Goal: Task Accomplishment & Management: Manage account settings

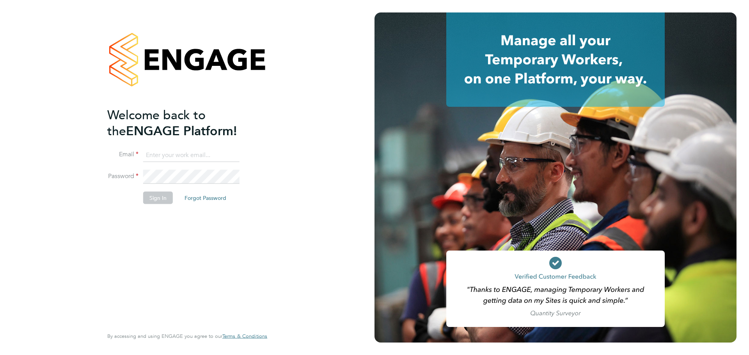
type input "coconnell@skilledcareers.co.uk"
click at [169, 230] on div "Welcome back to the ENGAGE Platform! Email coconnell@skilledcareers.co.uk Passw…" at bounding box center [183, 217] width 152 height 220
click at [156, 192] on button "Sign In" at bounding box center [158, 198] width 30 height 12
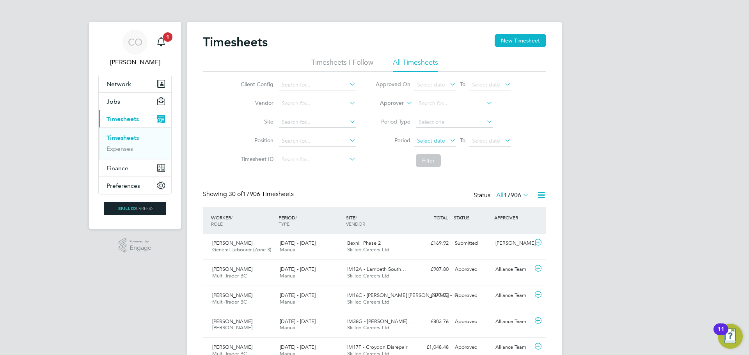
click at [417, 140] on span "Select date" at bounding box center [431, 140] width 28 height 7
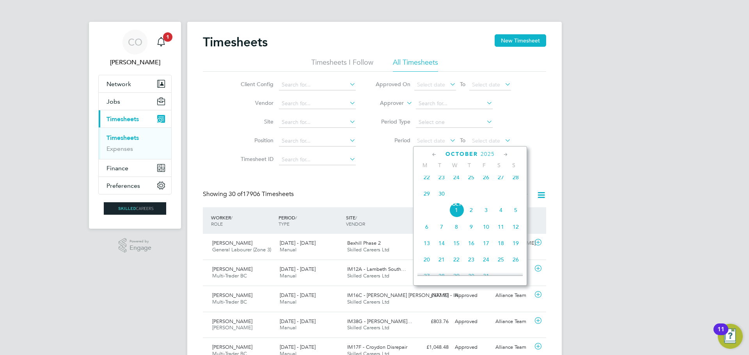
click at [427, 179] on span "22" at bounding box center [426, 177] width 15 height 15
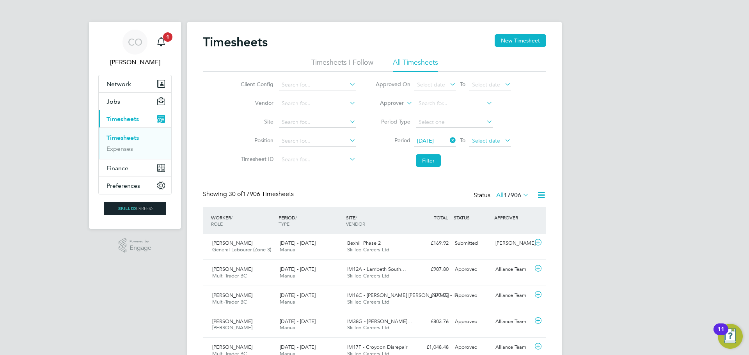
click at [478, 142] on span "Select date" at bounding box center [486, 140] width 28 height 7
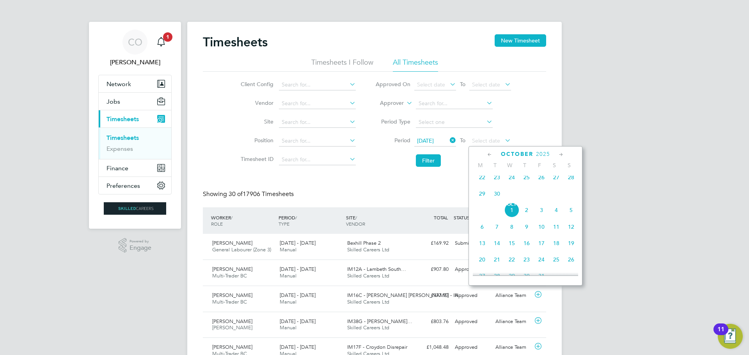
click at [572, 179] on span "28" at bounding box center [571, 177] width 15 height 15
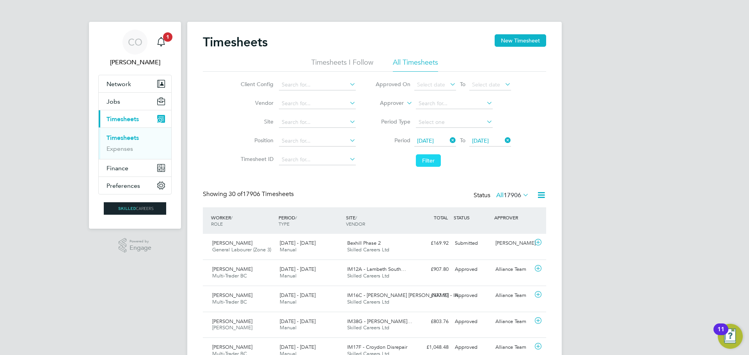
click at [431, 161] on button "Filter" at bounding box center [428, 160] width 25 height 12
click at [297, 80] on input at bounding box center [317, 85] width 77 height 11
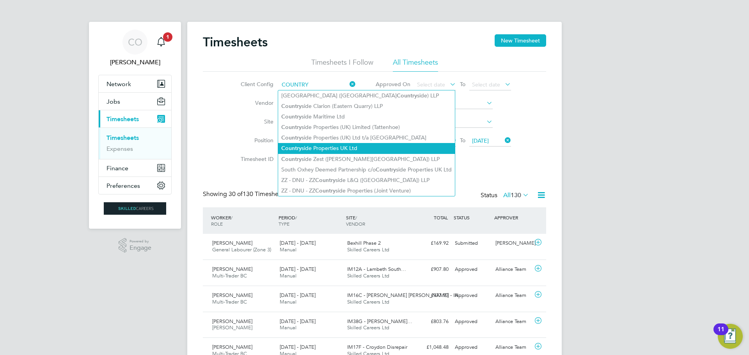
click at [321, 144] on li "Country side Properties UK Ltd" at bounding box center [366, 148] width 177 height 11
type input "Countryside Properties UK Ltd"
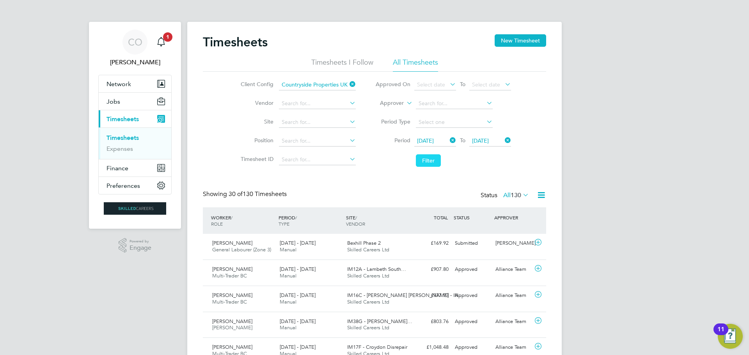
click at [432, 160] on button "Filter" at bounding box center [428, 160] width 25 height 12
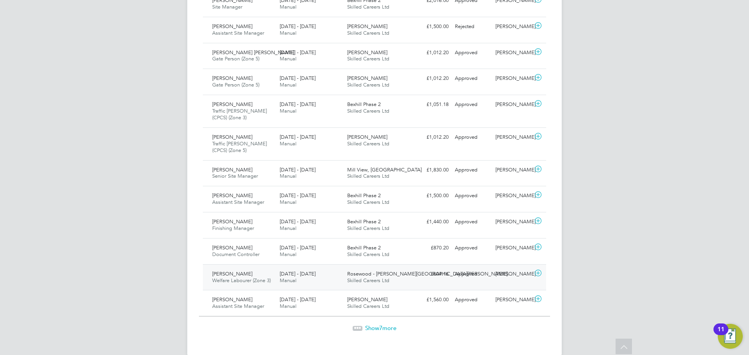
scroll to position [738, 0]
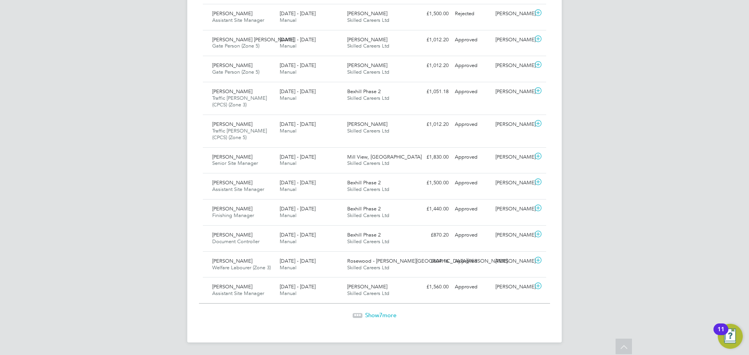
click at [380, 319] on div "Show 7 more" at bounding box center [374, 316] width 351 height 8
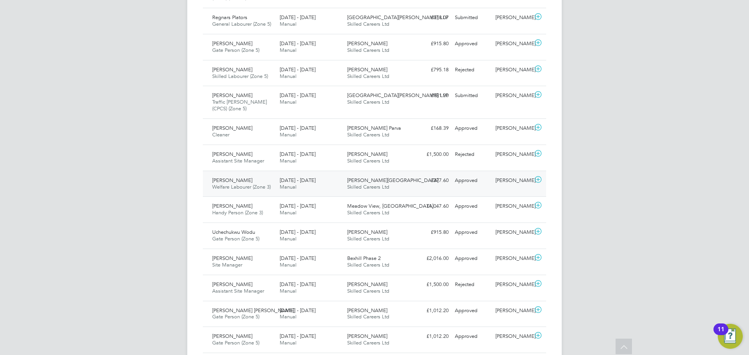
scroll to position [442, 0]
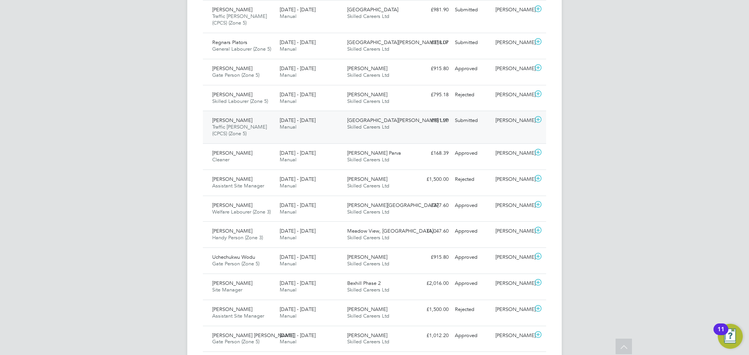
click at [299, 123] on span "22 - 28 Sep 2025" at bounding box center [298, 120] width 36 height 7
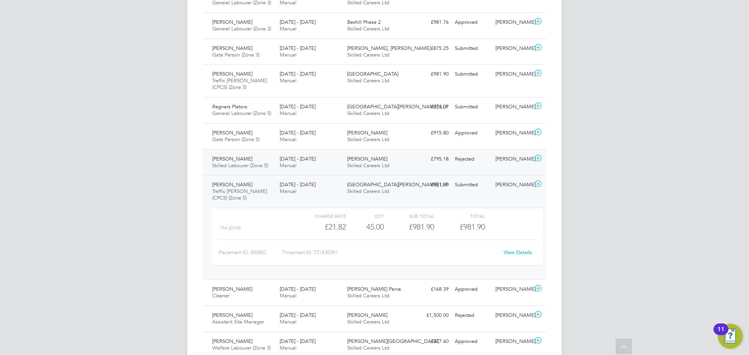
scroll to position [364, 0]
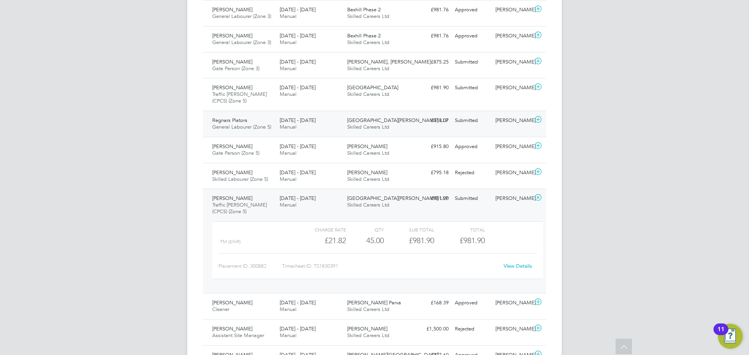
click at [236, 127] on span "General Labourer (Zone 5)" at bounding box center [241, 127] width 59 height 7
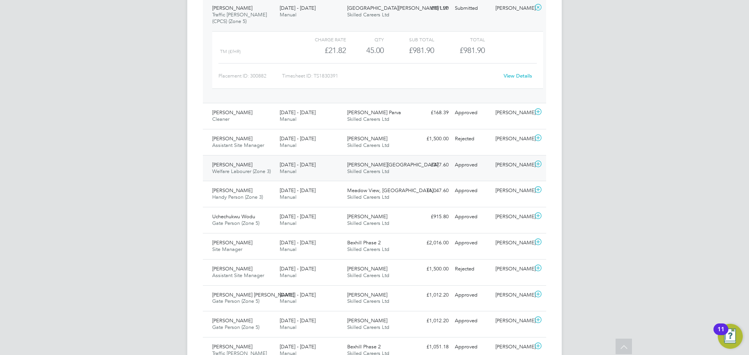
scroll to position [625, 0]
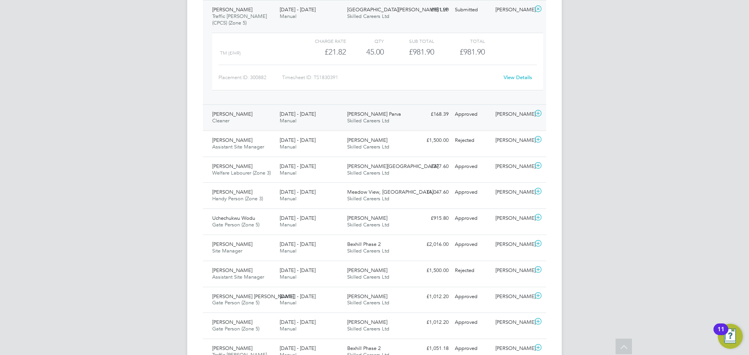
click at [250, 128] on div "Linda Morris Cleaner 22 - 28 Sep 2025 22 - 28 Sep 2025 Manual Glen Parva Skille…" at bounding box center [374, 118] width 343 height 26
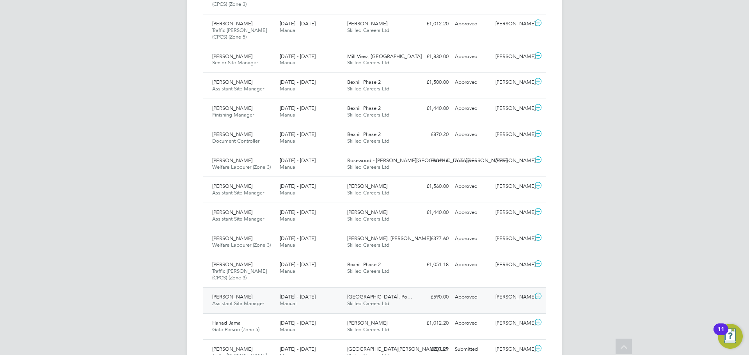
scroll to position [1125, 0]
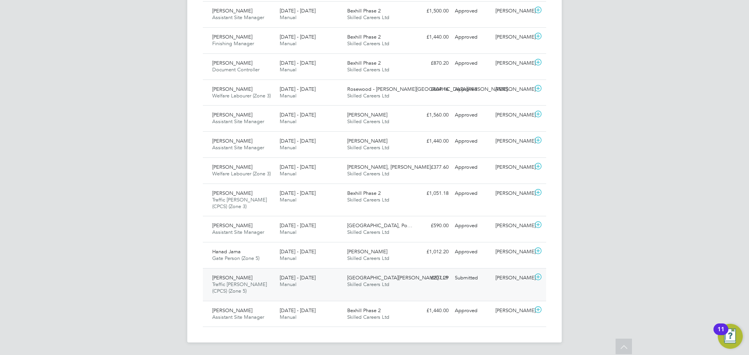
click at [230, 287] on span "Traffic Marshall (CPCS) (Zone 5)" at bounding box center [239, 287] width 55 height 13
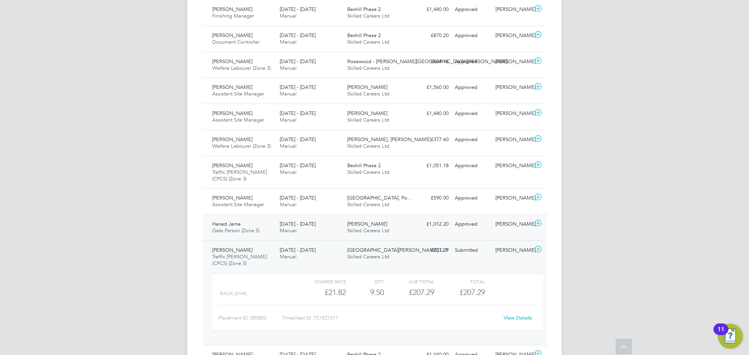
scroll to position [1197, 0]
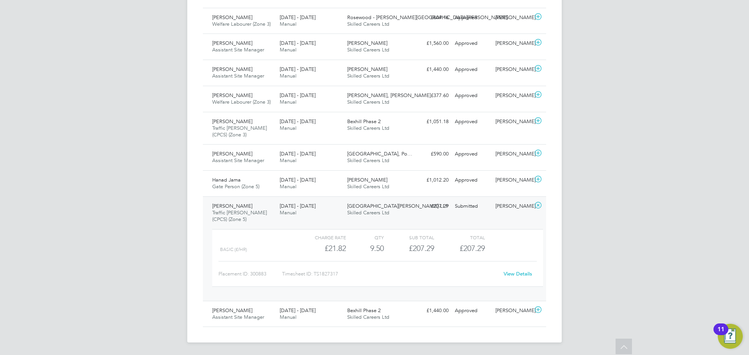
click at [526, 274] on link "View Details" at bounding box center [518, 274] width 28 height 7
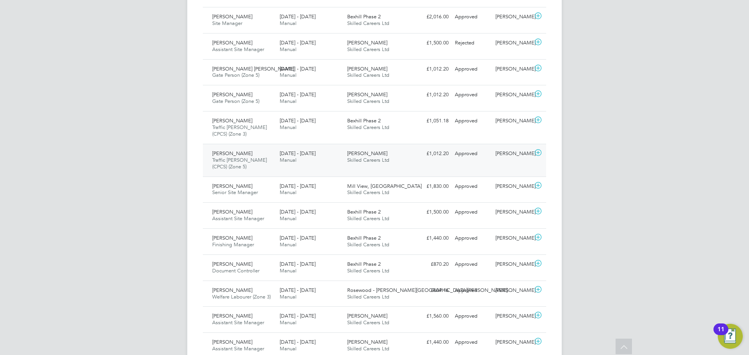
scroll to position [729, 0]
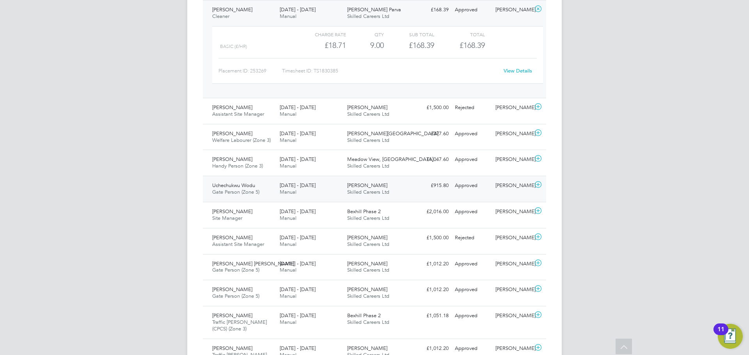
click at [240, 179] on div "Uchechukwu Wodu Gate Person (Zone 5) 22 - 28 Sep 2025 22 - 28 Sep 2025 Manual M…" at bounding box center [374, 189] width 343 height 26
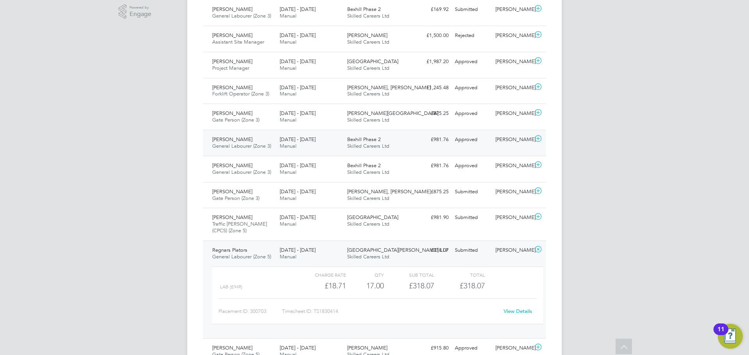
scroll to position [0, 0]
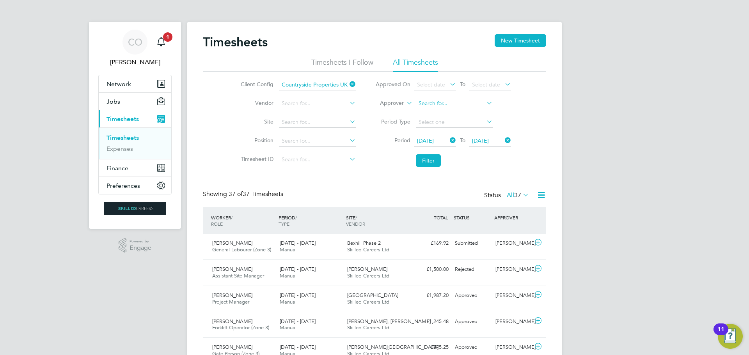
click at [429, 104] on input at bounding box center [454, 103] width 77 height 11
click at [465, 115] on b "Wormall" at bounding box center [476, 114] width 22 height 7
type input "[PERSON_NAME]"
click at [428, 158] on button "Filter" at bounding box center [428, 160] width 25 height 12
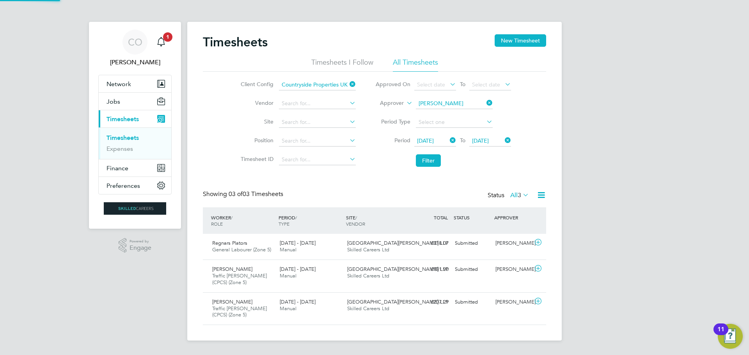
scroll to position [4, 4]
click at [485, 101] on icon at bounding box center [485, 103] width 0 height 11
click at [438, 105] on input at bounding box center [454, 103] width 77 height 11
type input "Jamie Bayliss"
click at [426, 162] on button "Filter" at bounding box center [428, 160] width 25 height 12
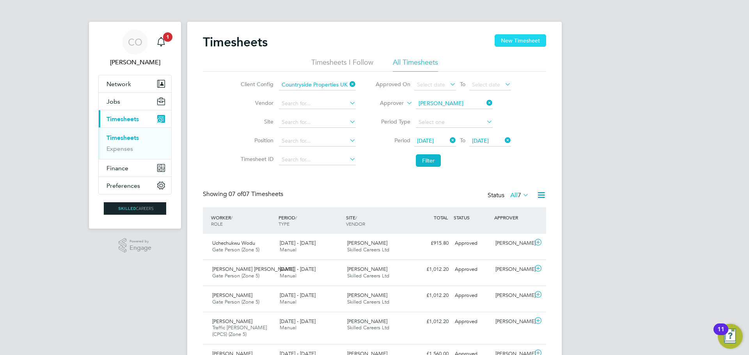
click at [516, 38] on button "New Timesheet" at bounding box center [520, 40] width 51 height 12
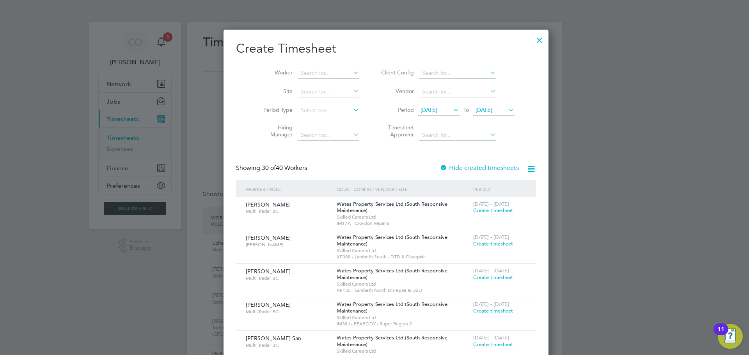
click at [423, 112] on span "17 Sep 2025" at bounding box center [429, 109] width 17 height 7
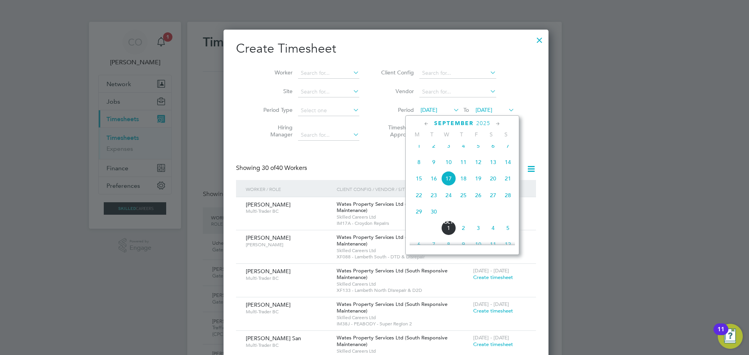
click at [420, 200] on span "22" at bounding box center [419, 195] width 15 height 15
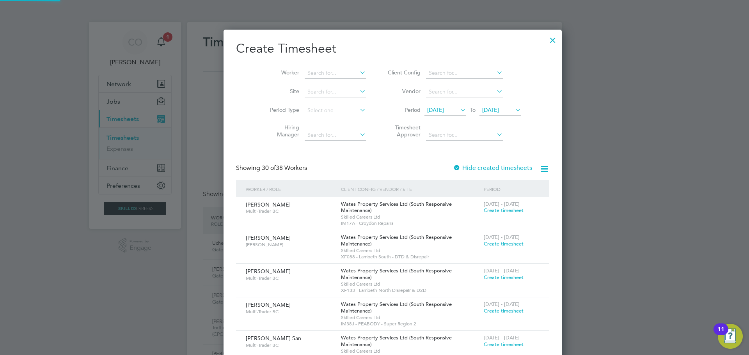
click at [482, 110] on span "24 Sep 2025" at bounding box center [490, 109] width 17 height 7
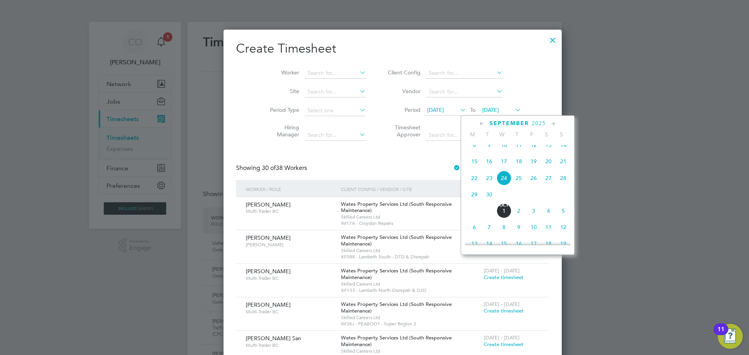
click at [563, 183] on span "28" at bounding box center [563, 178] width 15 height 15
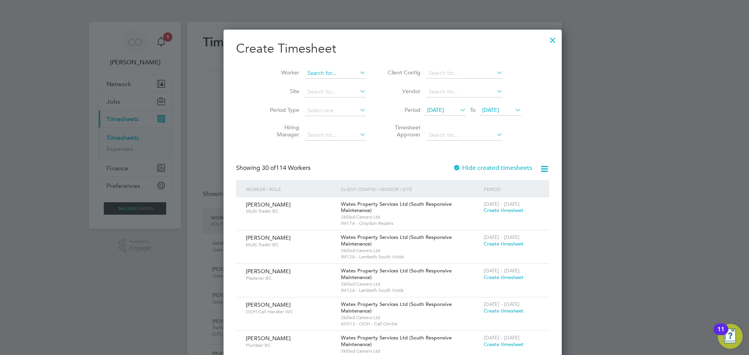
click at [307, 73] on input at bounding box center [335, 73] width 61 height 11
click at [305, 84] on li "Dec lan Murphy" at bounding box center [317, 83] width 62 height 11
type input "Declan Murphy"
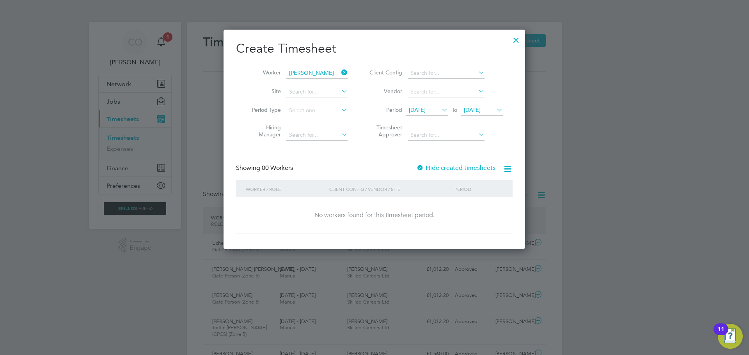
click at [340, 71] on icon at bounding box center [340, 72] width 0 height 11
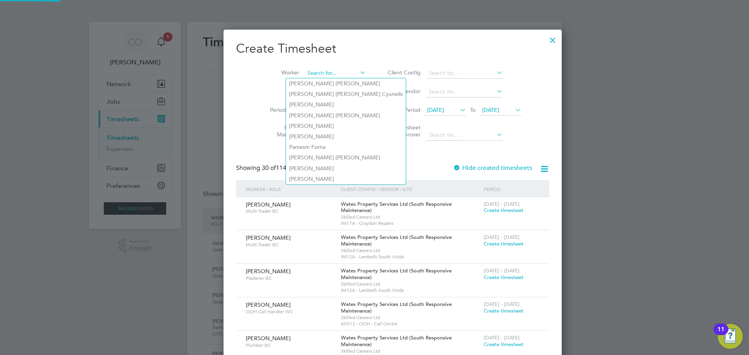
click at [307, 75] on input at bounding box center [335, 73] width 61 height 11
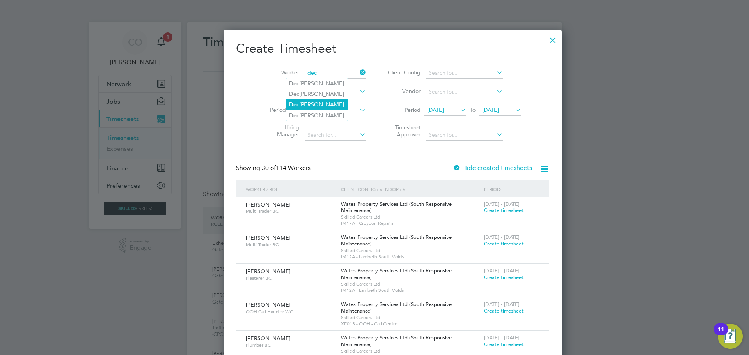
click at [300, 105] on li "Dec lan Murphy" at bounding box center [317, 104] width 62 height 11
type input "Declan Murphy"
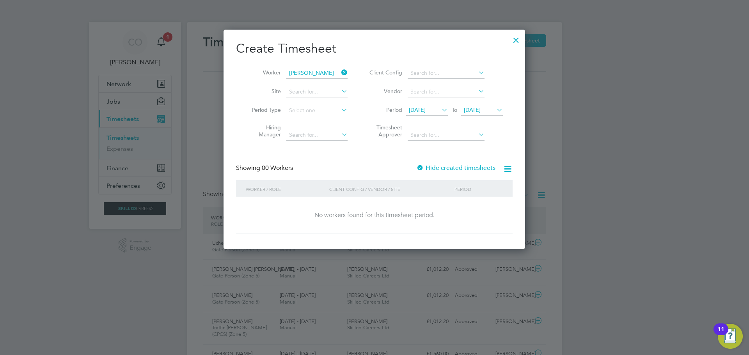
click at [516, 34] on div at bounding box center [516, 38] width 14 height 14
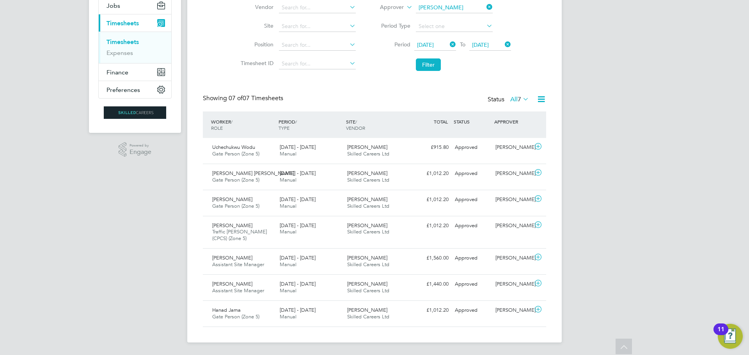
click at [485, 6] on icon at bounding box center [485, 7] width 0 height 11
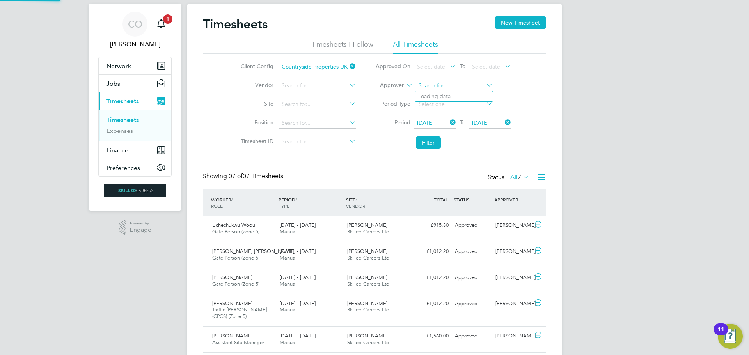
click at [431, 84] on input at bounding box center [454, 85] width 77 height 11
click at [439, 138] on li "John Cousins" at bounding box center [463, 138] width 96 height 11
type input "[PERSON_NAME]"
click at [421, 140] on button "Filter" at bounding box center [428, 143] width 25 height 12
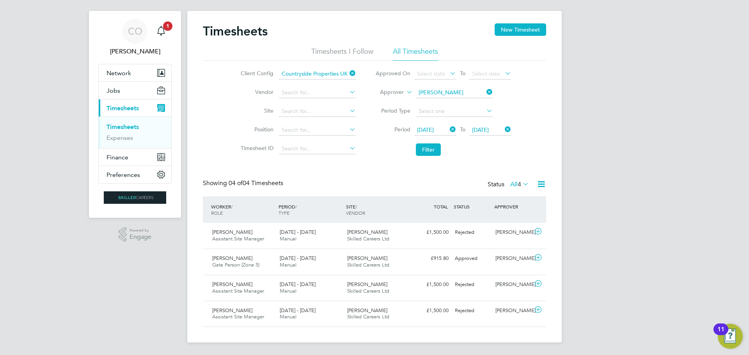
click at [487, 87] on li "Approver John Cousins" at bounding box center [443, 92] width 155 height 19
click at [485, 88] on icon at bounding box center [485, 92] width 0 height 11
click at [427, 145] on button "Filter" at bounding box center [428, 150] width 25 height 12
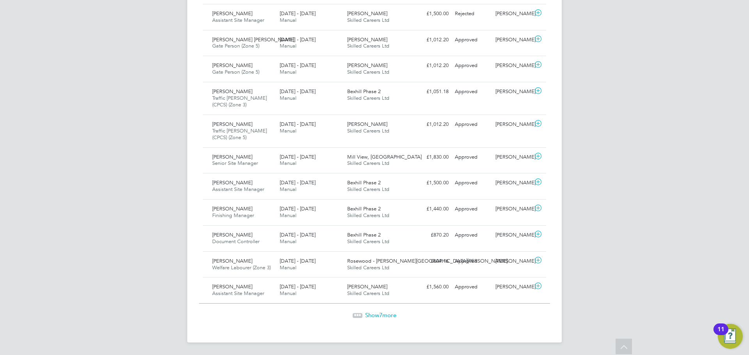
click at [387, 315] on span "Show 7 more" at bounding box center [380, 315] width 31 height 7
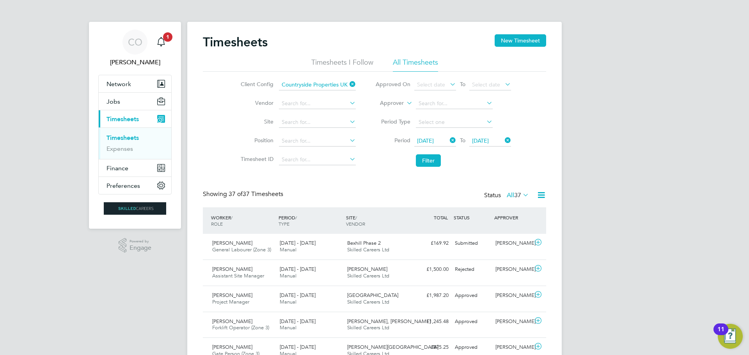
click at [433, 142] on span "[DATE]" at bounding box center [425, 140] width 17 height 7
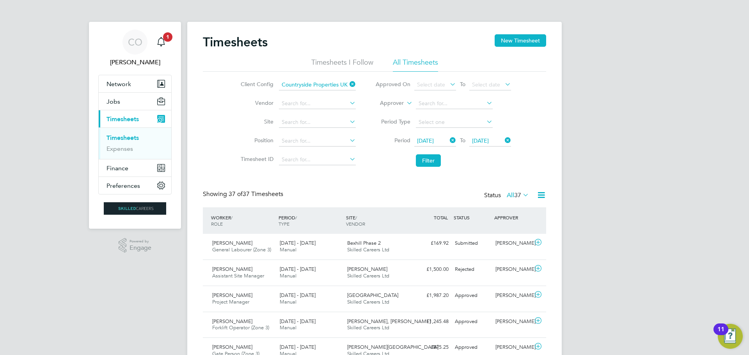
click at [348, 84] on icon at bounding box center [348, 84] width 0 height 11
click at [431, 158] on button "Filter" at bounding box center [428, 160] width 25 height 12
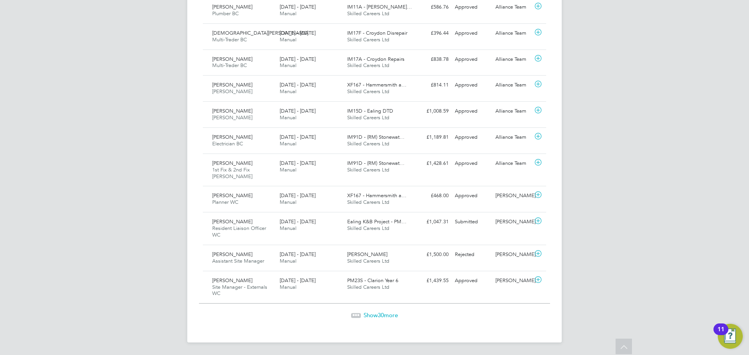
click at [381, 313] on span "30" at bounding box center [381, 315] width 6 height 7
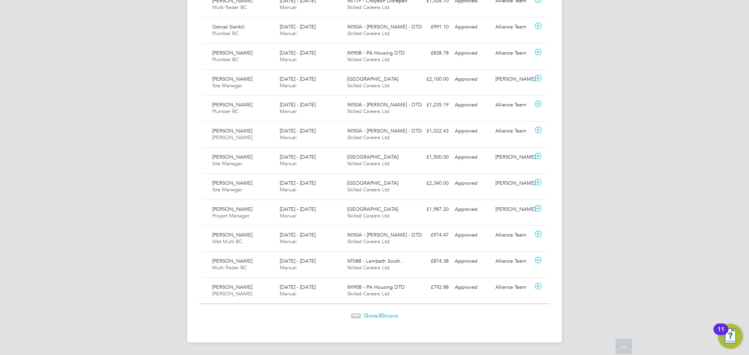
click at [393, 316] on span "Show 30 more" at bounding box center [381, 315] width 34 height 7
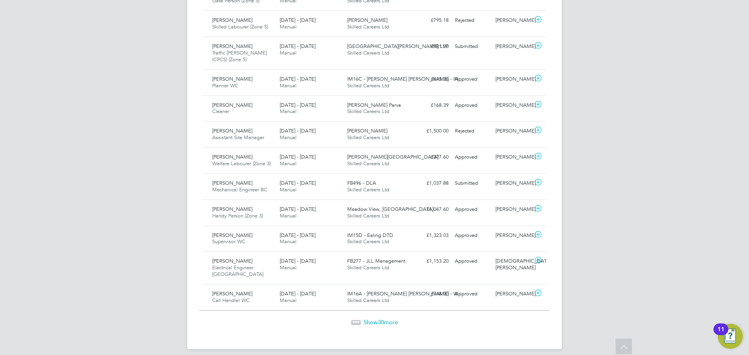
click at [391, 319] on span "Show 30 more" at bounding box center [381, 322] width 34 height 7
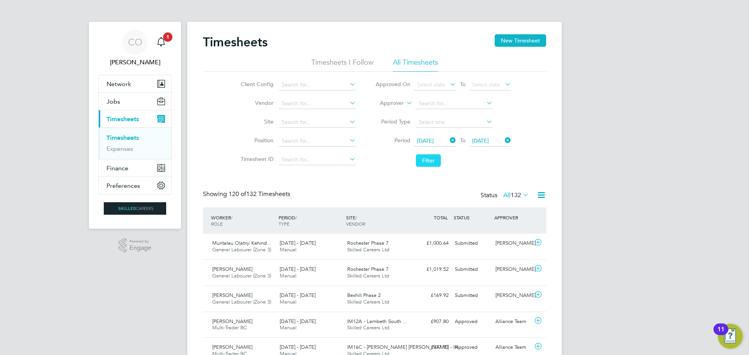
click at [426, 160] on button "Filter" at bounding box center [428, 160] width 25 height 12
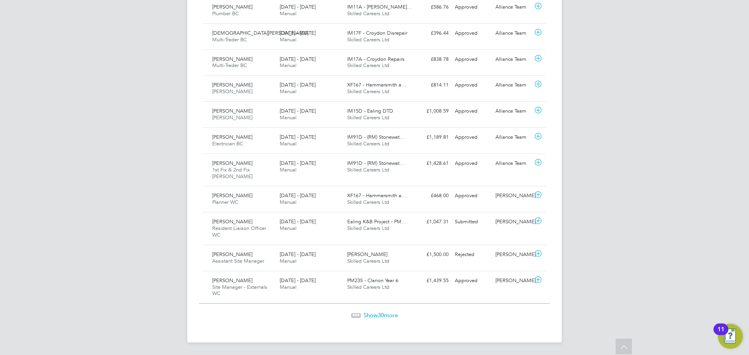
click at [383, 314] on span "30" at bounding box center [381, 315] width 6 height 7
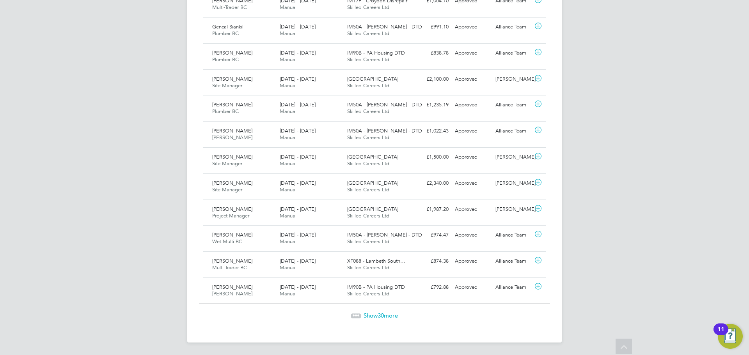
click at [373, 316] on span "Show 30 more" at bounding box center [381, 315] width 34 height 7
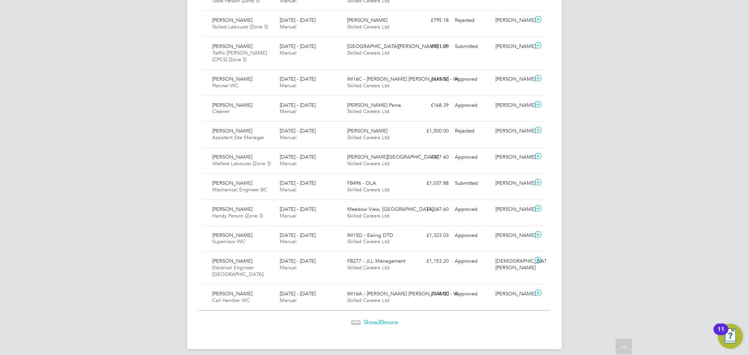
click at [391, 319] on span "Show 30 more" at bounding box center [381, 322] width 34 height 7
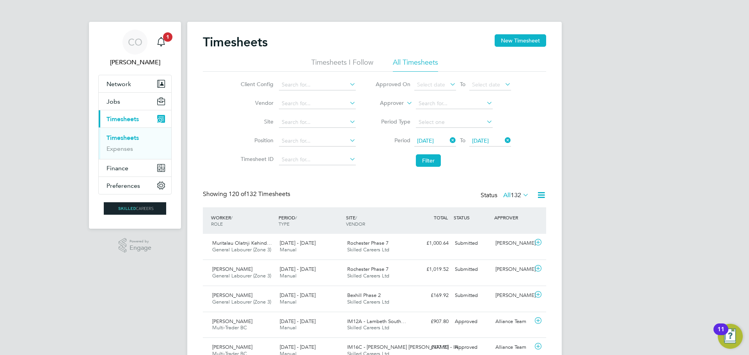
click at [369, 61] on li "Timesheets I Follow" at bounding box center [342, 65] width 62 height 14
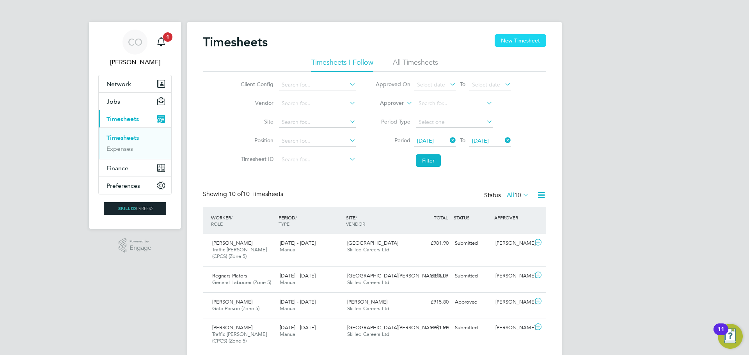
click at [538, 37] on button "New Timesheet" at bounding box center [520, 40] width 51 height 12
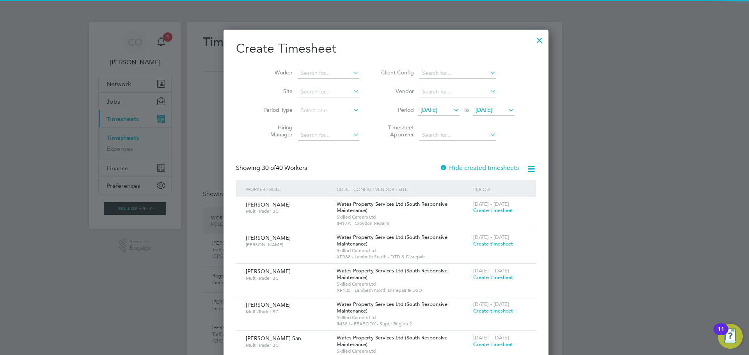
click at [423, 110] on span "17 Sep 2025" at bounding box center [429, 109] width 17 height 7
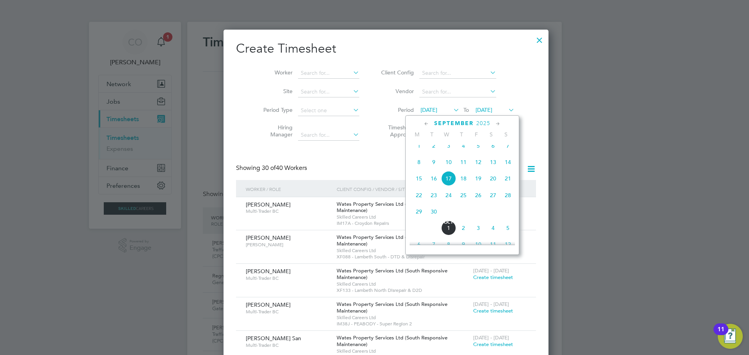
click at [420, 201] on span "22" at bounding box center [419, 195] width 15 height 15
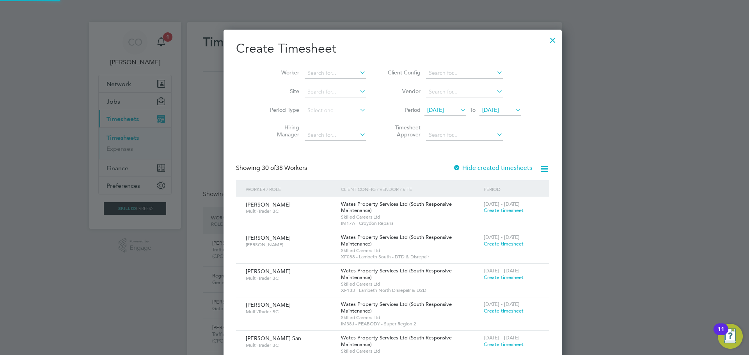
click at [482, 110] on span "[DATE]" at bounding box center [490, 109] width 17 height 7
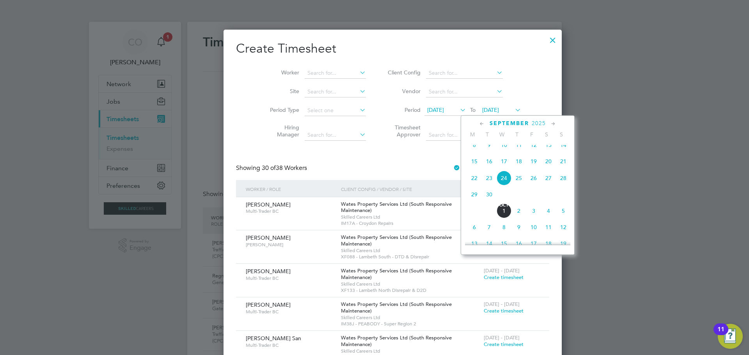
click at [564, 181] on span "28" at bounding box center [563, 178] width 15 height 15
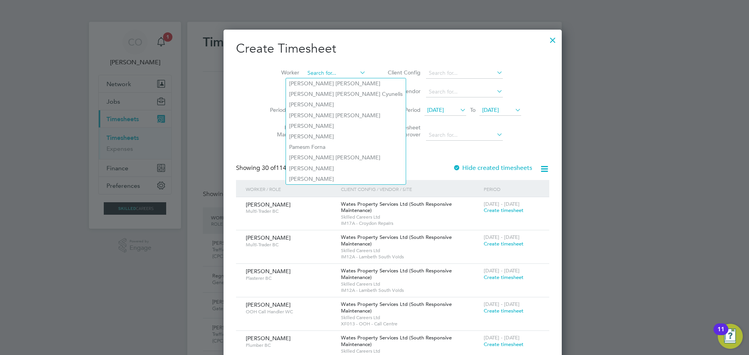
click at [305, 73] on input at bounding box center [335, 73] width 61 height 11
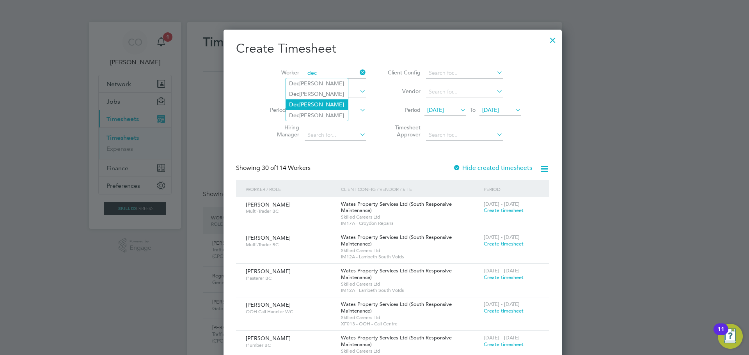
click at [308, 105] on li "Dec lan Murphy" at bounding box center [317, 104] width 62 height 11
type input "[PERSON_NAME]"
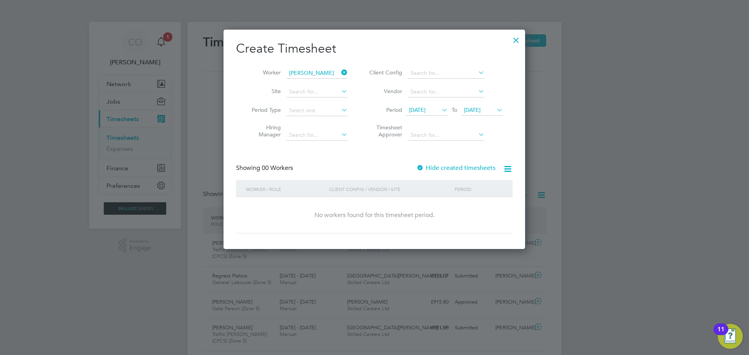
click at [438, 170] on label "Hide created timesheets" at bounding box center [455, 168] width 79 height 8
click at [340, 69] on icon at bounding box center [340, 72] width 0 height 11
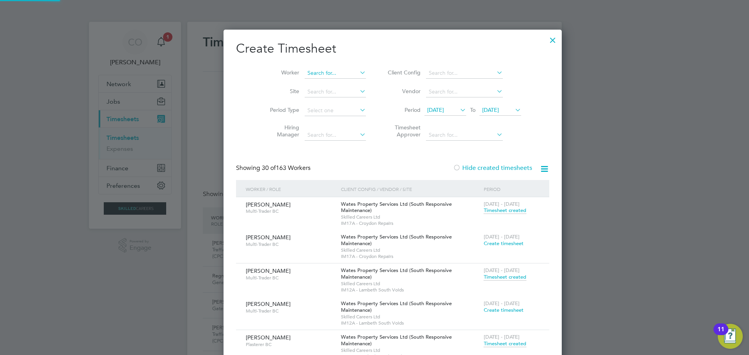
click at [321, 70] on input at bounding box center [335, 73] width 61 height 11
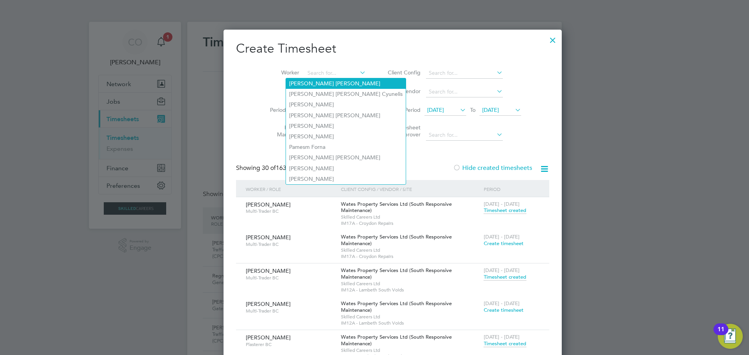
click at [308, 83] on li "Shaun Michael Machale" at bounding box center [346, 83] width 120 height 11
type input "Shaun Michael Machale"
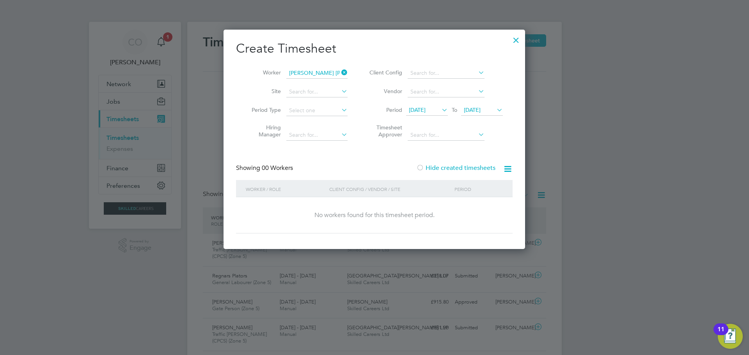
click at [340, 69] on icon at bounding box center [340, 72] width 0 height 11
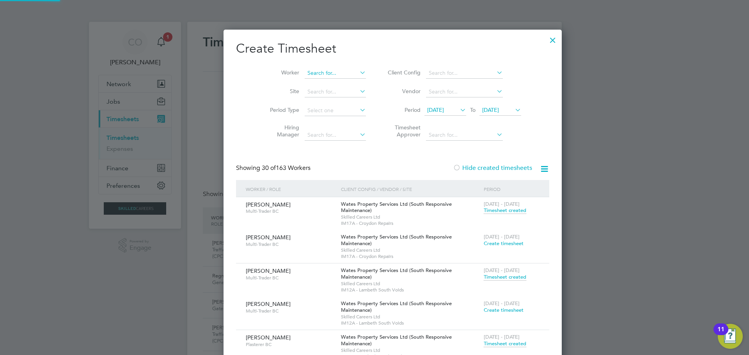
click at [331, 78] on input at bounding box center [335, 73] width 61 height 11
click at [315, 83] on li "Dec lan Murphy" at bounding box center [317, 83] width 62 height 11
type input "[PERSON_NAME]"
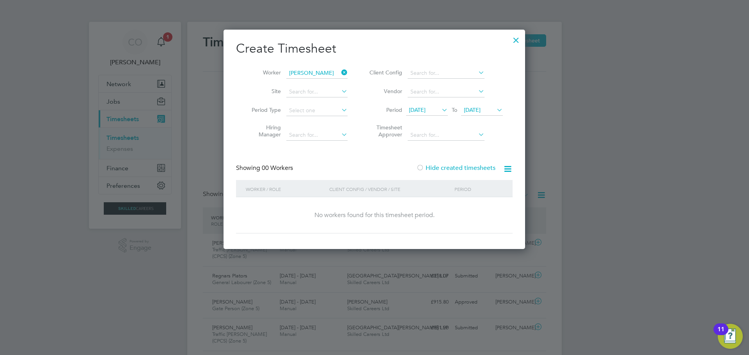
click at [439, 169] on label "Hide created timesheets" at bounding box center [455, 168] width 79 height 8
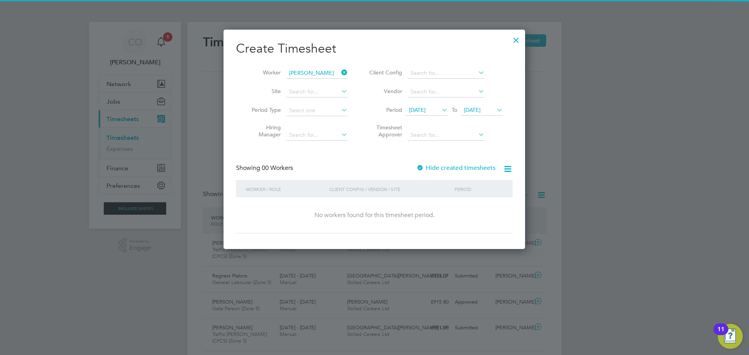
click at [439, 169] on label "Hide created timesheets" at bounding box center [455, 168] width 79 height 8
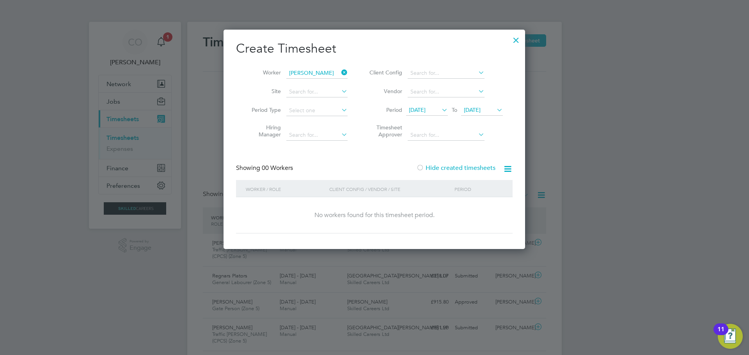
click at [373, 163] on div "Create Timesheet Worker Declan Murphy Site Period Type Hiring Manager Client Co…" at bounding box center [374, 137] width 277 height 193
click at [340, 71] on icon at bounding box center [340, 72] width 0 height 11
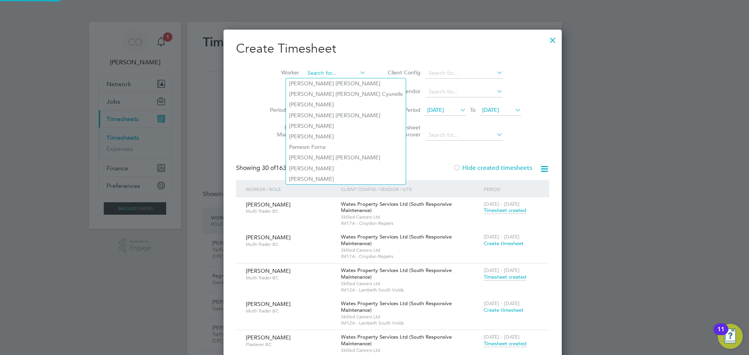
click at [320, 72] on input at bounding box center [335, 73] width 61 height 11
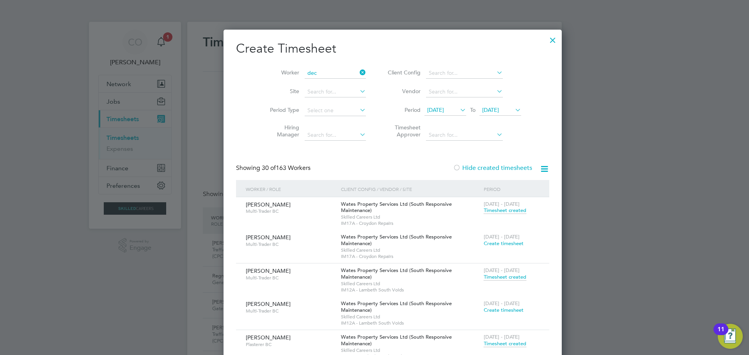
click at [316, 105] on li "Dec lan Murphy" at bounding box center [317, 104] width 62 height 11
type input "[PERSON_NAME]"
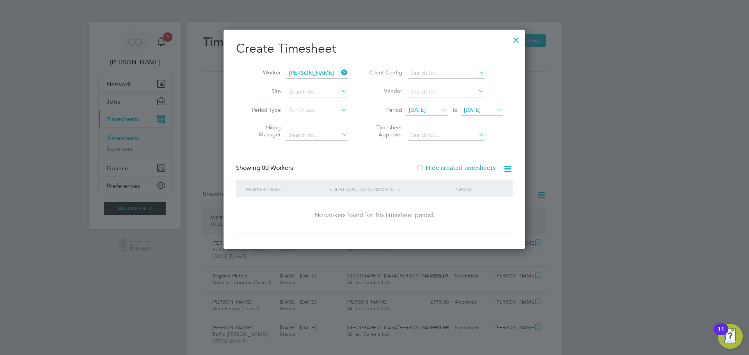
click at [434, 164] on label "Hide created timesheets" at bounding box center [455, 168] width 79 height 8
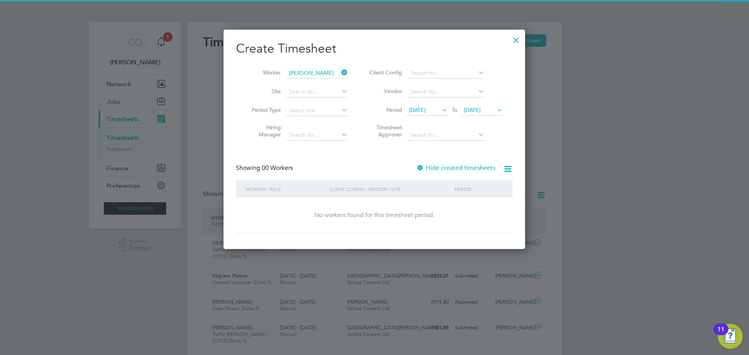
click at [434, 164] on label "Hide created timesheets" at bounding box center [455, 168] width 79 height 8
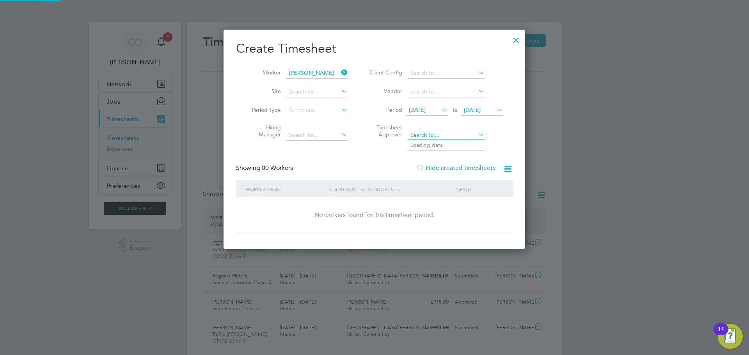
click at [433, 134] on input at bounding box center [446, 135] width 77 height 11
click at [395, 167] on div "Showing 00 Workers Hide created timesheets" at bounding box center [374, 172] width 277 height 16
click at [516, 39] on div at bounding box center [516, 38] width 14 height 14
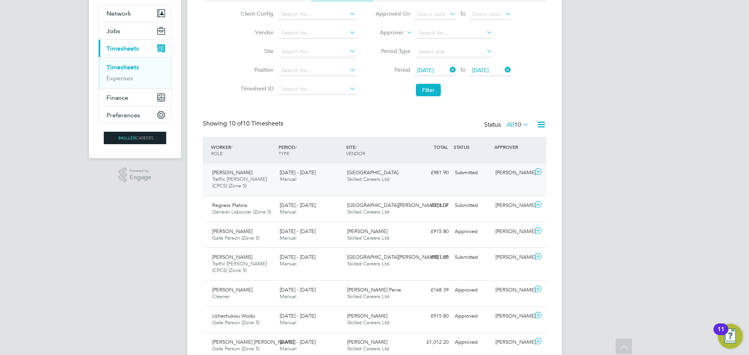
scroll to position [70, 0]
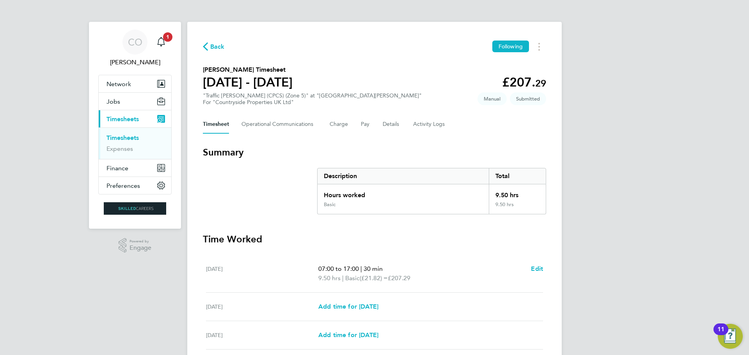
click at [121, 136] on link "Timesheets" at bounding box center [122, 137] width 32 height 7
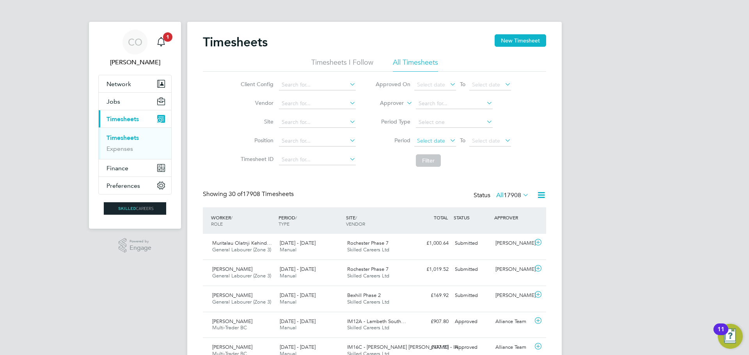
click at [447, 140] on span "Select date" at bounding box center [435, 141] width 42 height 11
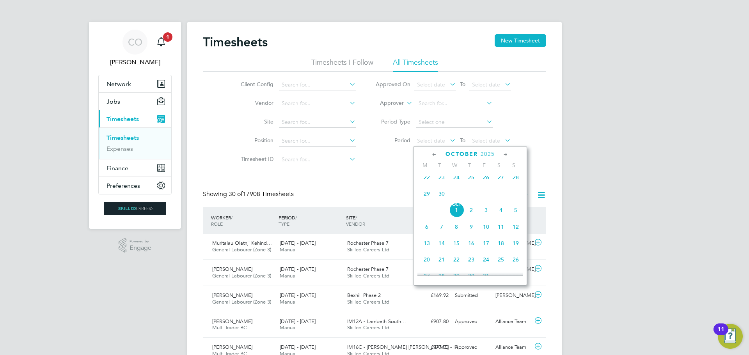
click at [423, 182] on span "22" at bounding box center [426, 177] width 15 height 15
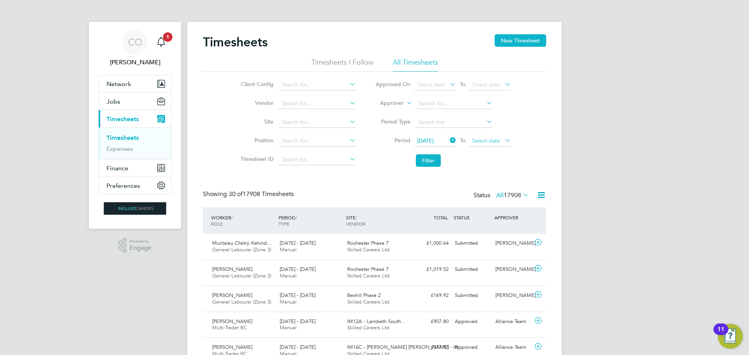
click at [492, 144] on span "Select date" at bounding box center [490, 141] width 42 height 11
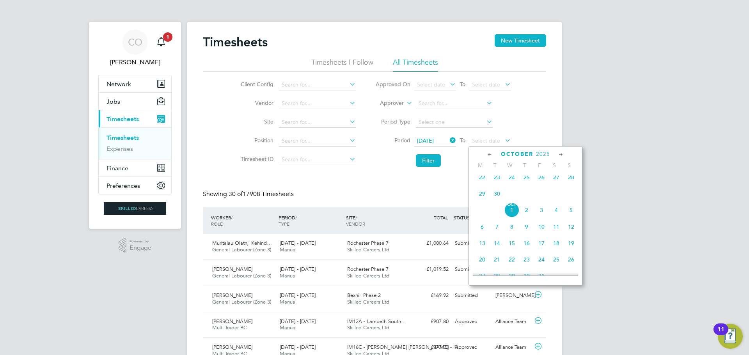
click at [569, 181] on span "28" at bounding box center [571, 177] width 15 height 15
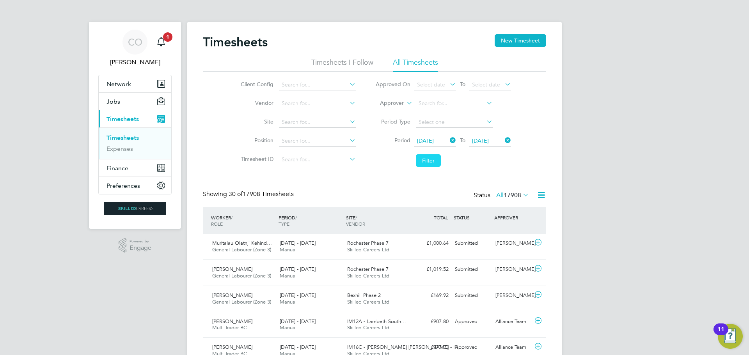
click at [428, 163] on button "Filter" at bounding box center [428, 160] width 25 height 12
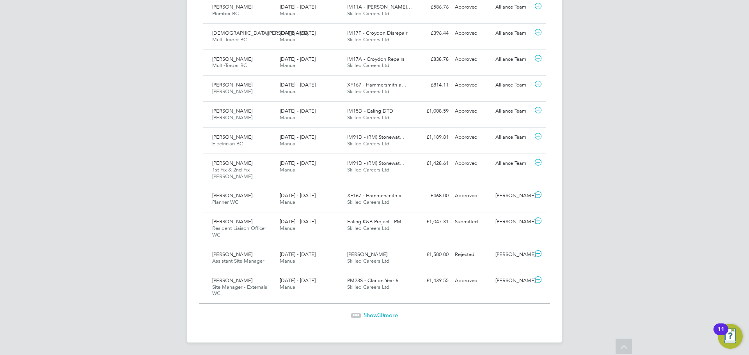
click at [375, 317] on span "Show 30 more" at bounding box center [381, 315] width 34 height 7
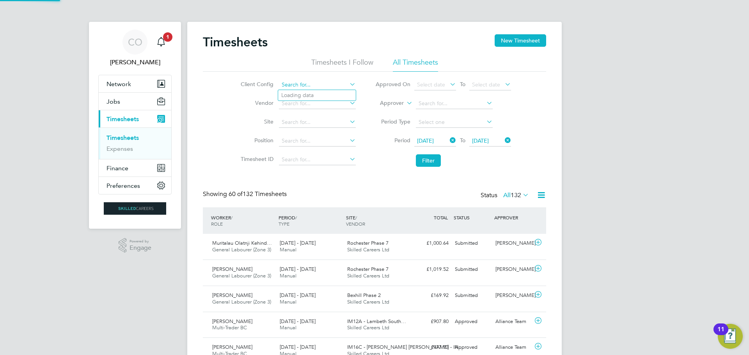
click at [294, 84] on input at bounding box center [317, 85] width 77 height 11
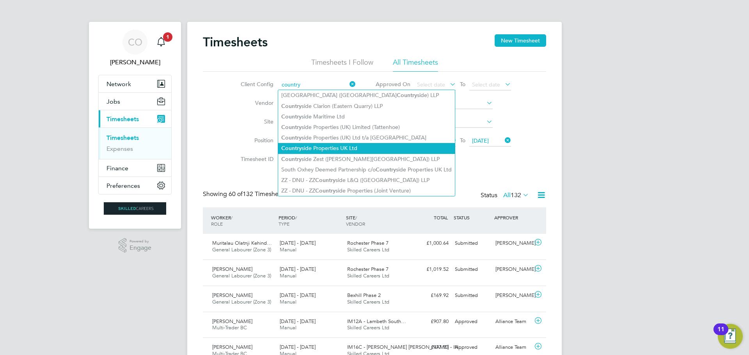
click at [319, 147] on li "Country side Properties UK Ltd" at bounding box center [366, 148] width 177 height 11
type input "Countryside Properties UK Ltd"
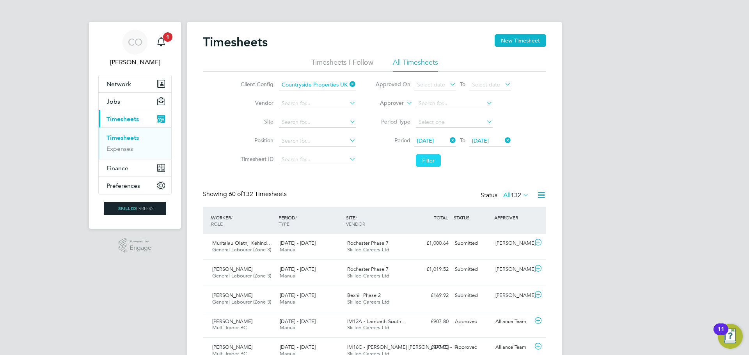
click at [429, 158] on button "Filter" at bounding box center [428, 160] width 25 height 12
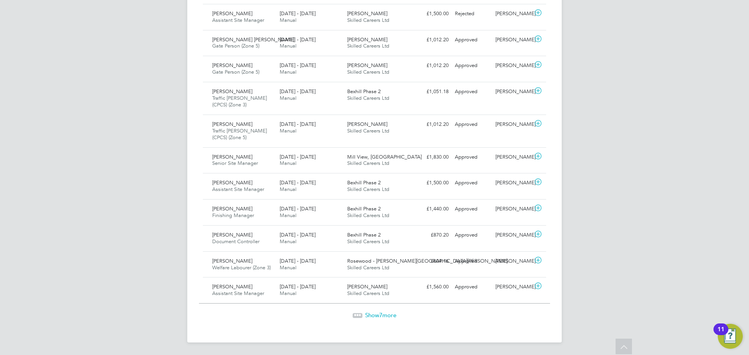
click at [388, 318] on span "Show 7 more" at bounding box center [380, 315] width 31 height 7
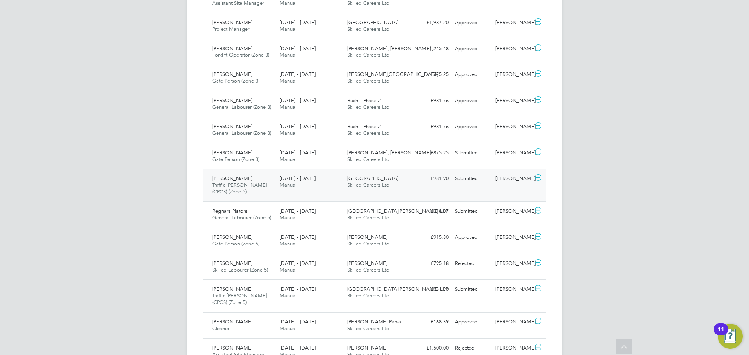
click at [245, 188] on span "Traffic Marshall (CPCS) (Zone 5)" at bounding box center [239, 188] width 55 height 13
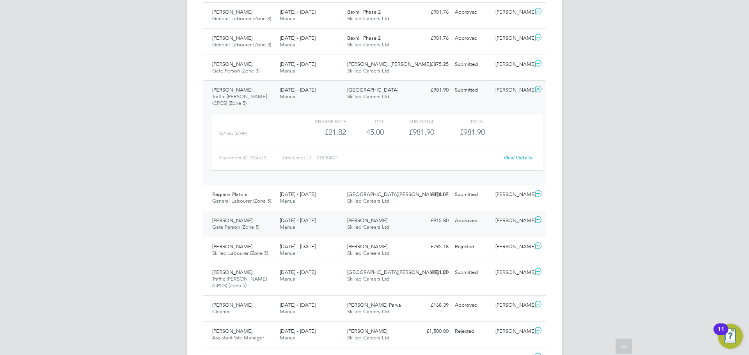
scroll to position [390, 0]
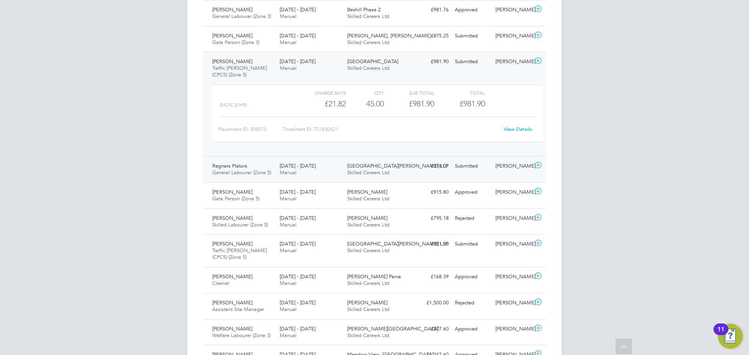
click at [231, 175] on span "General Labourer (Zone 5)" at bounding box center [241, 172] width 59 height 7
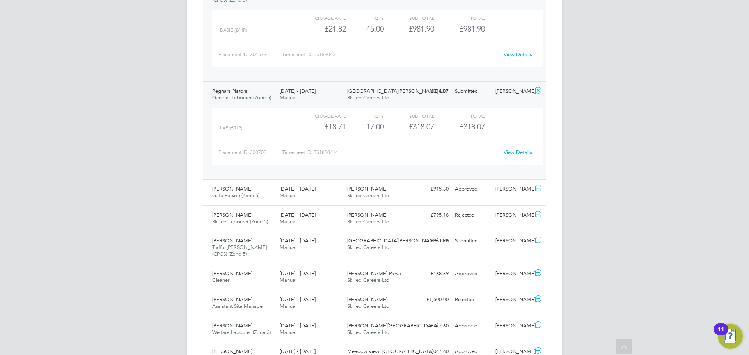
scroll to position [468, 0]
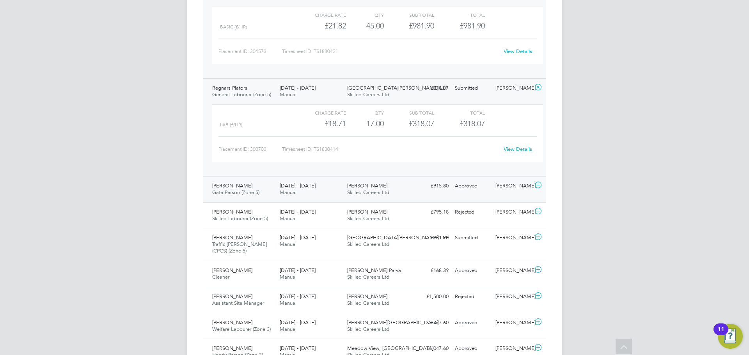
click at [232, 191] on span "Gate Person (Zone 5)" at bounding box center [235, 192] width 47 height 7
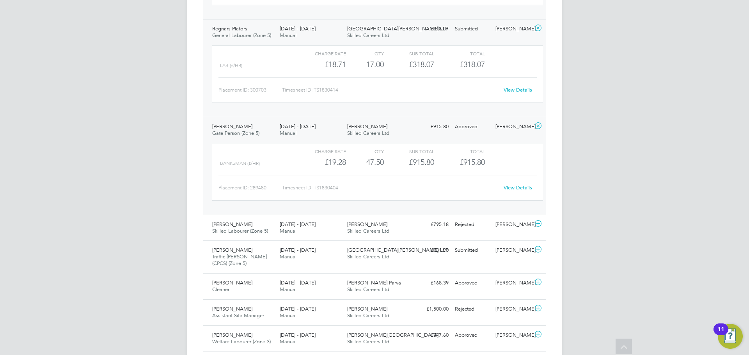
scroll to position [585, 0]
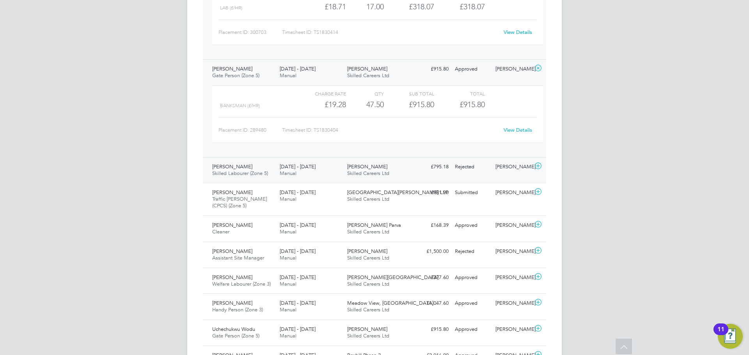
click at [235, 173] on span "Skilled Labourer (Zone 5)" at bounding box center [240, 173] width 56 height 7
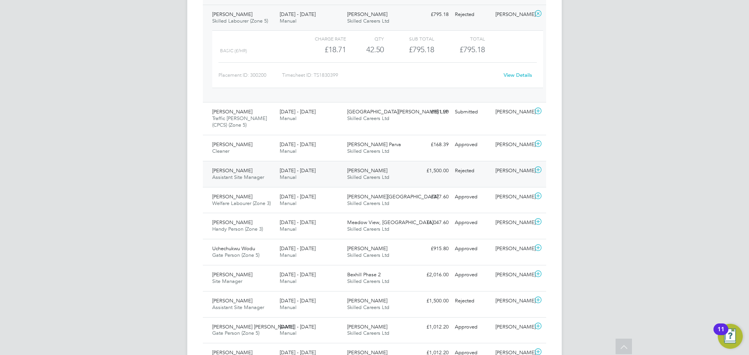
scroll to position [741, 0]
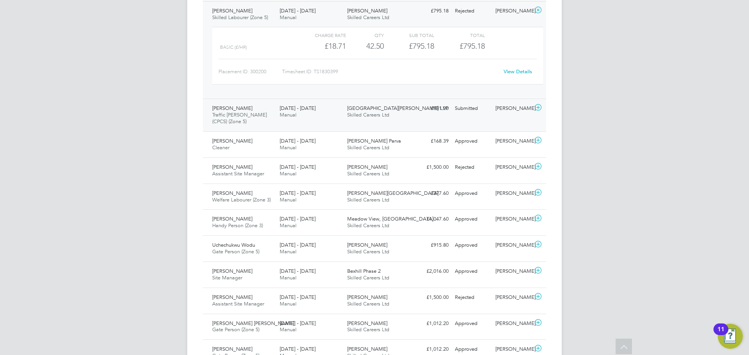
click at [238, 115] on span "Traffic Marshall (CPCS) (Zone 5)" at bounding box center [239, 118] width 55 height 13
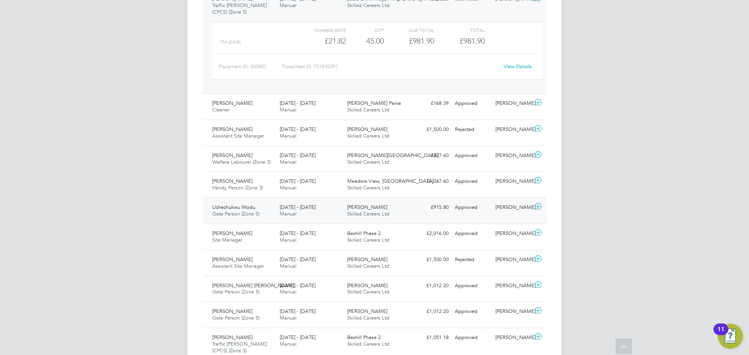
scroll to position [858, 0]
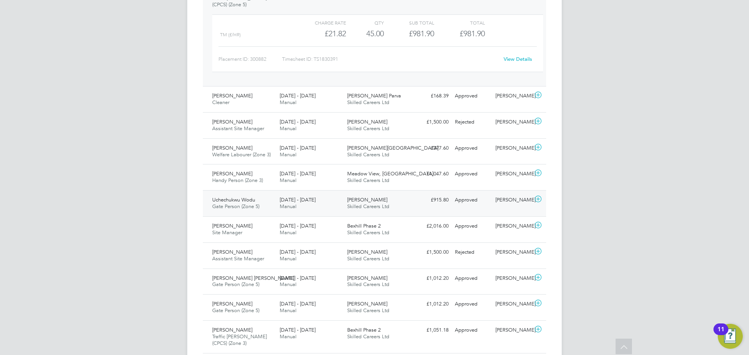
click at [231, 204] on span "Gate Person (Zone 5)" at bounding box center [235, 206] width 47 height 7
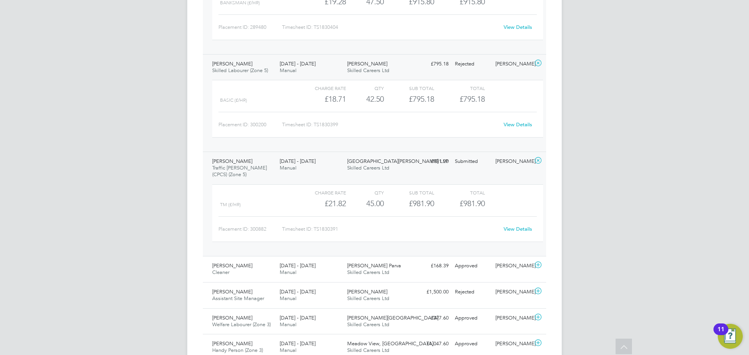
scroll to position [702, 0]
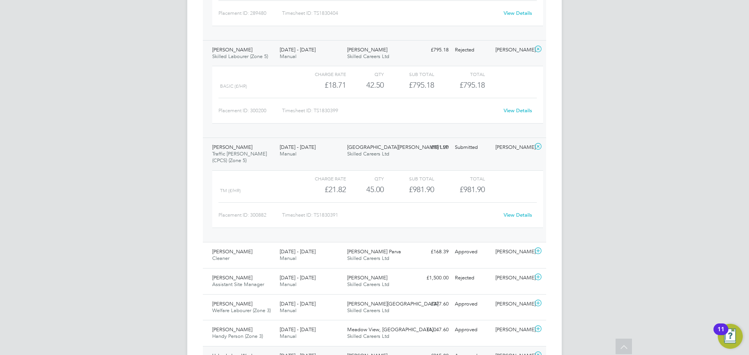
click at [519, 215] on link "View Details" at bounding box center [518, 215] width 28 height 7
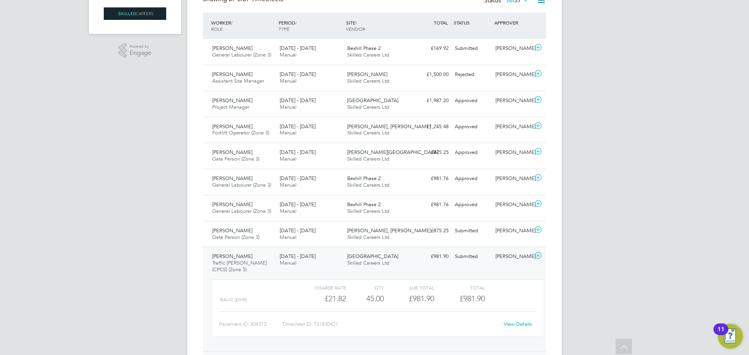
scroll to position [0, 0]
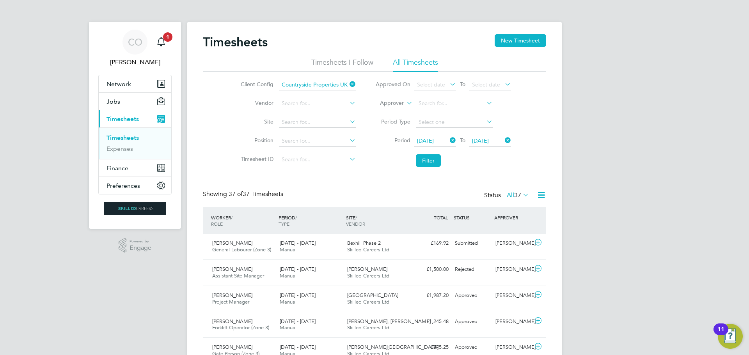
click at [348, 85] on icon at bounding box center [348, 84] width 0 height 11
click at [429, 103] on input at bounding box center [454, 103] width 77 height 11
click at [449, 111] on li "Ben Io annou" at bounding box center [454, 114] width 78 height 11
type input "Ben Ioannou"
click at [431, 162] on button "Filter" at bounding box center [428, 160] width 25 height 12
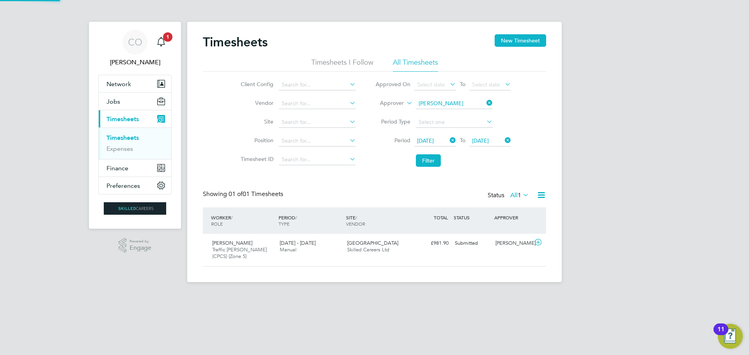
scroll to position [20, 68]
click at [540, 243] on icon at bounding box center [538, 243] width 10 height 6
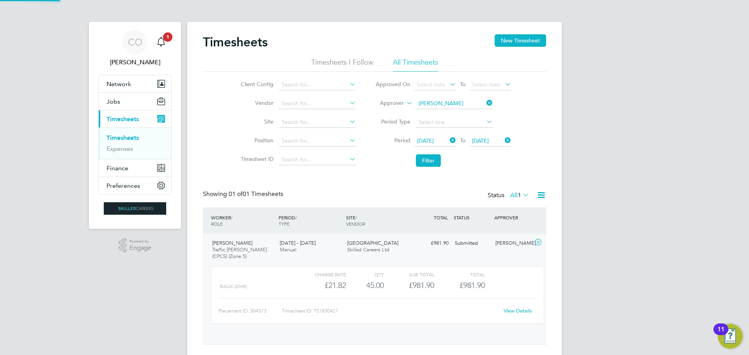
scroll to position [13, 76]
click at [523, 312] on link "View Details" at bounding box center [518, 311] width 28 height 7
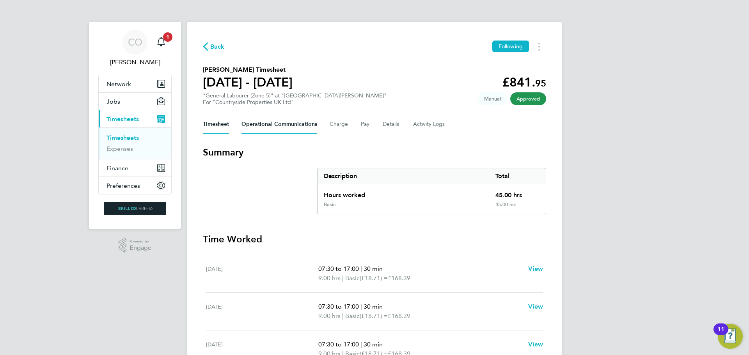
click at [285, 122] on Communications-tab "Operational Communications" at bounding box center [279, 124] width 76 height 19
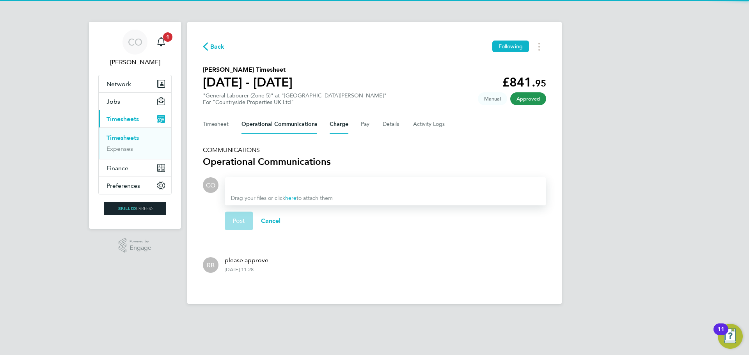
click at [345, 124] on button "Charge" at bounding box center [339, 124] width 19 height 19
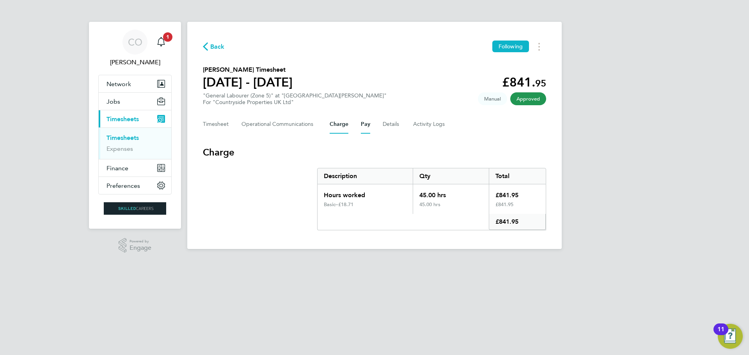
click at [366, 127] on button "Pay" at bounding box center [365, 124] width 9 height 19
click at [401, 124] on div "Timesheet Operational Communications Charge Pay Details Activity Logs" at bounding box center [374, 124] width 343 height 19
click at [398, 124] on button "Details" at bounding box center [392, 124] width 18 height 19
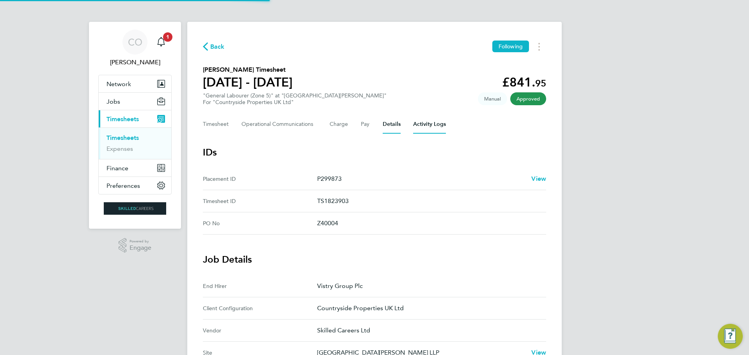
click at [421, 126] on Logs-tab "Activity Logs" at bounding box center [429, 124] width 33 height 19
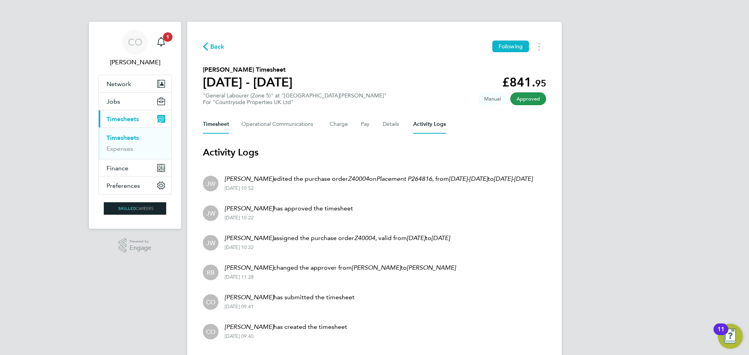
click at [215, 130] on button "Timesheet" at bounding box center [216, 124] width 26 height 19
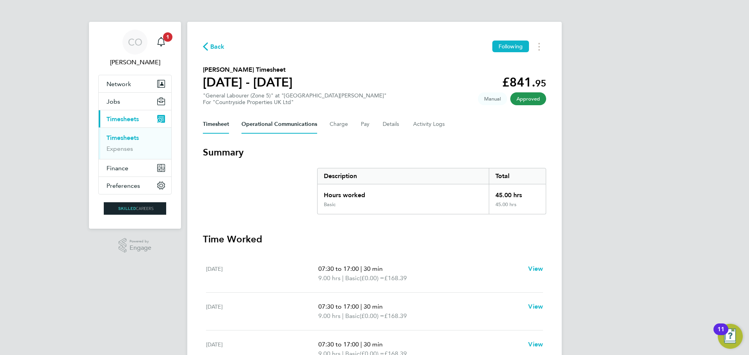
click at [258, 132] on Communications-tab "Operational Communications" at bounding box center [279, 124] width 76 height 19
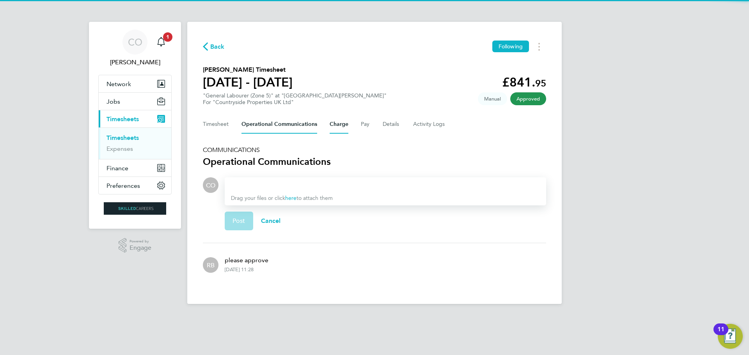
click at [342, 119] on button "Charge" at bounding box center [339, 124] width 19 height 19
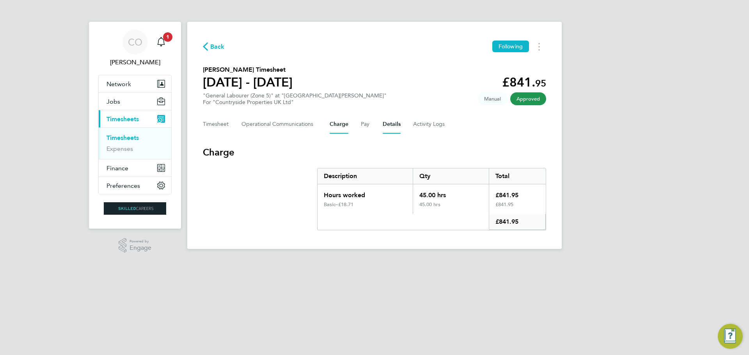
click at [390, 124] on button "Details" at bounding box center [392, 124] width 18 height 19
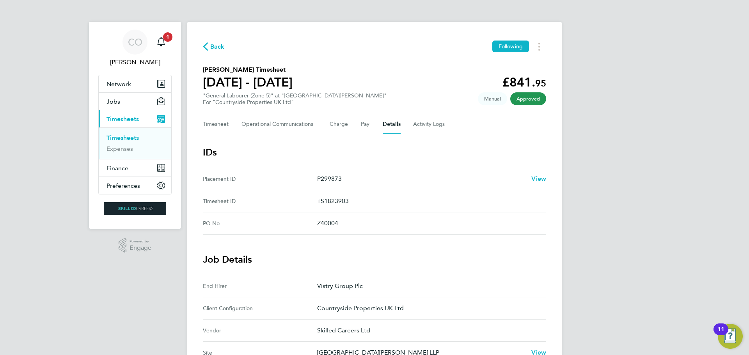
click at [115, 135] on link "Timesheets" at bounding box center [122, 137] width 32 height 7
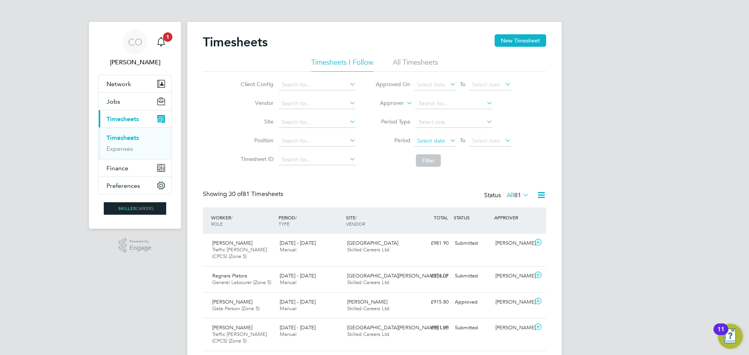
click at [430, 144] on span "Select date" at bounding box center [435, 141] width 42 height 11
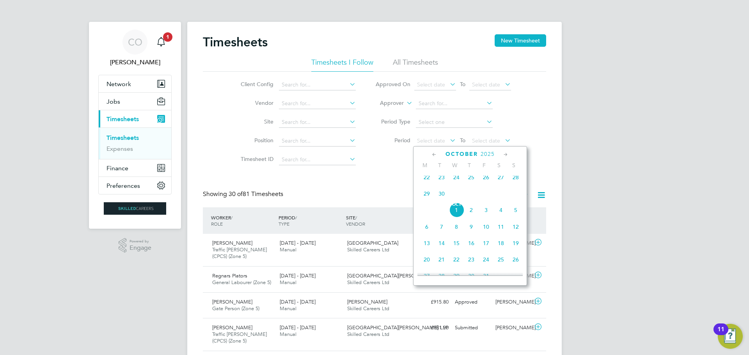
click at [427, 181] on span "22" at bounding box center [426, 177] width 15 height 15
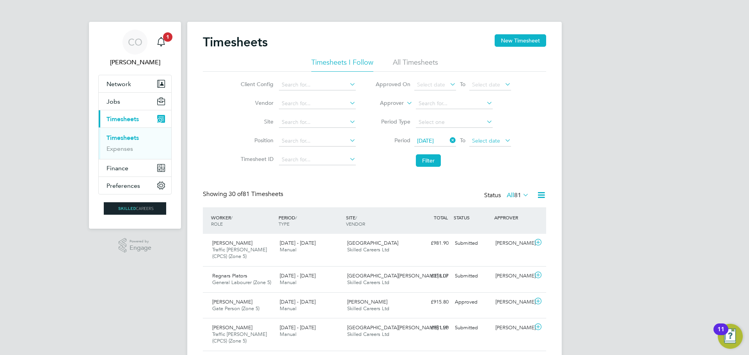
click at [495, 140] on span "Select date" at bounding box center [486, 140] width 28 height 7
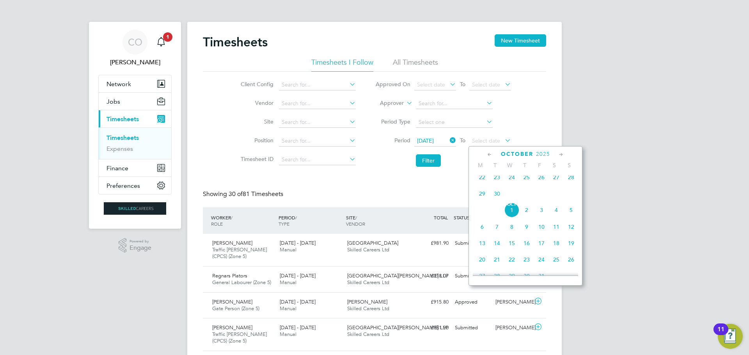
click at [568, 180] on span "28" at bounding box center [571, 177] width 15 height 15
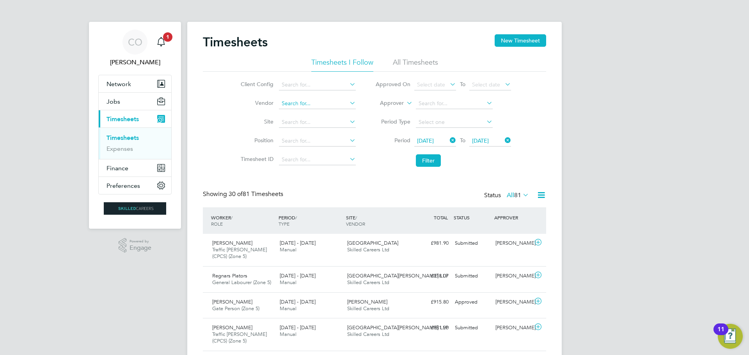
click at [293, 107] on input at bounding box center [317, 103] width 77 height 11
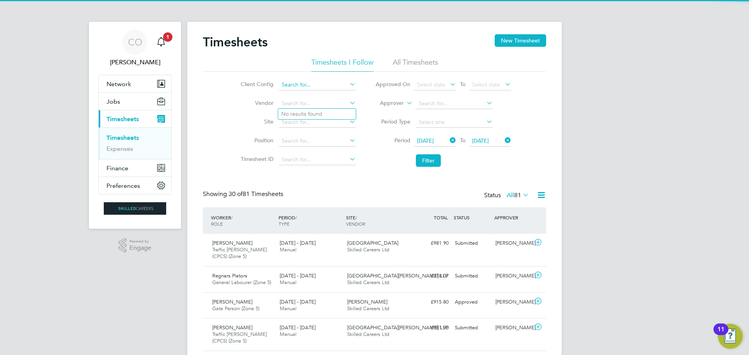
click at [298, 87] on input at bounding box center [317, 85] width 77 height 11
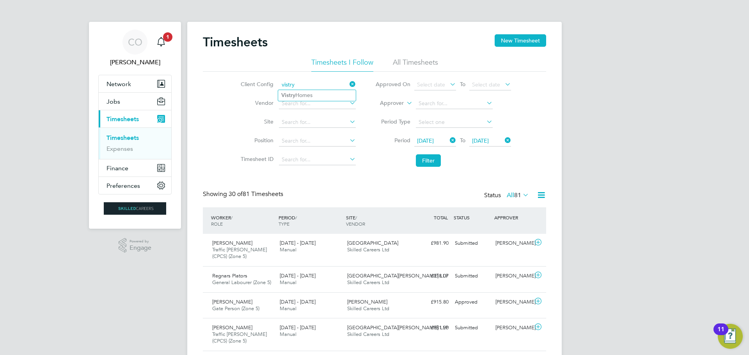
click at [300, 89] on input "vistry" at bounding box center [317, 85] width 77 height 11
type input "vistry"
click at [305, 101] on input at bounding box center [317, 103] width 77 height 11
click at [308, 83] on input at bounding box center [317, 85] width 77 height 11
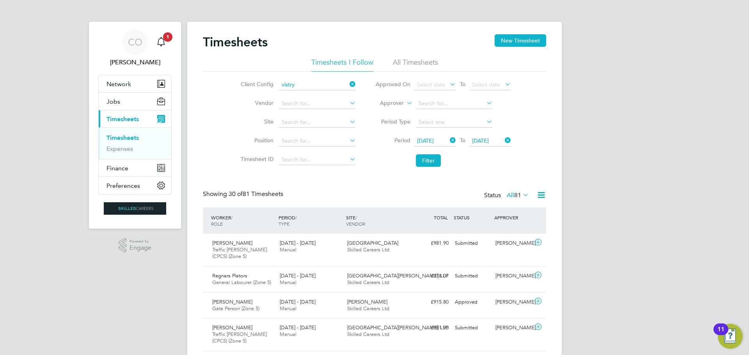
click at [310, 94] on li "Vistry Homes" at bounding box center [317, 95] width 78 height 11
type input "Vistry Homes"
click at [421, 156] on button "Filter" at bounding box center [428, 160] width 25 height 12
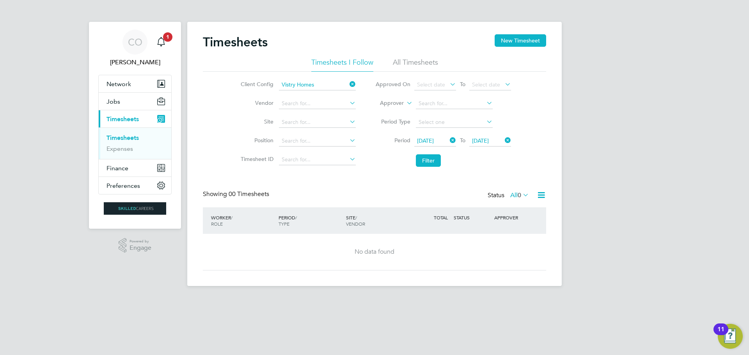
click at [412, 58] on li "All Timesheets" at bounding box center [415, 65] width 45 height 14
click at [424, 159] on button "Filter" at bounding box center [428, 160] width 25 height 12
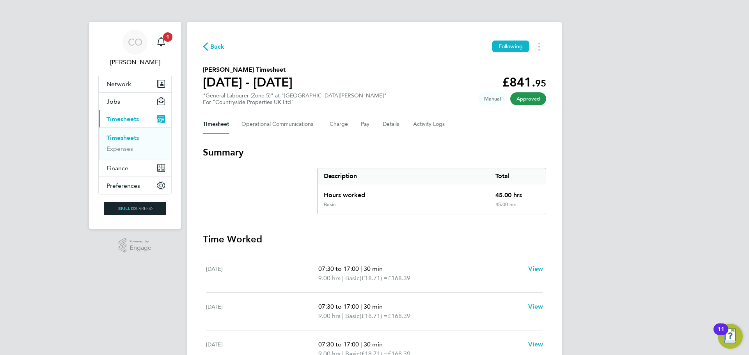
click at [214, 50] on span "Back" at bounding box center [217, 46] width 14 height 9
click at [346, 137] on div "Back Following [PERSON_NAME] Timesheet [DATE] - [DATE] £841. 95 "General Labour…" at bounding box center [374, 261] width 374 height 479
click at [361, 128] on button "Pay" at bounding box center [365, 124] width 9 height 19
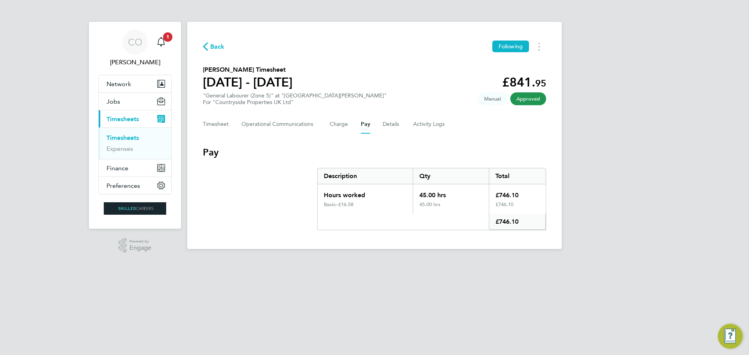
click at [404, 125] on div "Timesheet Operational Communications Charge Pay Details Activity Logs" at bounding box center [374, 124] width 343 height 19
click at [391, 127] on button "Details" at bounding box center [392, 124] width 18 height 19
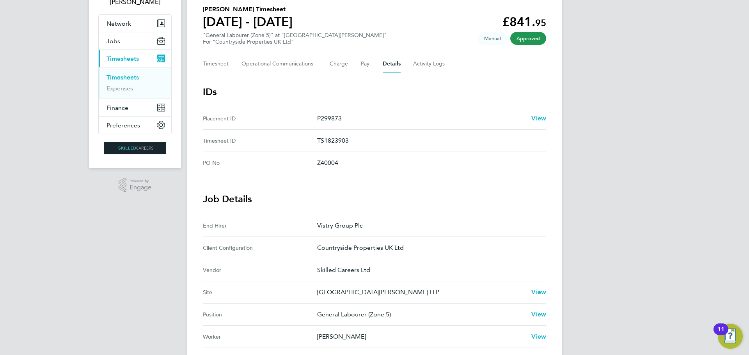
scroll to position [59, 0]
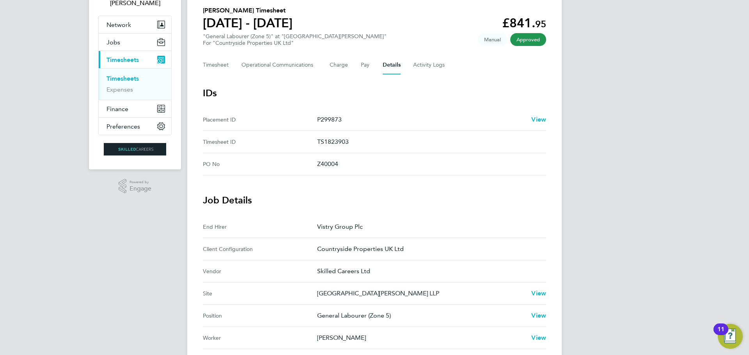
drag, startPoint x: 318, startPoint y: 121, endPoint x: 360, endPoint y: 121, distance: 42.9
click at [360, 121] on p "P299873" at bounding box center [421, 119] width 208 height 9
click at [534, 120] on span "View" at bounding box center [538, 119] width 15 height 7
click at [277, 63] on Communications-tab "Operational Communications" at bounding box center [279, 65] width 76 height 19
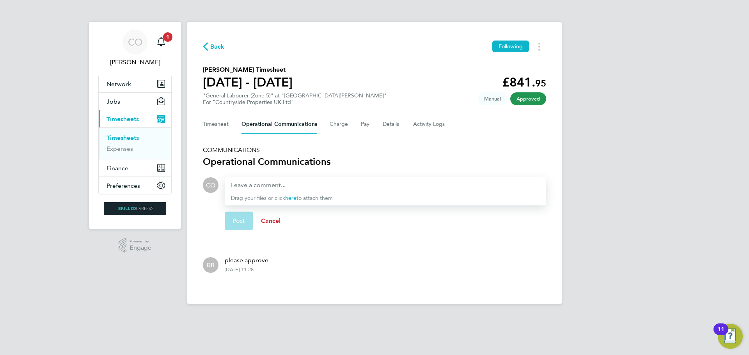
click at [280, 219] on span "Cancel" at bounding box center [271, 220] width 20 height 7
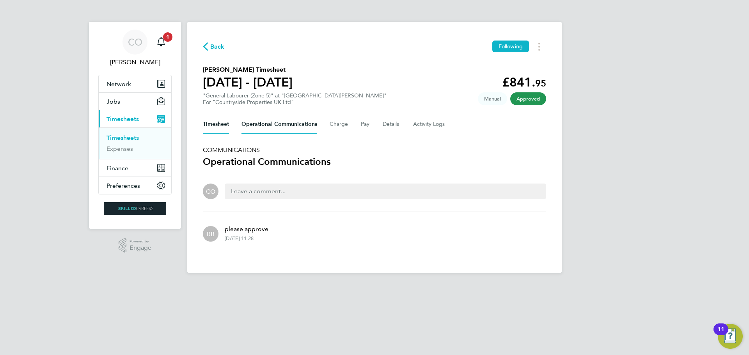
click at [218, 126] on button "Timesheet" at bounding box center [216, 124] width 26 height 19
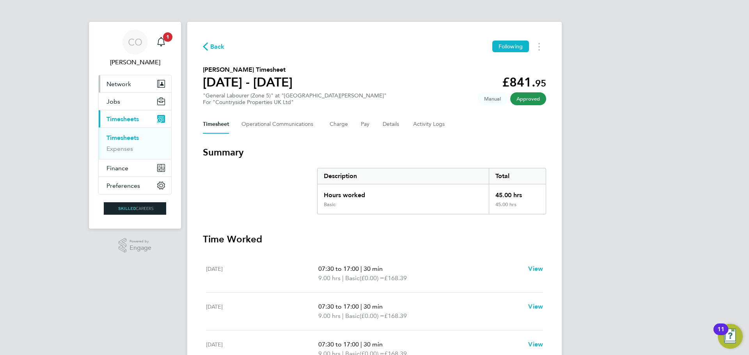
click at [115, 84] on span "Network" at bounding box center [118, 83] width 25 height 7
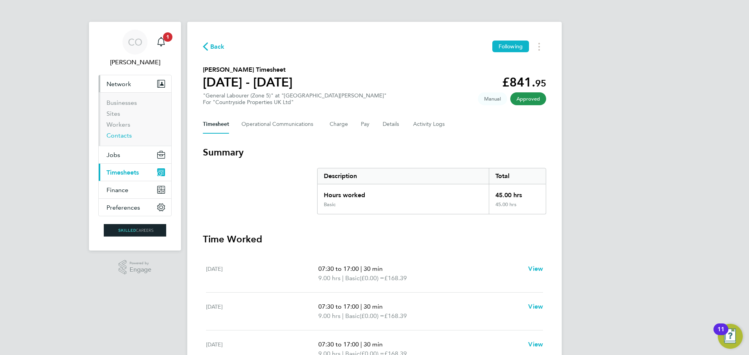
click at [113, 134] on link "Contacts" at bounding box center [118, 135] width 25 height 7
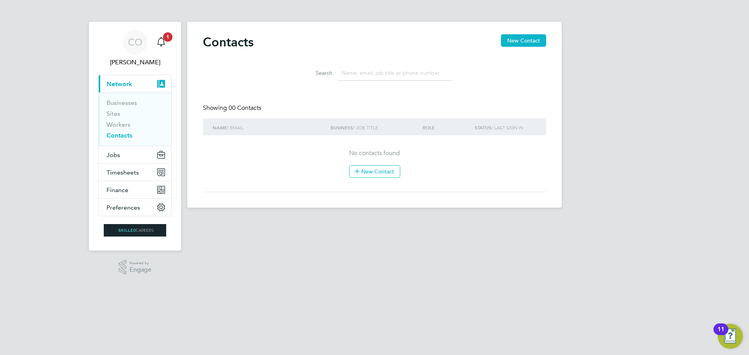
click at [376, 78] on input at bounding box center [395, 73] width 114 height 15
type input "[PERSON_NAME]"
drag, startPoint x: 376, startPoint y: 73, endPoint x: 281, endPoint y: 74, distance: 95.6
click at [286, 73] on div "Search [PERSON_NAME]" at bounding box center [374, 71] width 343 height 27
click at [120, 174] on span "Timesheets" at bounding box center [122, 172] width 32 height 7
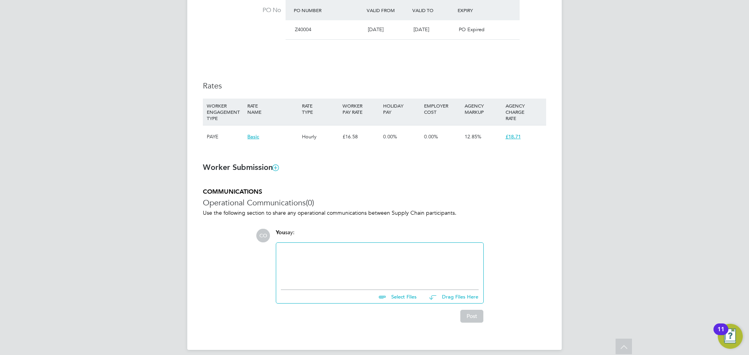
scroll to position [330, 0]
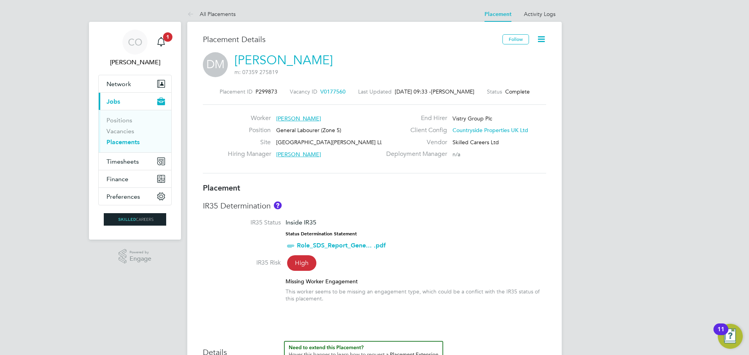
click at [540, 38] on icon at bounding box center [541, 39] width 10 height 10
click at [329, 64] on div "DM [PERSON_NAME] m: 07359 275819" at bounding box center [374, 65] width 343 height 27
click at [540, 15] on link "Activity Logs" at bounding box center [540, 14] width 32 height 7
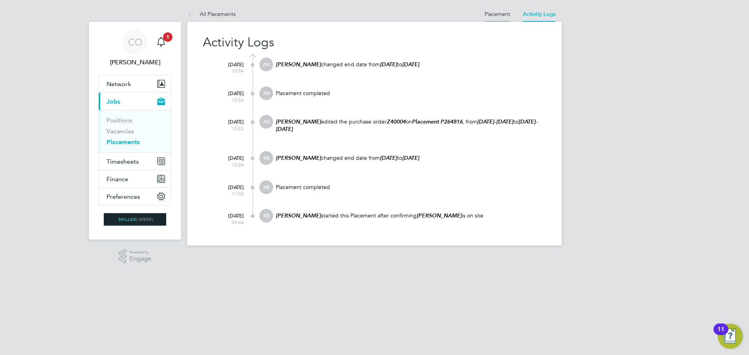
click at [486, 17] on li "Placement" at bounding box center [497, 14] width 26 height 16
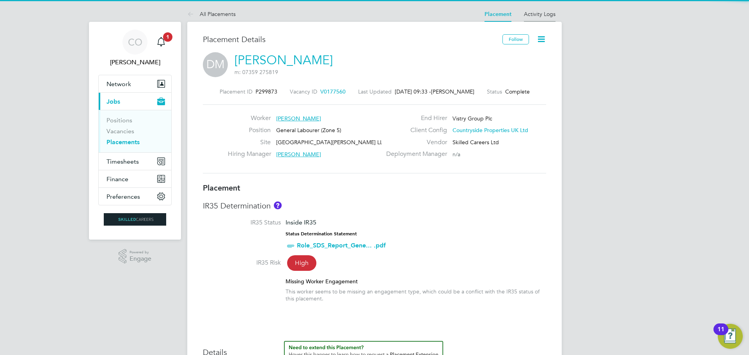
click at [531, 11] on link "Activity Logs" at bounding box center [540, 14] width 32 height 7
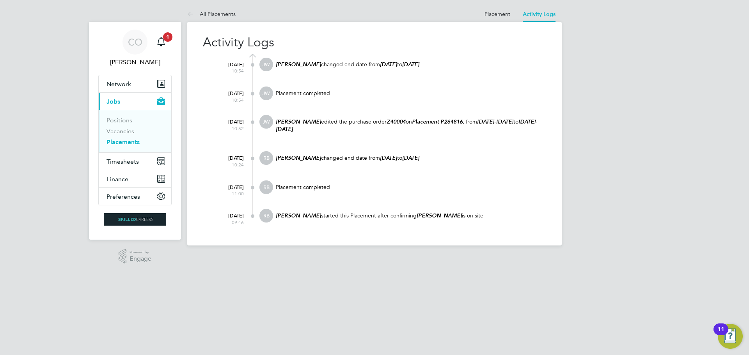
drag, startPoint x: 584, startPoint y: 200, endPoint x: 574, endPoint y: 198, distance: 9.9
click at [584, 200] on div "CO Ciara O'Connell Notifications 1 Applications: Network Businesses Sites Worke…" at bounding box center [374, 129] width 749 height 258
click at [289, 119] on em "[PERSON_NAME]" at bounding box center [298, 122] width 45 height 7
click at [283, 121] on em "[PERSON_NAME]" at bounding box center [298, 122] width 45 height 7
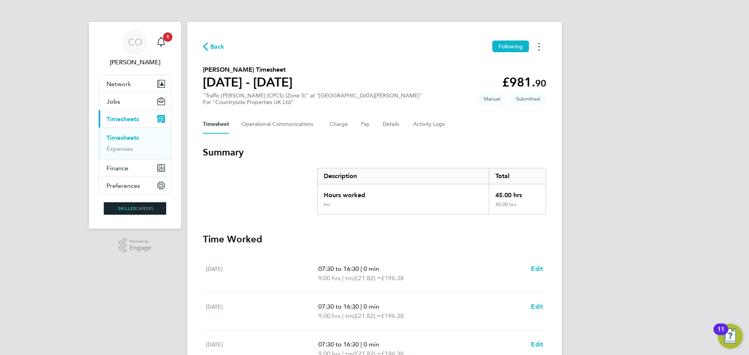
click at [541, 50] on button "Timesheets Menu" at bounding box center [539, 47] width 14 height 12
click at [355, 40] on div "Back Following Mark as absent Download timesheet James Nunney's Timesheet 22 - …" at bounding box center [374, 290] width 374 height 536
click at [227, 7] on ng-component "Back Following James Nunney's Timesheet 22 - 28 Sept 2025 £981. 90 "Traffic Mar…" at bounding box center [374, 278] width 374 height 557
drag, startPoint x: 289, startPoint y: 123, endPoint x: 299, endPoint y: 123, distance: 10.1
click at [289, 123] on Communications-tab "Operational Communications" at bounding box center [279, 124] width 76 height 19
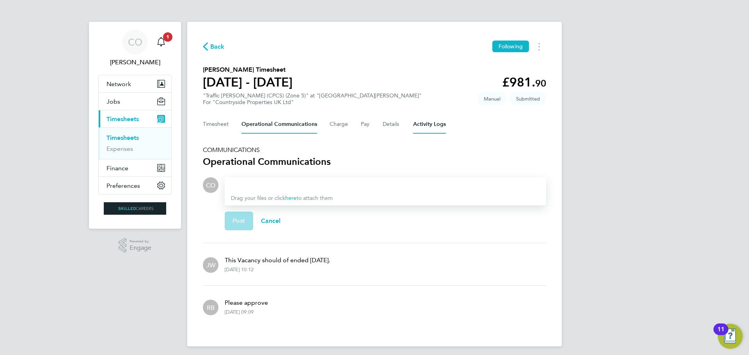
click at [423, 124] on Logs-tab "Activity Logs" at bounding box center [429, 124] width 33 height 19
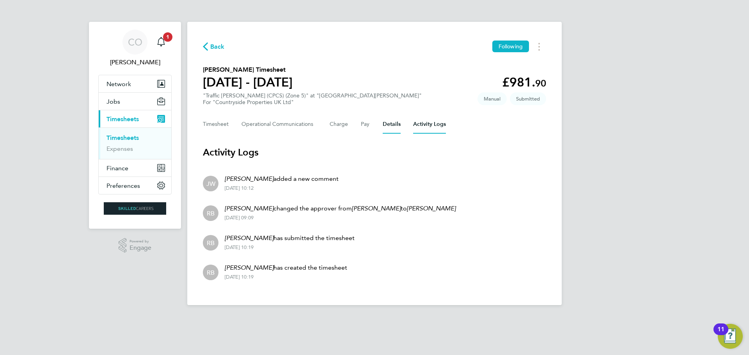
click at [392, 126] on button "Details" at bounding box center [392, 124] width 18 height 19
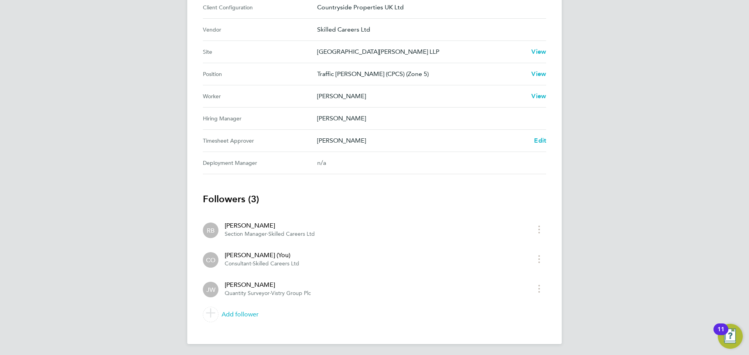
scroll to position [280, 0]
click at [540, 138] on span "Edit" at bounding box center [540, 138] width 12 height 7
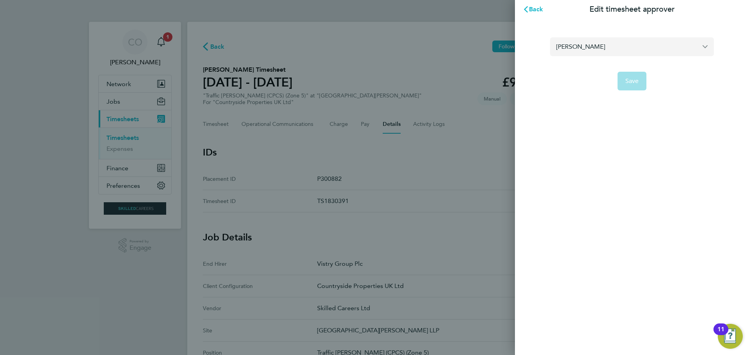
click at [595, 46] on input "Jake Wormall" at bounding box center [632, 46] width 164 height 18
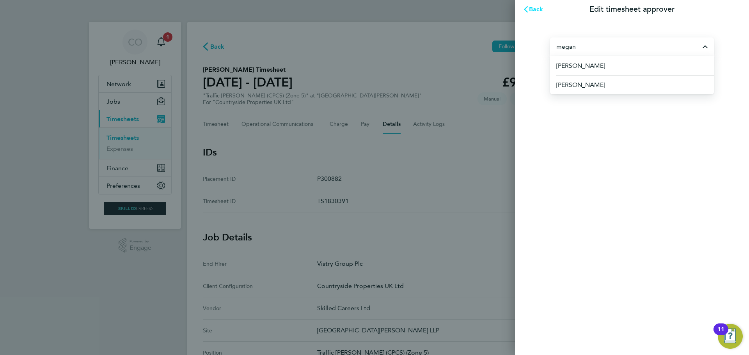
type input "megan"
click at [528, 8] on icon "button" at bounding box center [526, 9] width 6 height 6
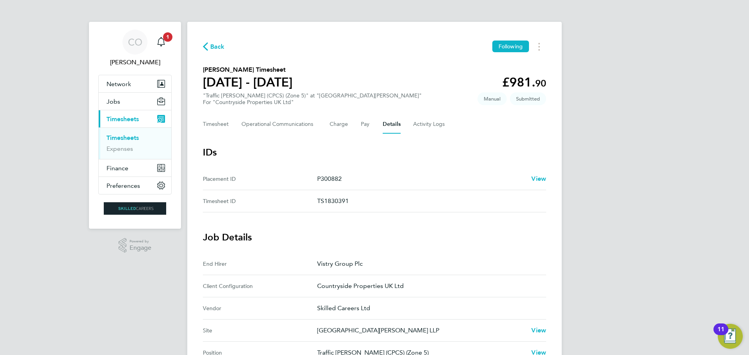
click at [79, 20] on div "CO Ciara O'Connell Notifications 1 Applications: Network Businesses Sites Worke…" at bounding box center [374, 318] width 749 height 636
click at [115, 138] on link "Timesheets" at bounding box center [122, 137] width 32 height 7
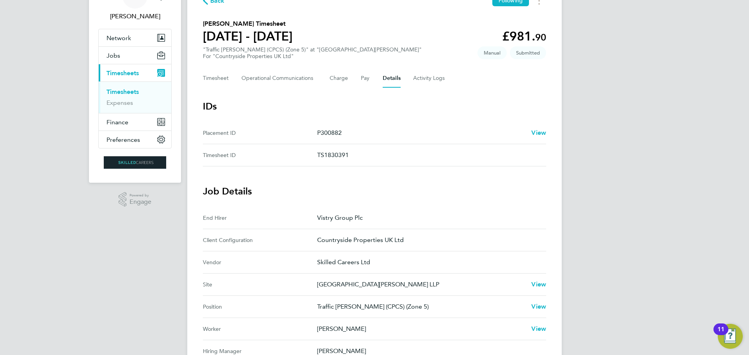
scroll to position [39, 0]
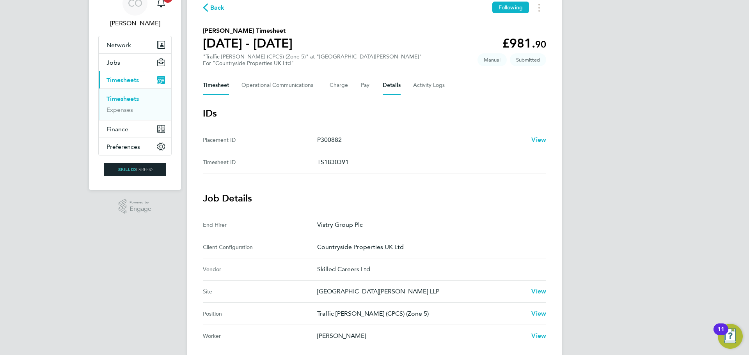
click at [211, 83] on button "Timesheet" at bounding box center [216, 85] width 26 height 19
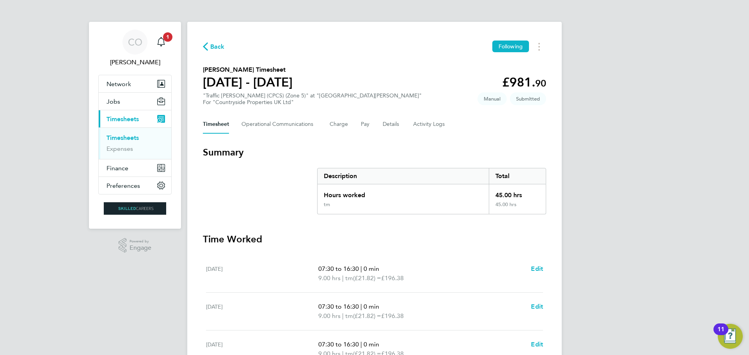
click at [125, 138] on link "Timesheets" at bounding box center [122, 137] width 32 height 7
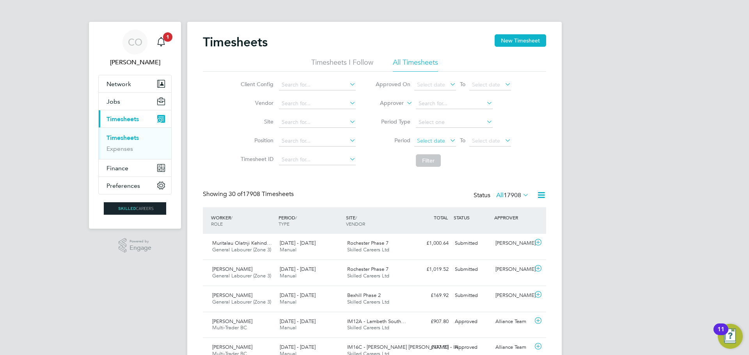
click at [436, 140] on span "Select date" at bounding box center [431, 140] width 28 height 7
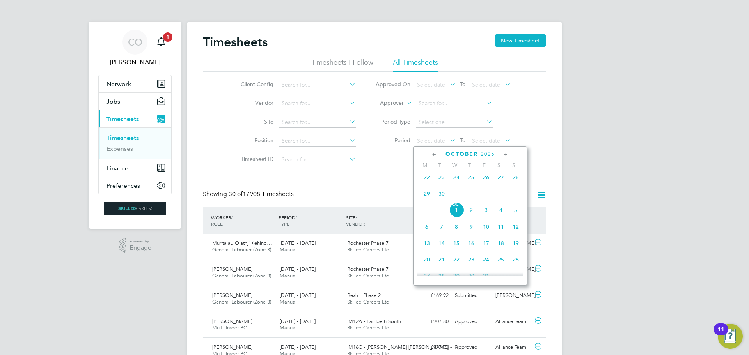
click at [426, 179] on span "22" at bounding box center [426, 177] width 15 height 15
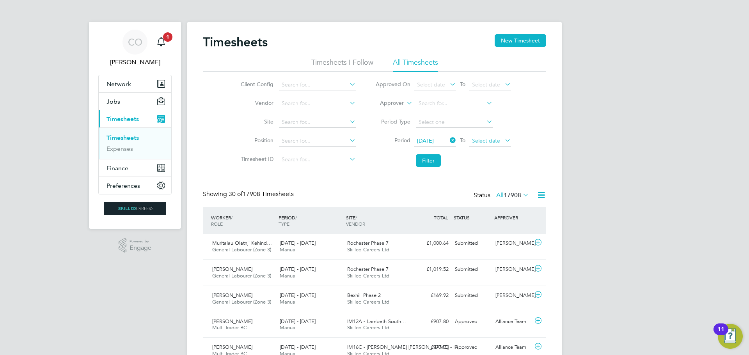
click at [493, 143] on span "Select date" at bounding box center [486, 140] width 28 height 7
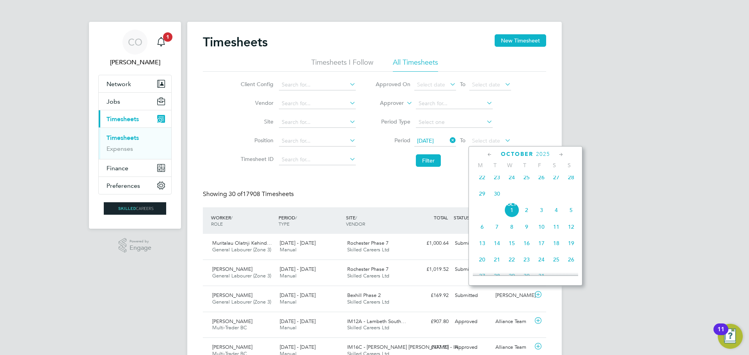
drag, startPoint x: 571, startPoint y: 181, endPoint x: 564, endPoint y: 180, distance: 7.8
click at [571, 180] on span "28" at bounding box center [571, 177] width 15 height 15
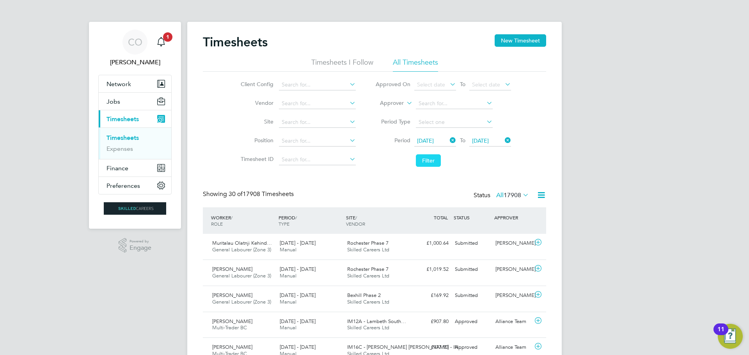
click at [422, 157] on button "Filter" at bounding box center [428, 160] width 25 height 12
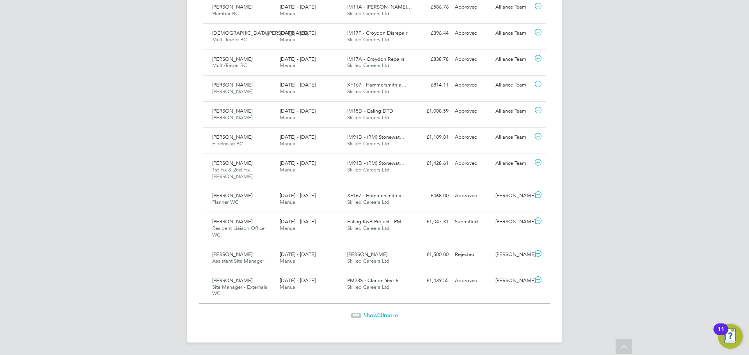
click at [367, 316] on span "Show 30 more" at bounding box center [381, 315] width 34 height 7
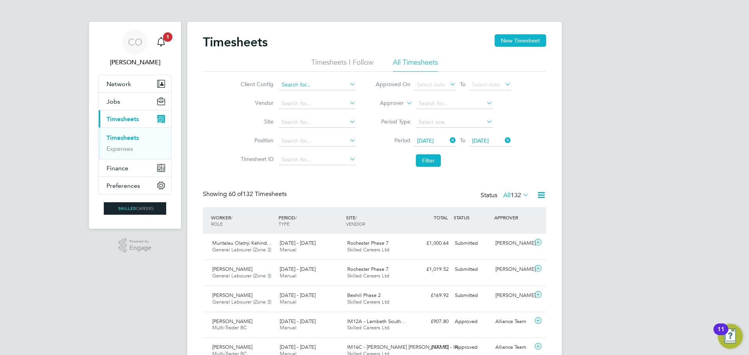
click at [321, 87] on input at bounding box center [317, 85] width 77 height 11
type input "A2Dominion Housing Group"
click at [348, 83] on icon at bounding box center [348, 84] width 0 height 11
click at [315, 86] on input at bounding box center [317, 85] width 77 height 11
click at [341, 143] on li "Countryside Properties UK Ltd" at bounding box center [366, 148] width 176 height 11
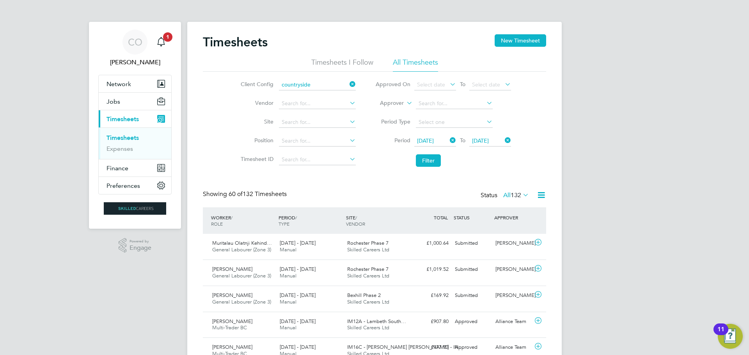
type input "Countryside Properties UK Ltd"
click at [432, 160] on button "Filter" at bounding box center [428, 160] width 25 height 12
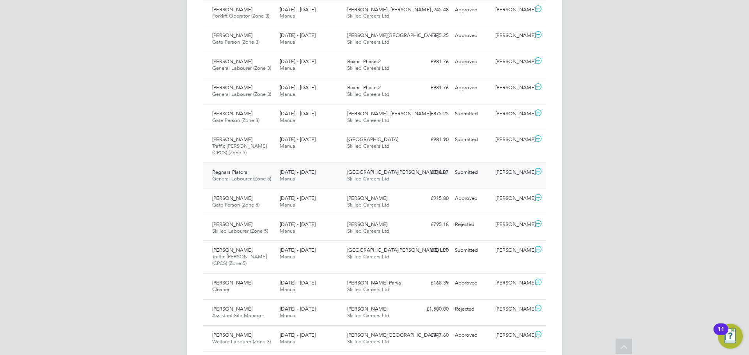
click at [259, 171] on div "Regnars Plators General Labourer (Zone 5) 22 - 28 Sep 2025" at bounding box center [242, 176] width 67 height 20
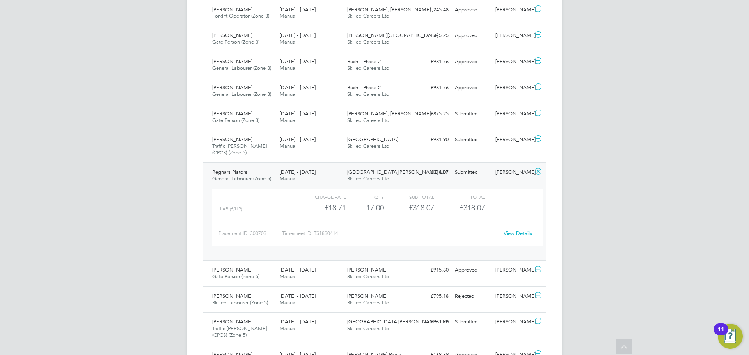
click at [516, 232] on link "View Details" at bounding box center [518, 233] width 28 height 7
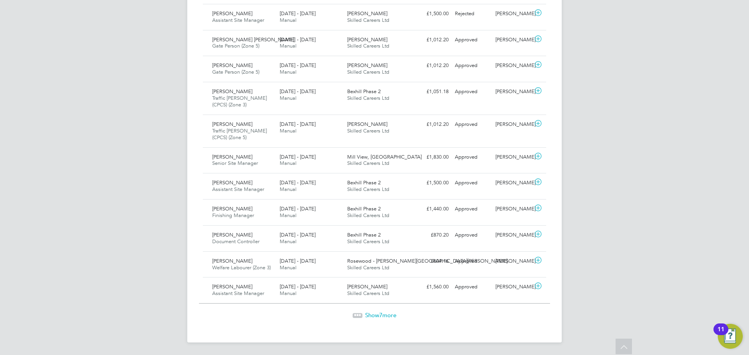
click at [371, 315] on span "Show 7 more" at bounding box center [380, 315] width 31 height 7
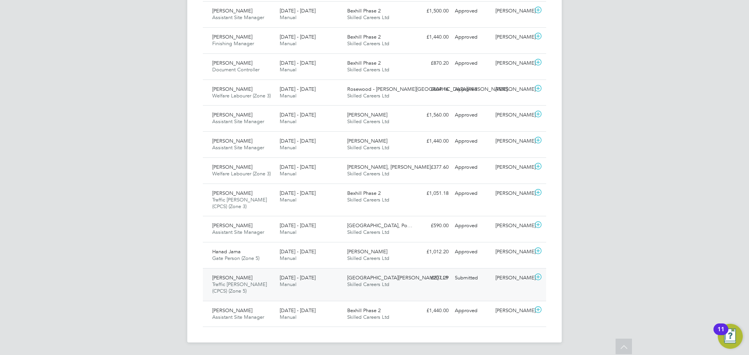
click at [252, 276] on div "Junaid Khan Traffic Marshall (CPCS) (Zone 5) 22 - 28 Sep 2025" at bounding box center [242, 285] width 67 height 26
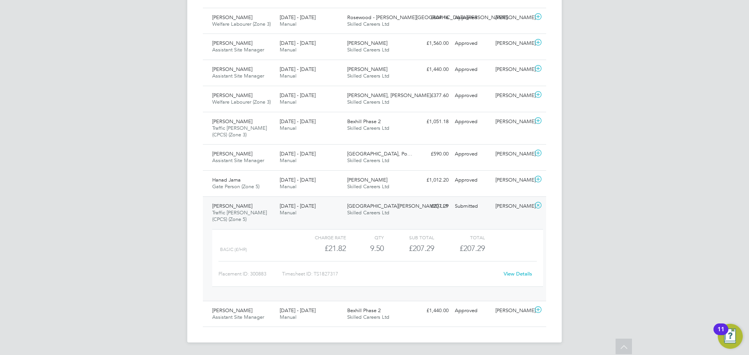
click at [516, 273] on link "View Details" at bounding box center [518, 274] width 28 height 7
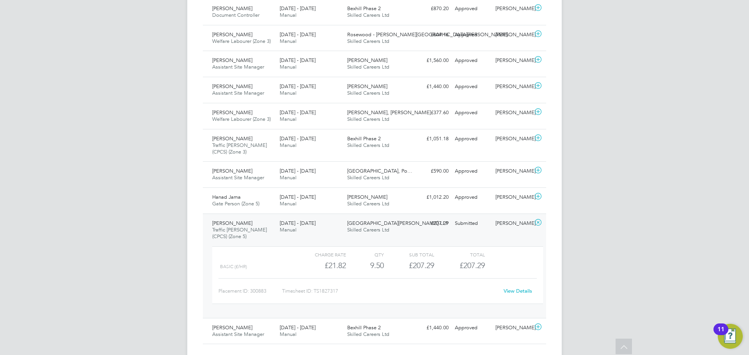
scroll to position [1054, 0]
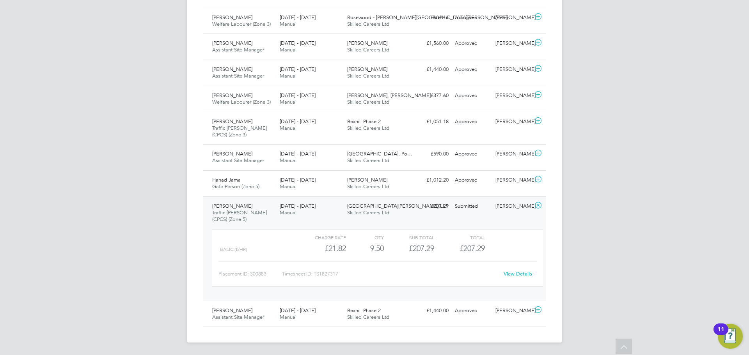
click at [249, 207] on div "Junaid Khan Traffic Marshall (CPCS) (Zone 5) 22 - 28 Sep 2025" at bounding box center [242, 213] width 67 height 26
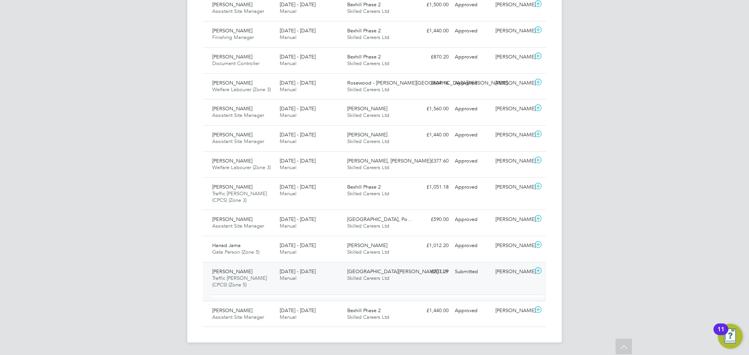
scroll to position [982, 0]
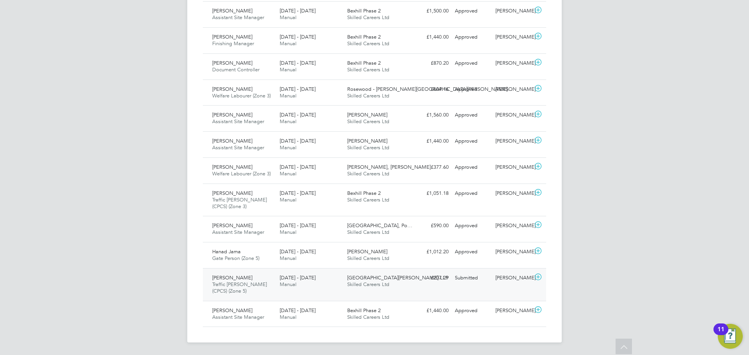
drag, startPoint x: 263, startPoint y: 280, endPoint x: 274, endPoint y: 272, distance: 13.7
click at [263, 279] on div "Junaid Khan Traffic Marshall (CPCS) (Zone 5) 22 - 28 Sep 2025" at bounding box center [242, 285] width 67 height 26
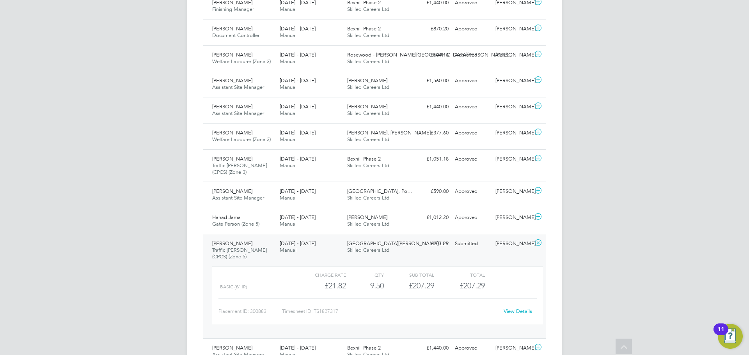
scroll to position [1054, 0]
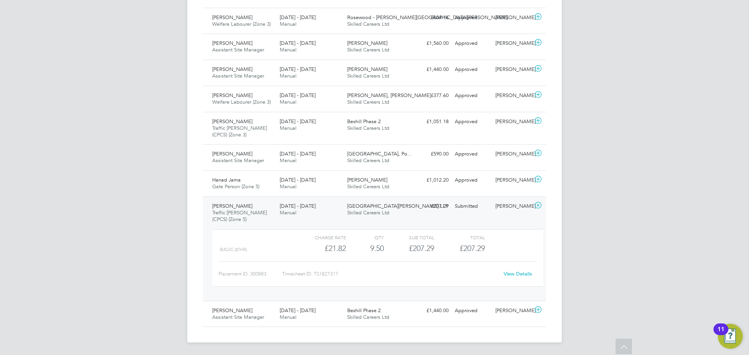
click at [521, 274] on link "View Details" at bounding box center [518, 274] width 28 height 7
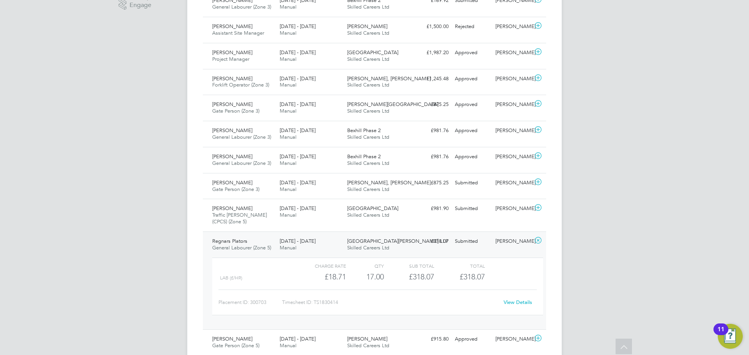
scroll to position [117, 0]
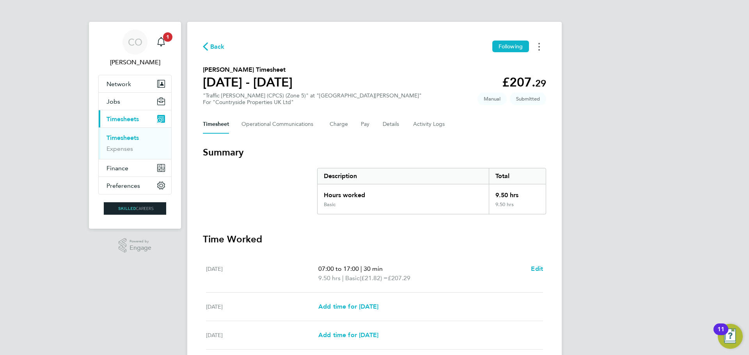
click at [539, 45] on icon "Timesheets Menu" at bounding box center [539, 47] width 2 height 8
click at [423, 65] on section "Junaid Khan's Timesheet 22 - 28 Sept 2025 £207. 29 "Traffic Marshall (CPCS) (Zo…" at bounding box center [374, 85] width 343 height 41
click at [425, 122] on Logs-tab "Activity Logs" at bounding box center [429, 124] width 33 height 19
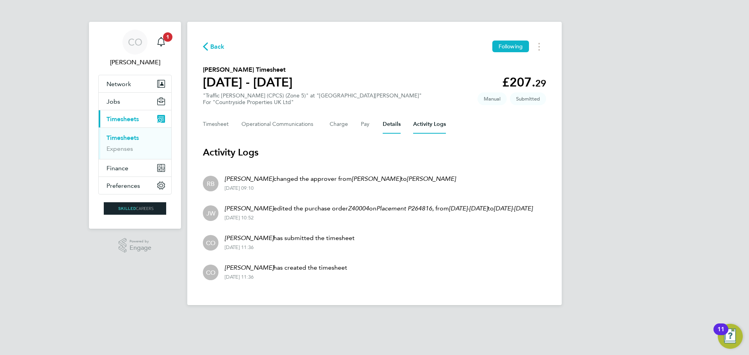
click at [393, 125] on button "Details" at bounding box center [392, 124] width 18 height 19
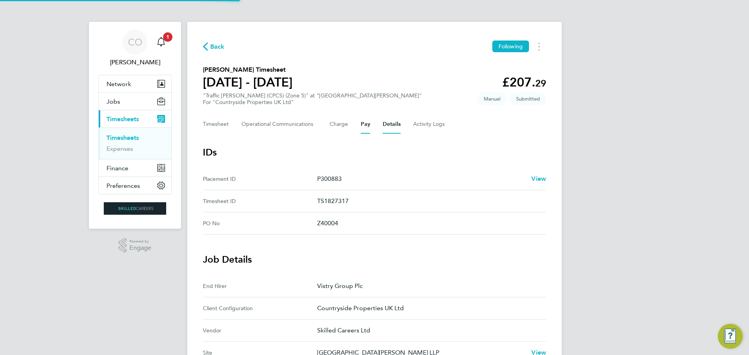
click at [362, 125] on button "Pay" at bounding box center [365, 124] width 9 height 19
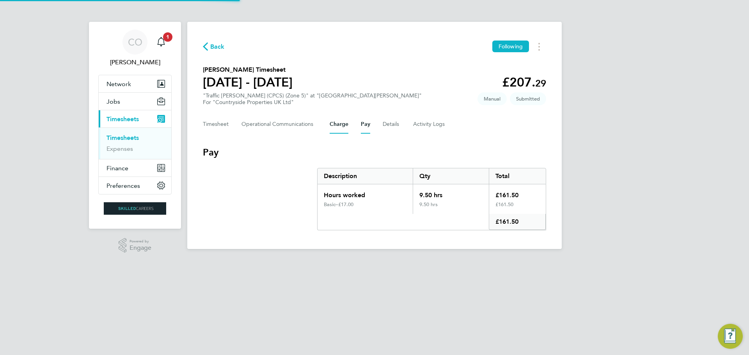
click at [333, 124] on button "Charge" at bounding box center [339, 124] width 19 height 19
click at [285, 126] on Communications-tab "Operational Communications" at bounding box center [279, 124] width 76 height 19
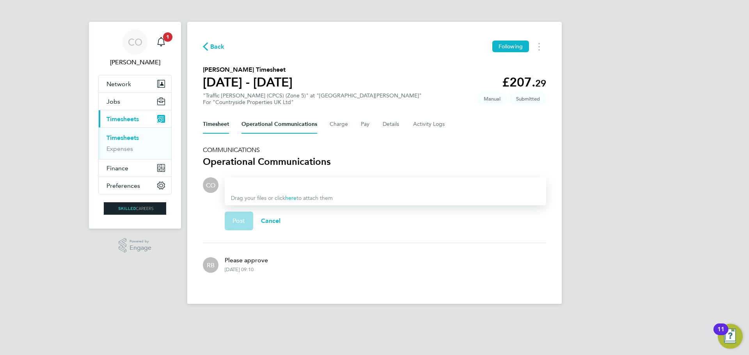
click at [219, 126] on button "Timesheet" at bounding box center [216, 124] width 26 height 19
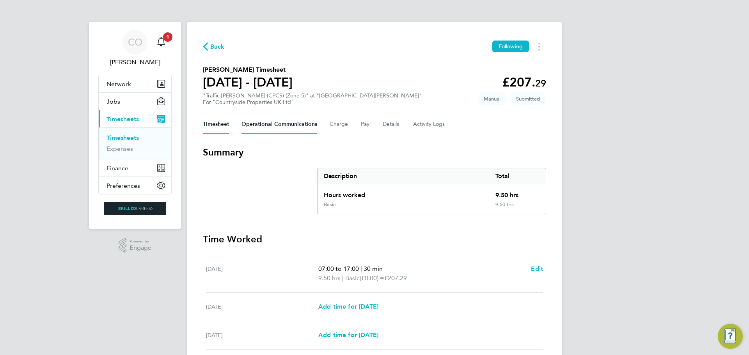
click at [277, 126] on Communications-tab "Operational Communications" at bounding box center [279, 124] width 76 height 19
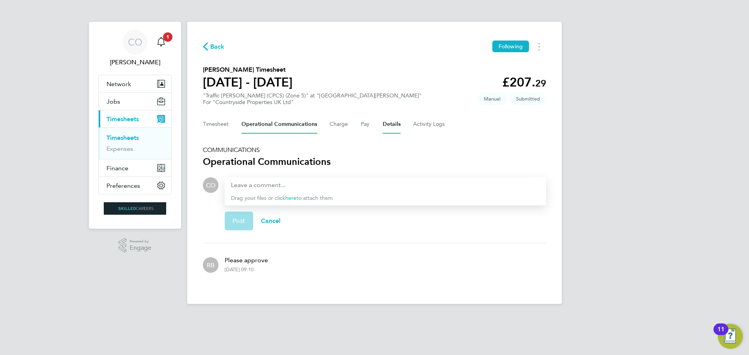
click at [391, 126] on button "Details" at bounding box center [392, 124] width 18 height 19
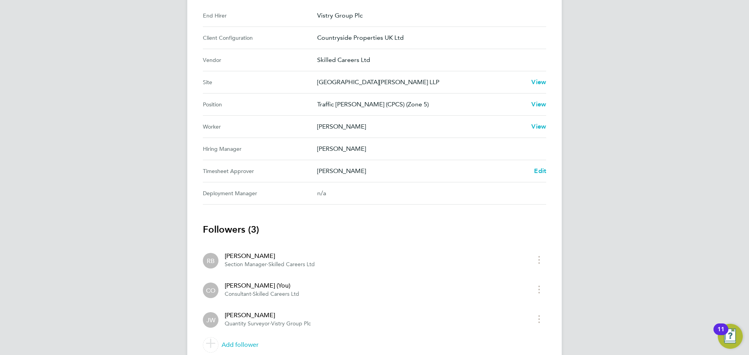
scroll to position [303, 0]
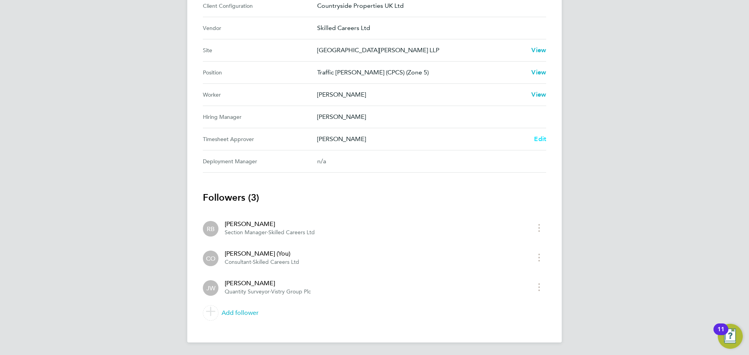
click at [536, 137] on span "Edit" at bounding box center [540, 138] width 12 height 7
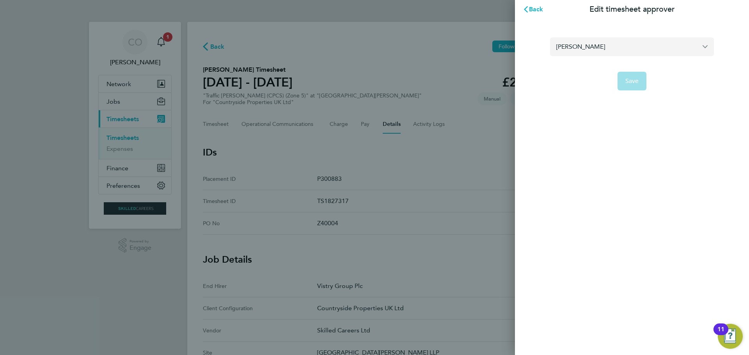
click at [648, 52] on input "[PERSON_NAME]" at bounding box center [632, 46] width 164 height 18
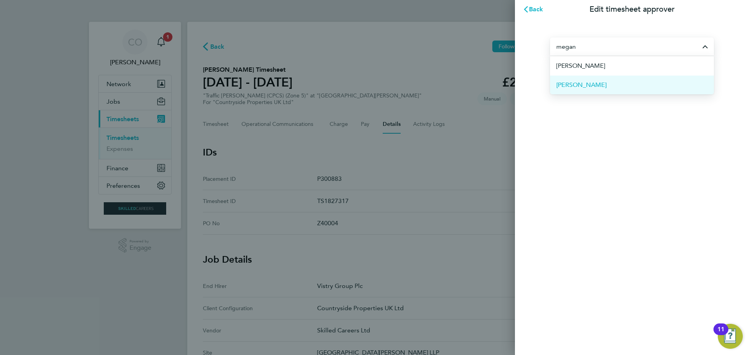
click at [604, 91] on li "Megan Keeling" at bounding box center [632, 84] width 164 height 19
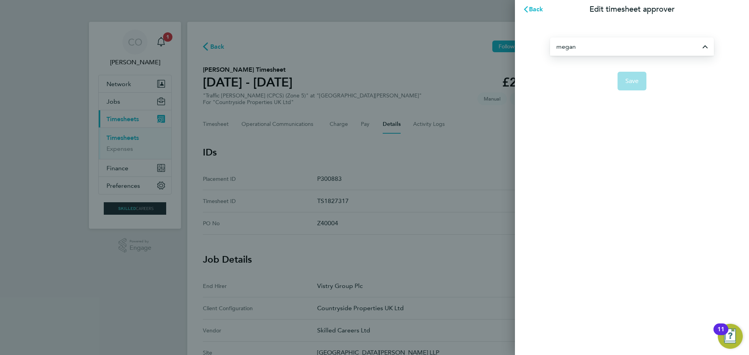
type input "Megan Keeling"
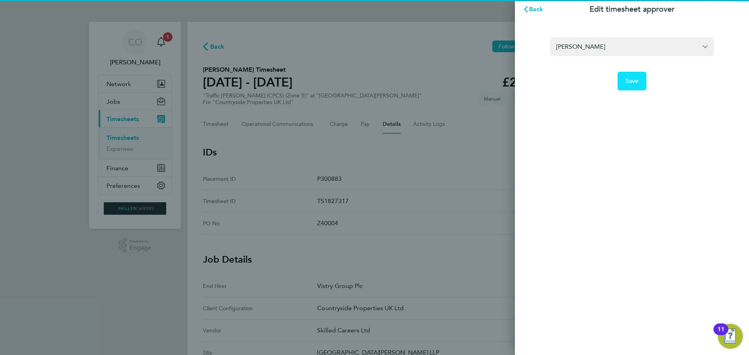
click at [640, 84] on button "Save" at bounding box center [631, 81] width 29 height 19
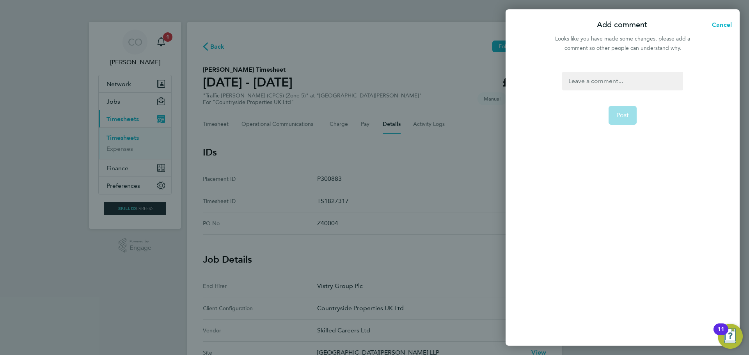
click at [620, 83] on div at bounding box center [622, 81] width 121 height 19
click at [617, 120] on button "Post" at bounding box center [623, 115] width 28 height 19
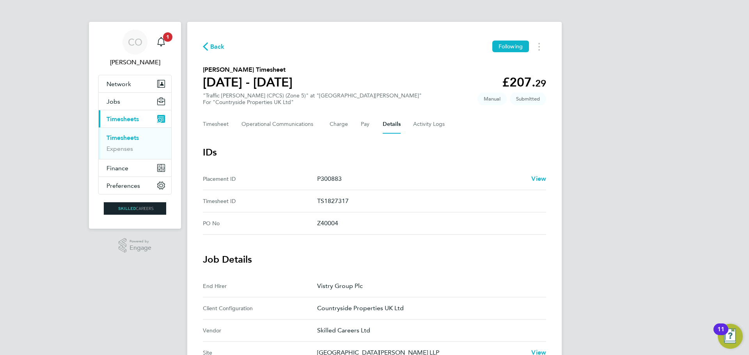
click at [121, 136] on link "Timesheets" at bounding box center [122, 137] width 32 height 7
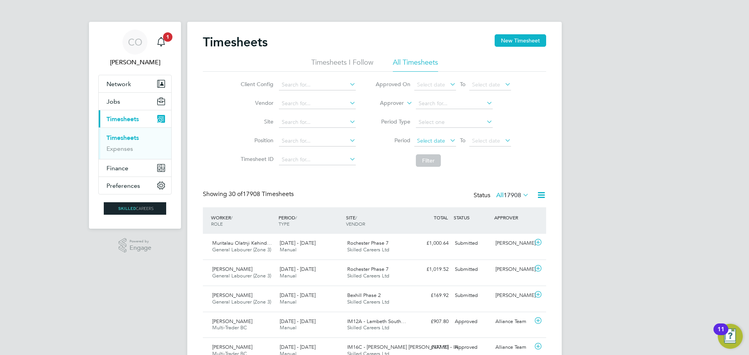
click at [440, 141] on span "Select date" at bounding box center [431, 140] width 28 height 7
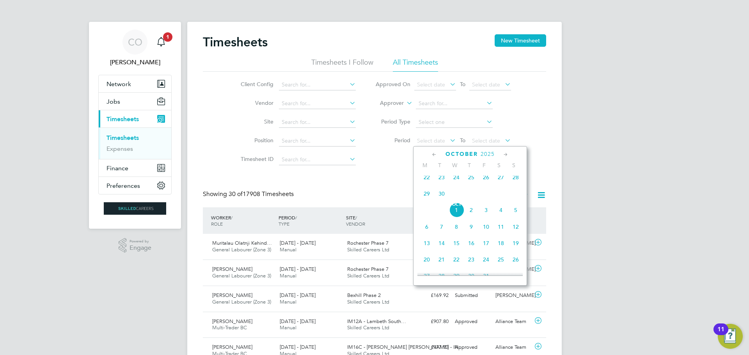
click at [426, 182] on span "22" at bounding box center [426, 177] width 15 height 15
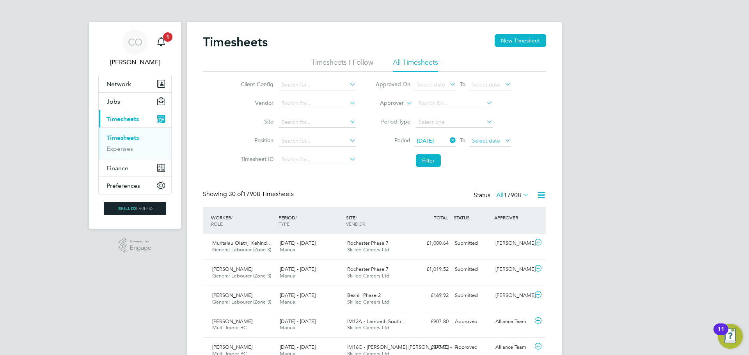
click at [492, 141] on span "Select date" at bounding box center [486, 140] width 28 height 7
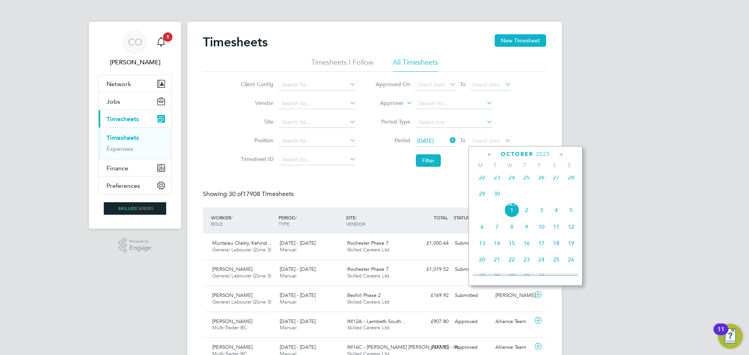
click at [570, 182] on span "28" at bounding box center [571, 177] width 15 height 15
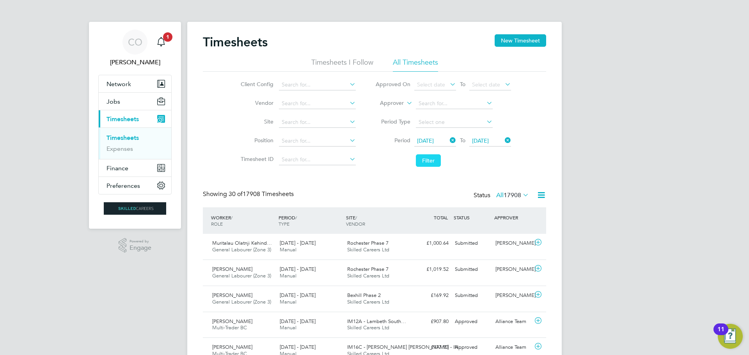
click at [428, 161] on button "Filter" at bounding box center [428, 160] width 25 height 12
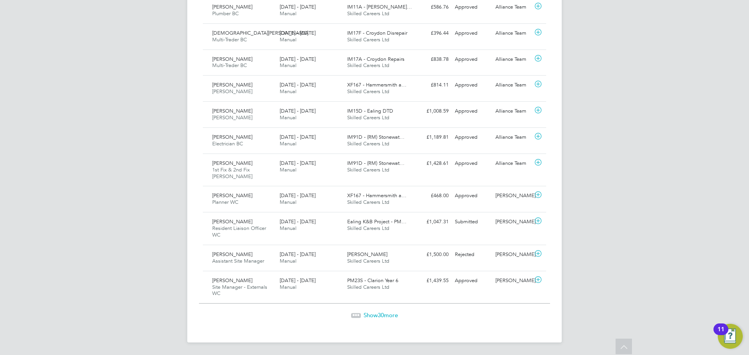
click at [385, 314] on span "Show 30 more" at bounding box center [381, 315] width 34 height 7
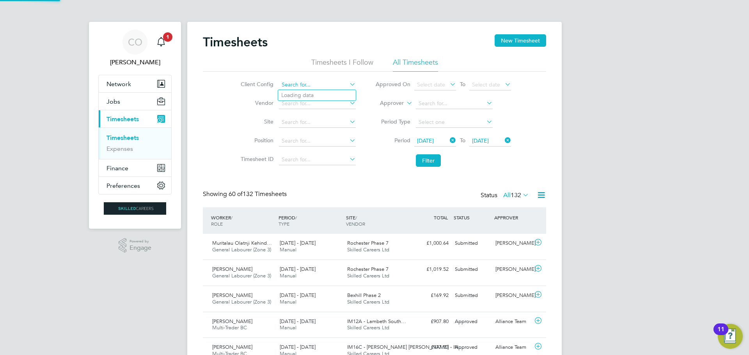
click at [319, 82] on input at bounding box center [317, 85] width 77 height 11
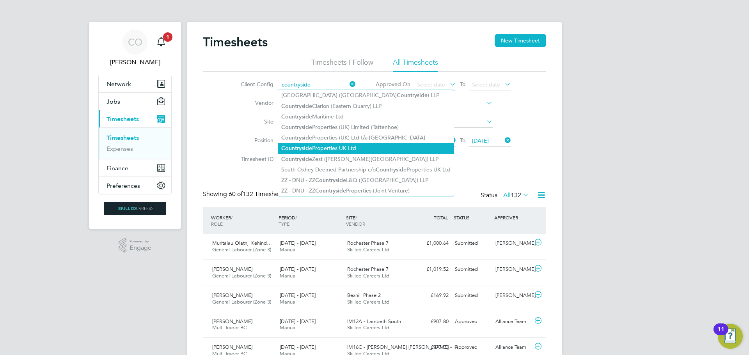
click at [326, 143] on li "Countryside Properties UK Ltd" at bounding box center [366, 148] width 176 height 11
type input "Countryside Properties UK Ltd"
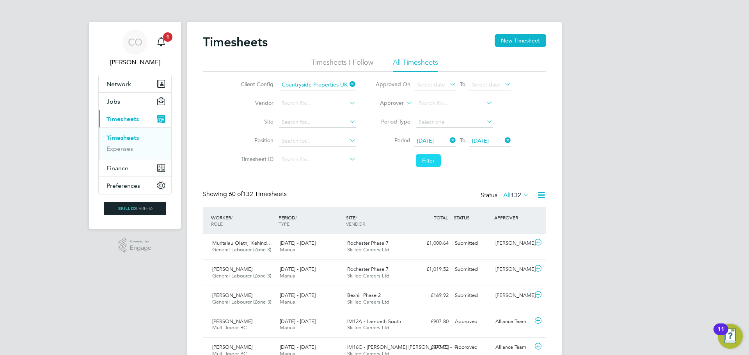
click at [431, 160] on button "Filter" at bounding box center [428, 160] width 25 height 12
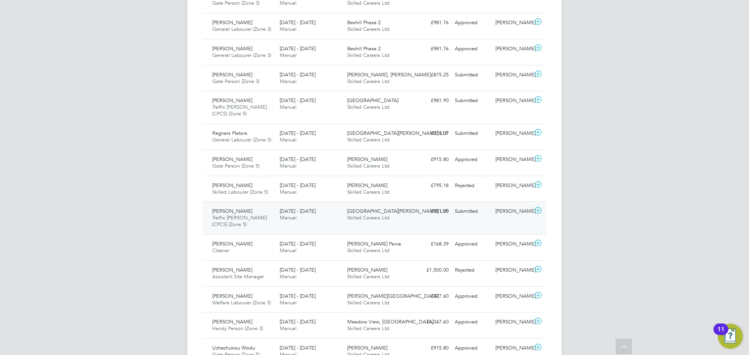
click at [233, 218] on span "Traffic Marshall (CPCS) (Zone 5)" at bounding box center [239, 221] width 55 height 13
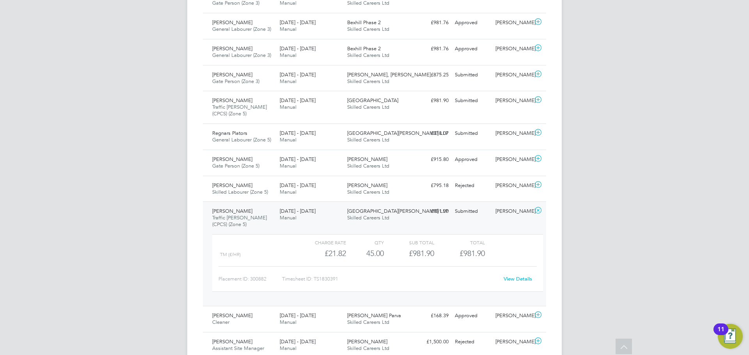
click at [520, 280] on link "View Details" at bounding box center [518, 279] width 28 height 7
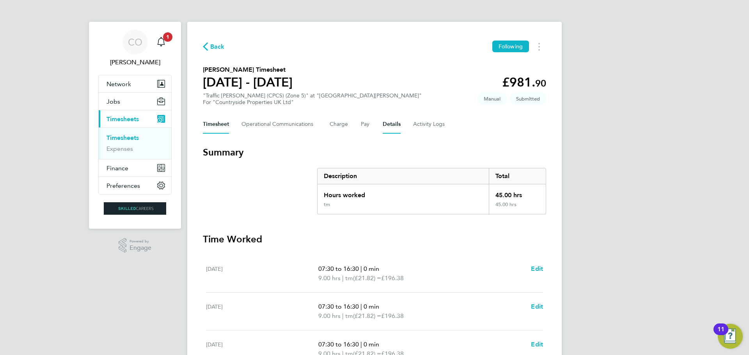
click at [392, 126] on button "Details" at bounding box center [392, 124] width 18 height 19
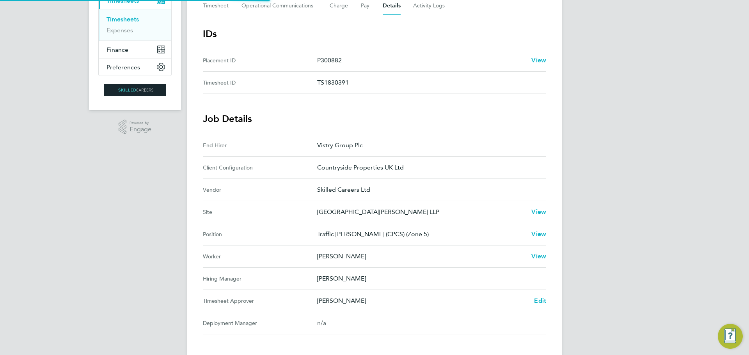
scroll to position [280, 0]
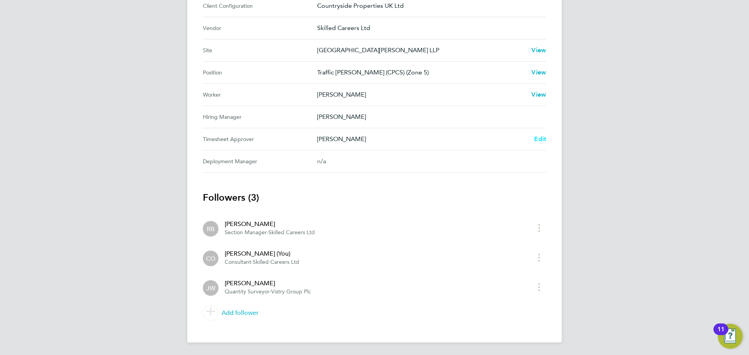
click at [541, 139] on span "Edit" at bounding box center [540, 138] width 12 height 7
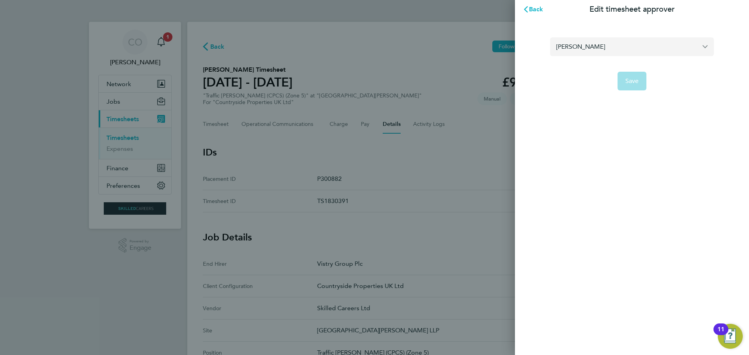
click at [703, 50] on input "[PERSON_NAME]" at bounding box center [632, 46] width 164 height 18
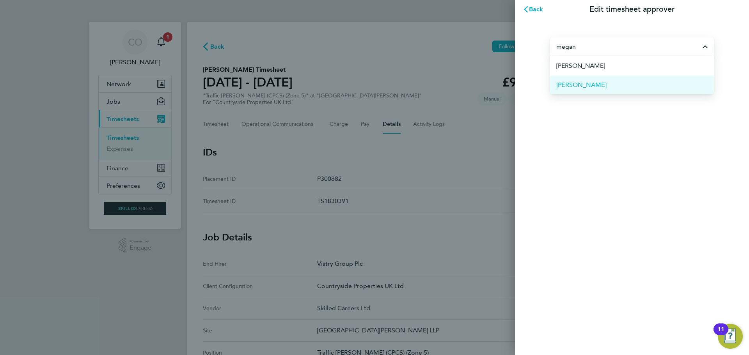
click at [603, 80] on li "[PERSON_NAME]" at bounding box center [632, 84] width 164 height 19
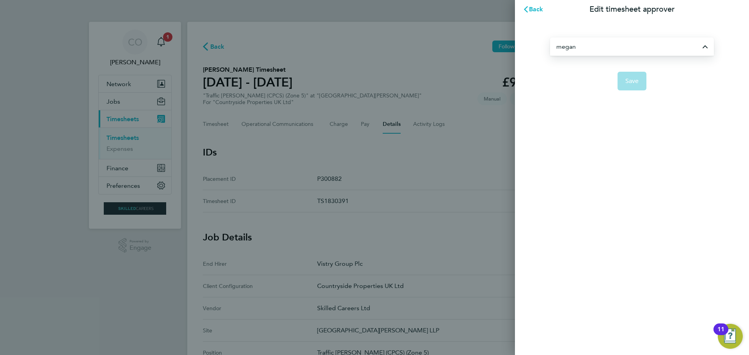
type input "[PERSON_NAME]"
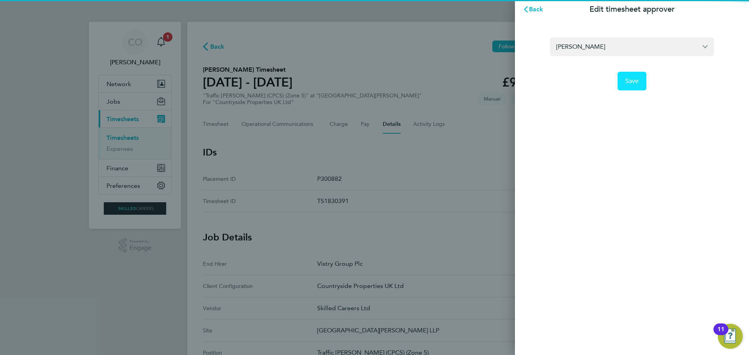
click at [641, 82] on button "Save" at bounding box center [631, 81] width 29 height 19
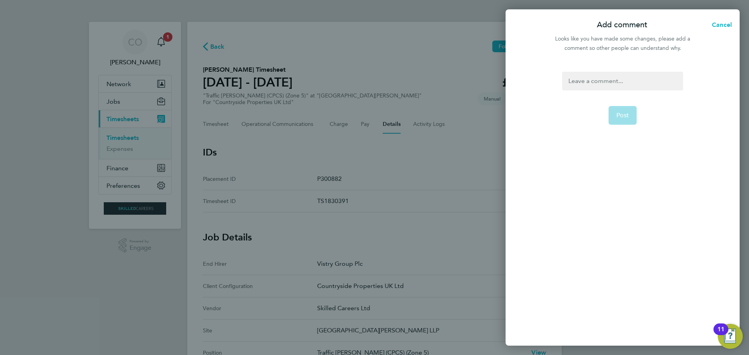
click at [599, 83] on div at bounding box center [622, 81] width 121 height 19
click at [598, 83] on div at bounding box center [622, 81] width 121 height 19
click at [627, 113] on span "Post" at bounding box center [622, 116] width 13 height 8
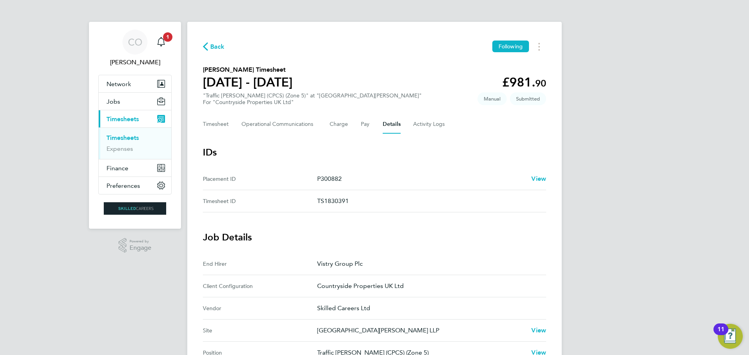
click at [123, 141] on link "Timesheets" at bounding box center [122, 137] width 32 height 7
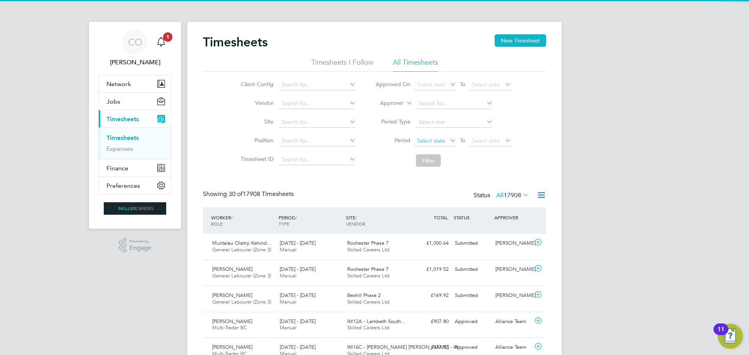
click at [445, 137] on span "Select date" at bounding box center [435, 141] width 42 height 11
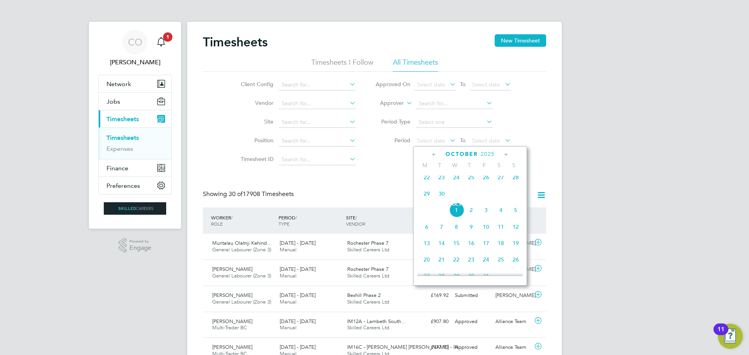
click at [429, 181] on span "22" at bounding box center [426, 177] width 15 height 15
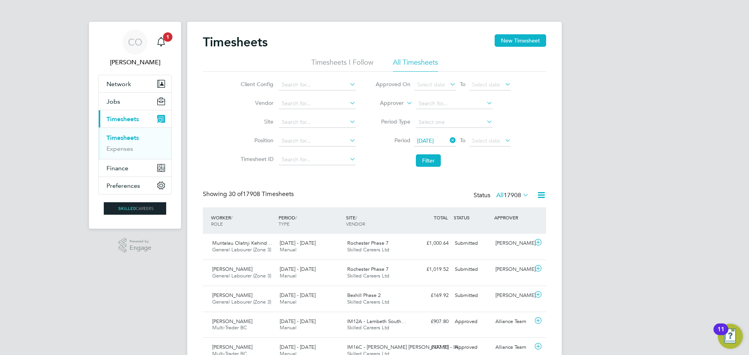
click at [503, 141] on icon at bounding box center [503, 140] width 0 height 11
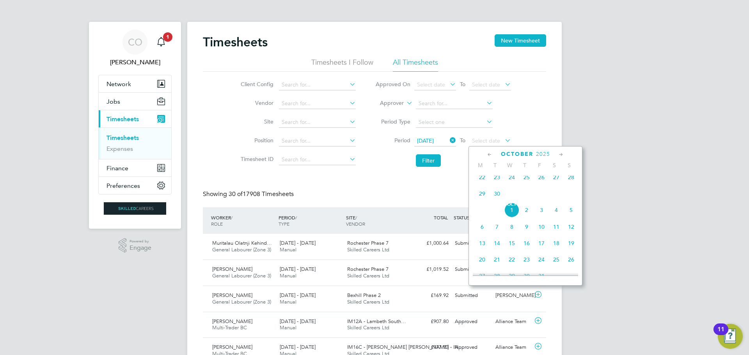
click at [572, 181] on span "28" at bounding box center [571, 177] width 15 height 15
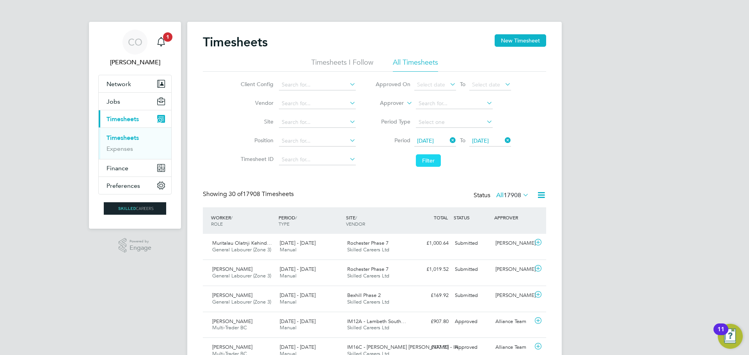
click at [428, 159] on button "Filter" at bounding box center [428, 160] width 25 height 12
click at [314, 87] on input at bounding box center [317, 85] width 77 height 11
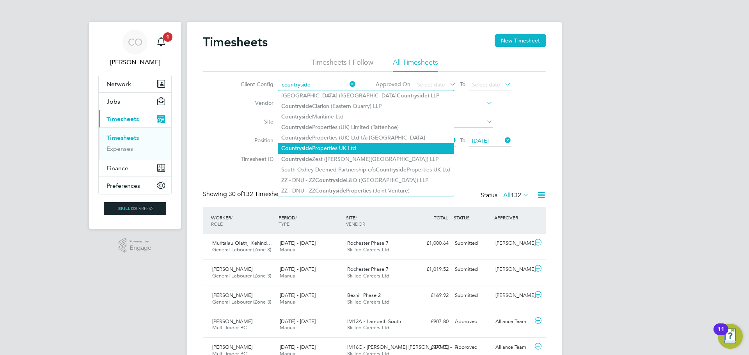
click at [332, 144] on li "Countryside Properties UK Ltd" at bounding box center [366, 148] width 176 height 11
type input "Countryside Properties UK Ltd"
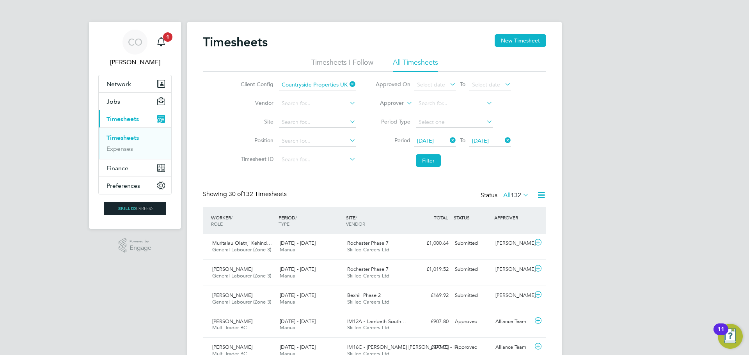
click at [356, 191] on div "Showing 30 of 132 Timesheets Status All 132" at bounding box center [374, 198] width 343 height 17
click at [430, 160] on button "Filter" at bounding box center [428, 160] width 25 height 12
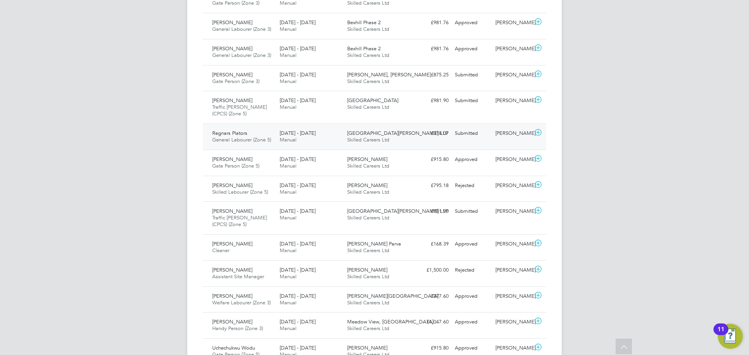
click at [259, 138] on span "General Labourer (Zone 5)" at bounding box center [241, 140] width 59 height 7
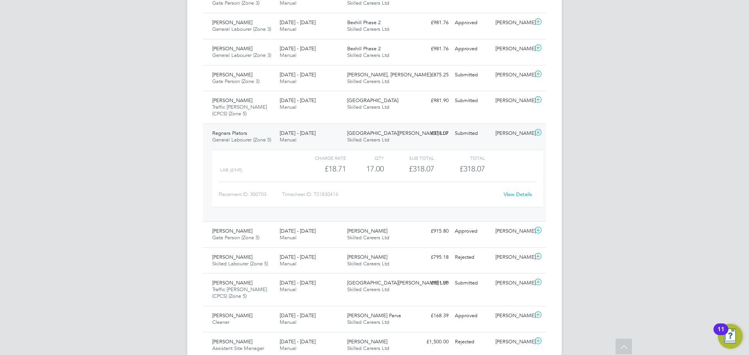
click at [509, 194] on link "View Details" at bounding box center [518, 194] width 28 height 7
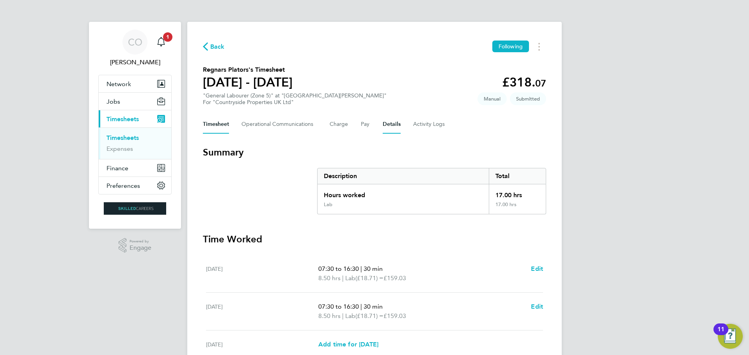
click at [388, 124] on button "Details" at bounding box center [392, 124] width 18 height 19
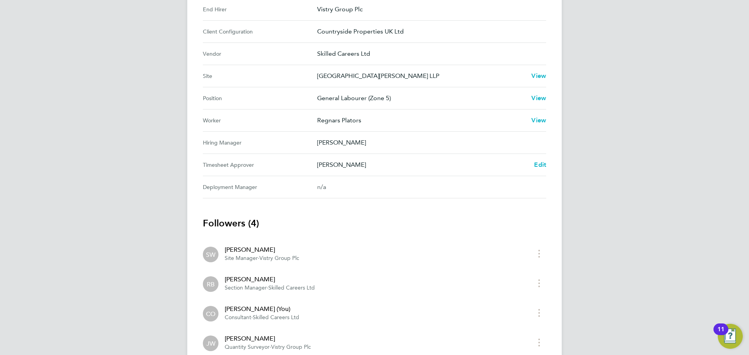
scroll to position [310, 0]
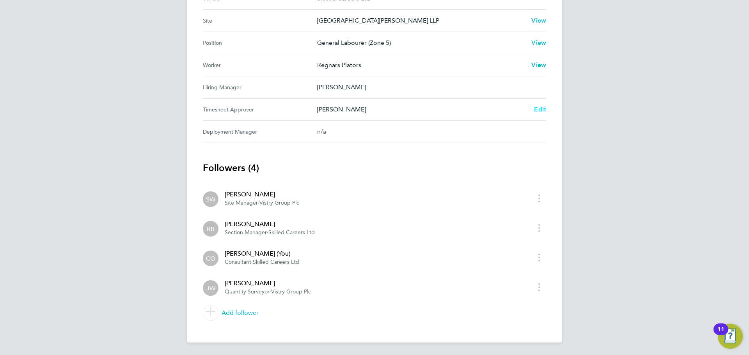
click at [538, 112] on span "Edit" at bounding box center [540, 109] width 12 height 7
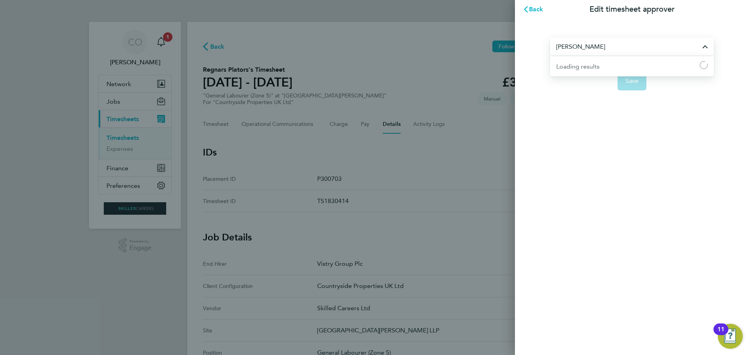
click at [673, 48] on input "[PERSON_NAME]" at bounding box center [632, 46] width 164 height 18
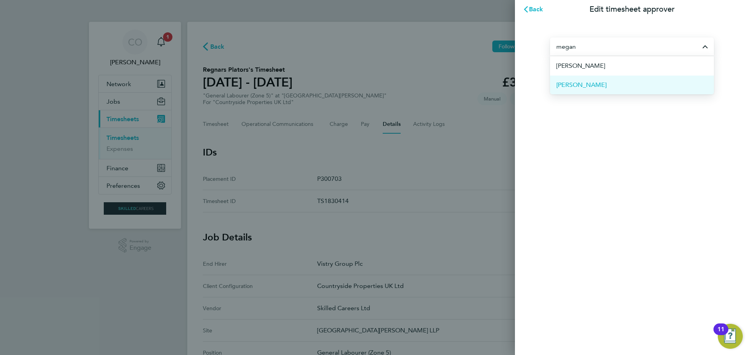
click at [633, 81] on li "[PERSON_NAME]" at bounding box center [632, 84] width 164 height 19
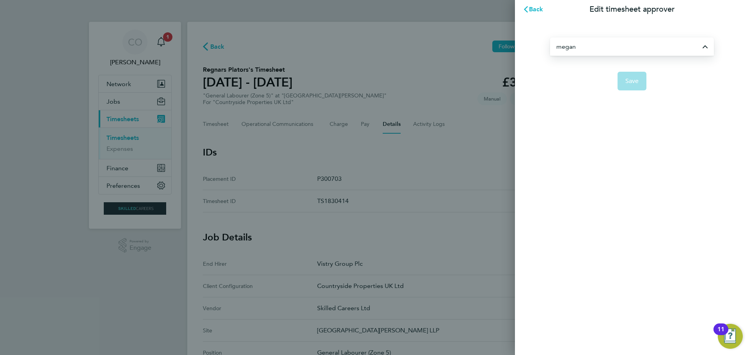
type input "[PERSON_NAME]"
click at [646, 84] on button "Save" at bounding box center [631, 81] width 29 height 19
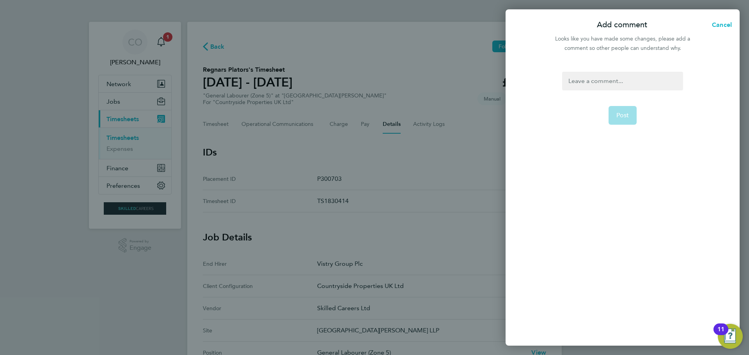
click at [610, 85] on div at bounding box center [622, 81] width 121 height 19
click at [618, 122] on button "Post" at bounding box center [623, 115] width 28 height 19
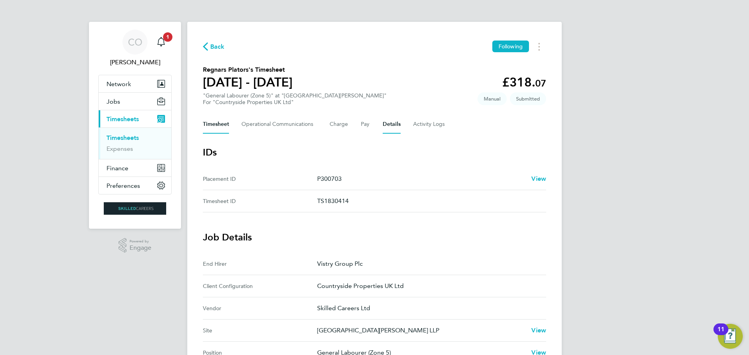
click at [216, 126] on button "Timesheet" at bounding box center [216, 124] width 26 height 19
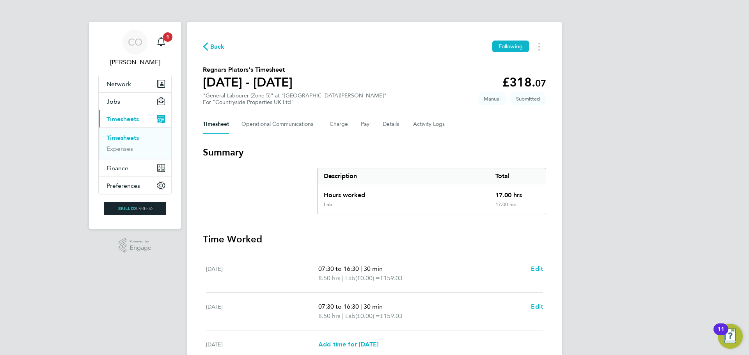
click at [130, 136] on link "Timesheets" at bounding box center [122, 137] width 32 height 7
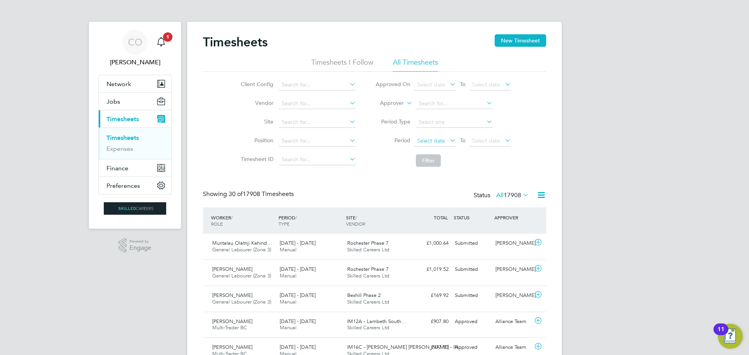
click at [426, 139] on span "Select date" at bounding box center [431, 140] width 28 height 7
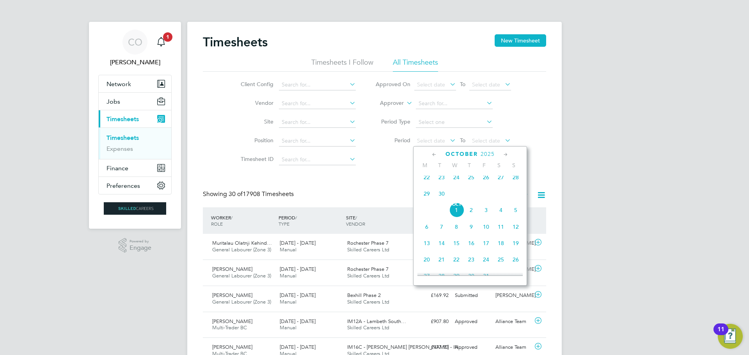
click at [428, 185] on span "22" at bounding box center [426, 177] width 15 height 15
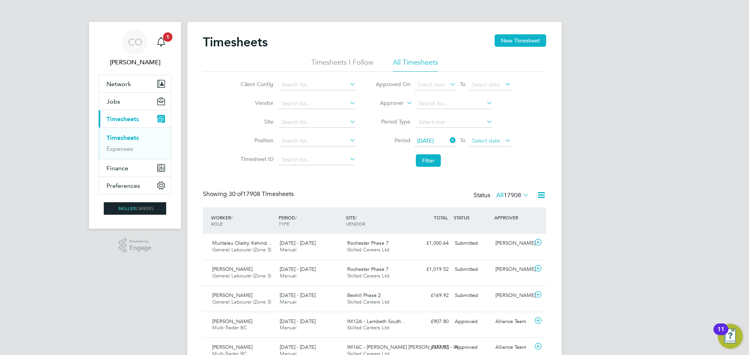
click at [495, 141] on span "Select date" at bounding box center [486, 140] width 28 height 7
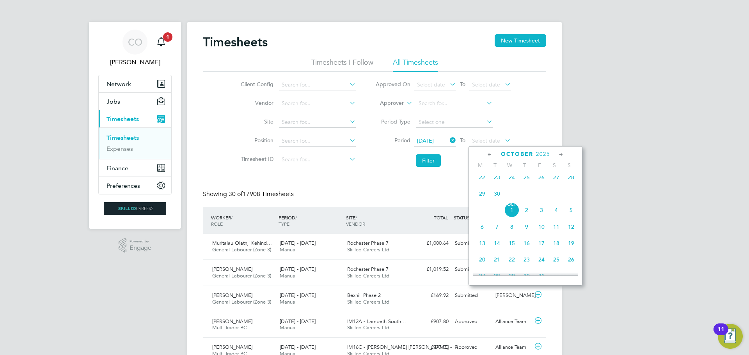
click at [568, 181] on span "28" at bounding box center [571, 177] width 15 height 15
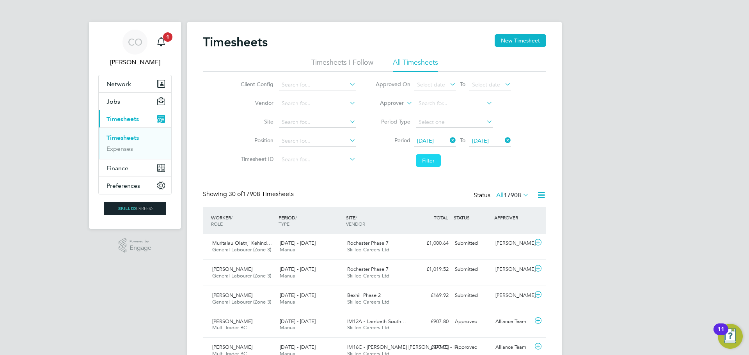
click at [433, 156] on button "Filter" at bounding box center [428, 160] width 25 height 12
click at [421, 103] on input at bounding box center [454, 103] width 77 height 11
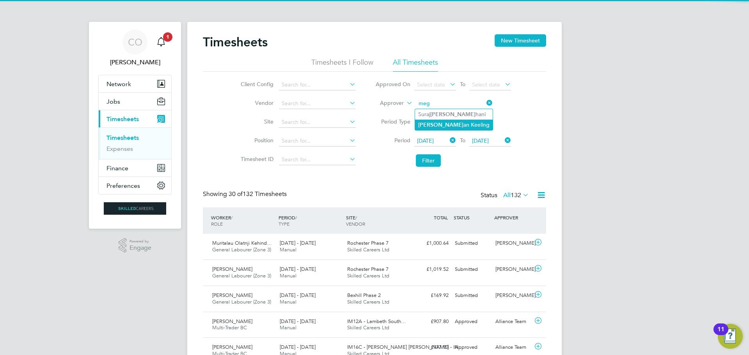
click at [431, 124] on li "Meg an Keeling" at bounding box center [454, 125] width 78 height 11
type input "Megan Keeling"
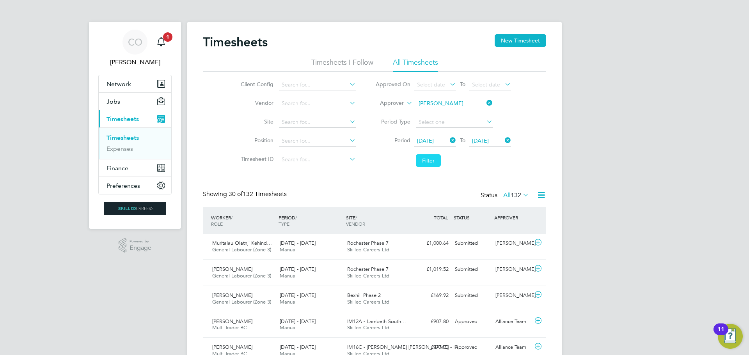
click at [421, 160] on button "Filter" at bounding box center [428, 160] width 25 height 12
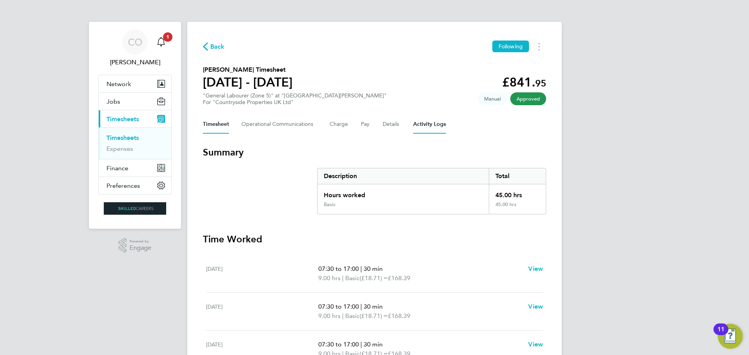
click at [422, 124] on Logs-tab "Activity Logs" at bounding box center [429, 124] width 33 height 19
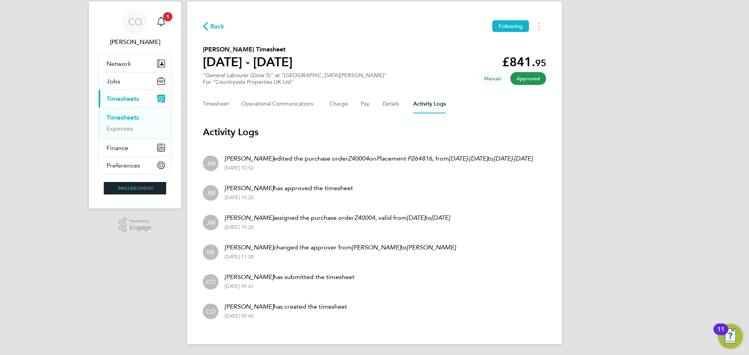
scroll to position [31, 0]
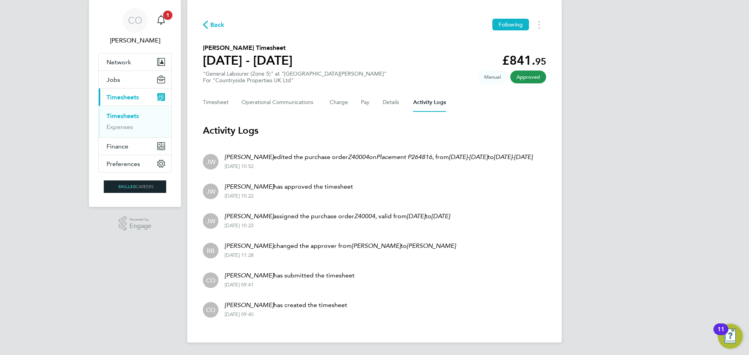
drag, startPoint x: 711, startPoint y: 156, endPoint x: 694, endPoint y: 156, distance: 17.6
click at [711, 156] on div "CO [PERSON_NAME] Notifications 1 Applications: Network Businesses Sites Workers…" at bounding box center [374, 166] width 749 height 377
click at [439, 255] on li "RB [PERSON_NAME] changed the approver from [PERSON_NAME] to [PERSON_NAME] [DATE…" at bounding box center [374, 250] width 343 height 30
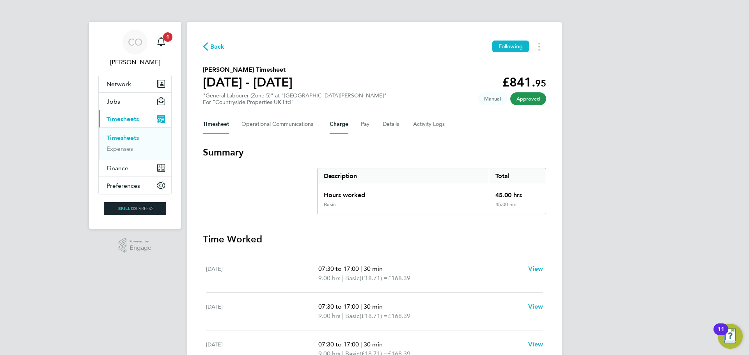
click at [337, 126] on button "Charge" at bounding box center [339, 124] width 19 height 19
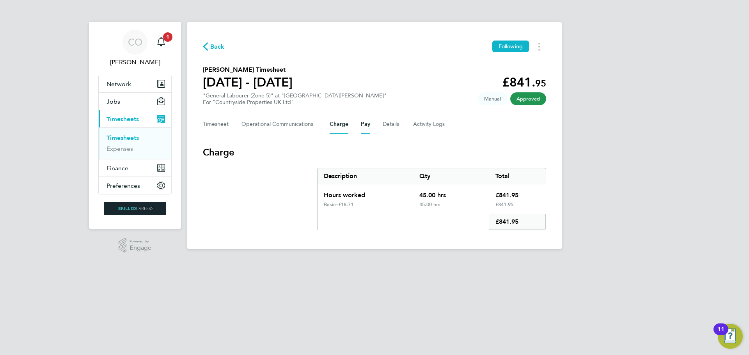
click at [364, 126] on button "Pay" at bounding box center [365, 124] width 9 height 19
click at [392, 126] on button "Details" at bounding box center [392, 124] width 18 height 19
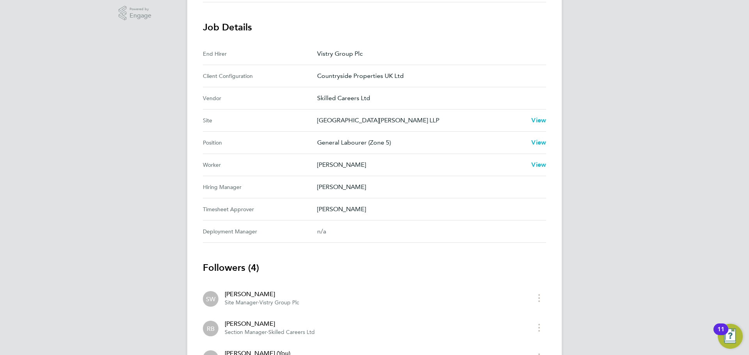
scroll to position [234, 0]
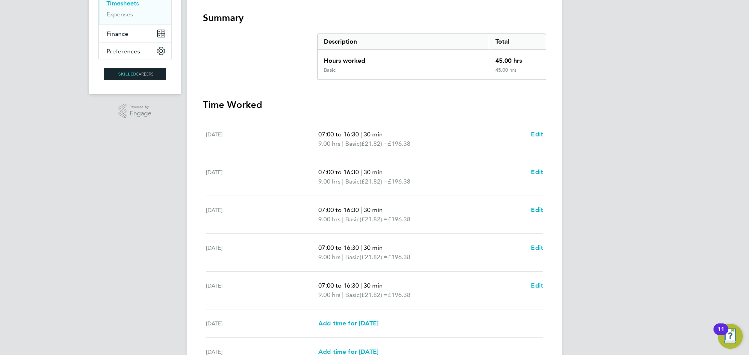
scroll to position [215, 0]
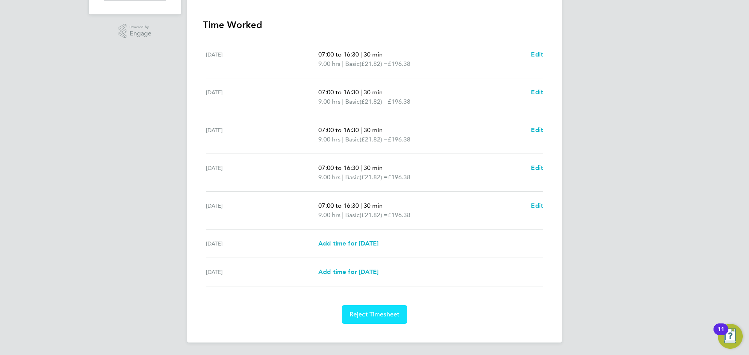
click at [390, 318] on span "Reject Timesheet" at bounding box center [375, 315] width 50 height 8
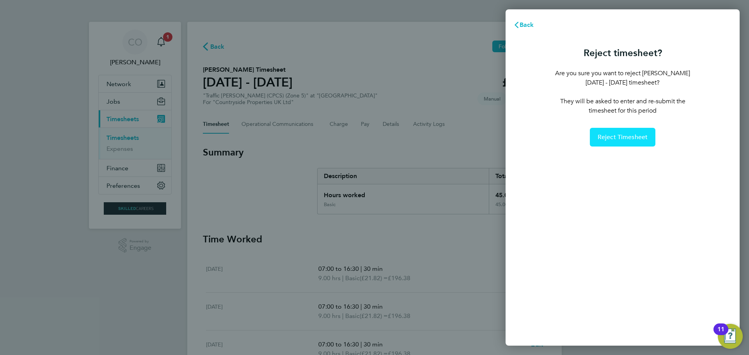
click at [626, 133] on span "Reject Timesheet" at bounding box center [623, 137] width 50 height 8
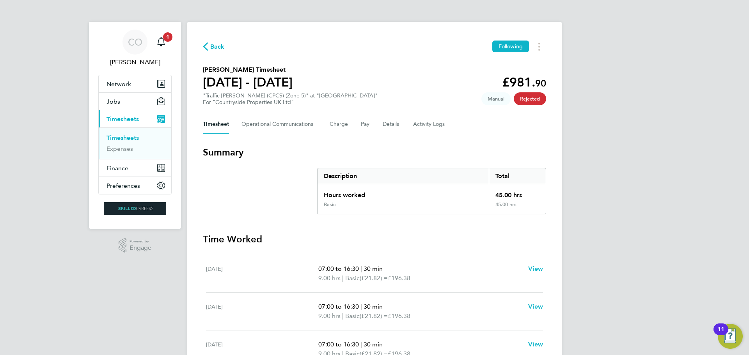
click at [116, 137] on link "Timesheets" at bounding box center [122, 137] width 32 height 7
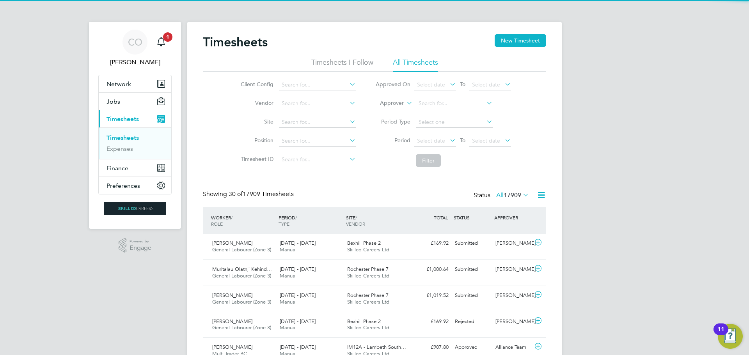
click at [448, 140] on icon at bounding box center [448, 140] width 0 height 11
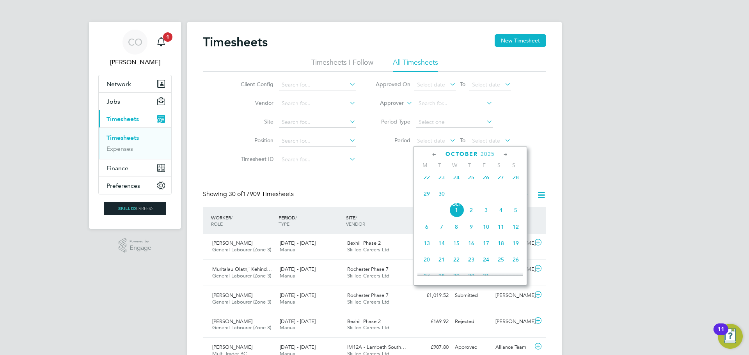
click at [424, 183] on span "22" at bounding box center [426, 177] width 15 height 15
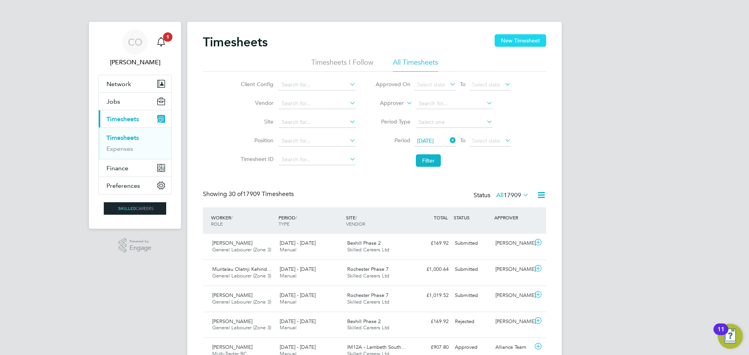
click at [511, 38] on button "New Timesheet" at bounding box center [520, 40] width 51 height 12
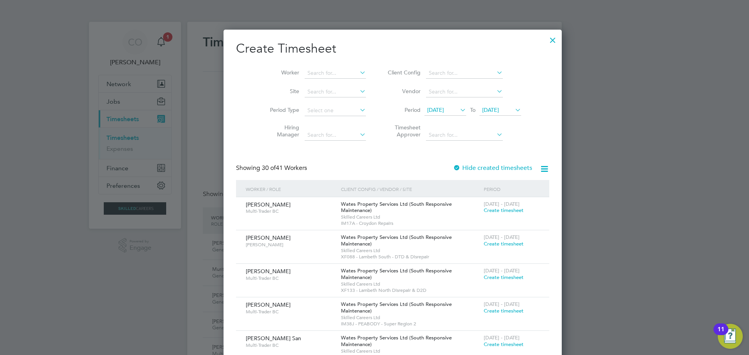
click at [427, 110] on span "17 Sep 2025" at bounding box center [435, 109] width 17 height 7
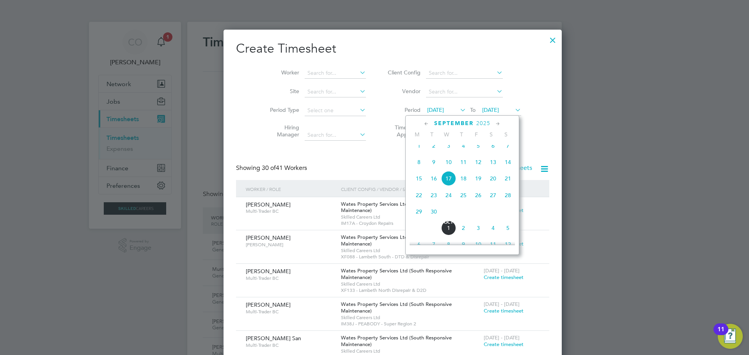
click at [421, 201] on span "22" at bounding box center [419, 195] width 15 height 15
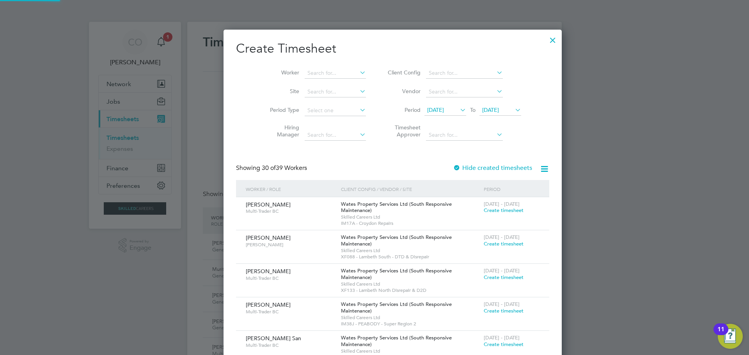
click at [482, 112] on span "24 Sep 2025" at bounding box center [490, 109] width 17 height 7
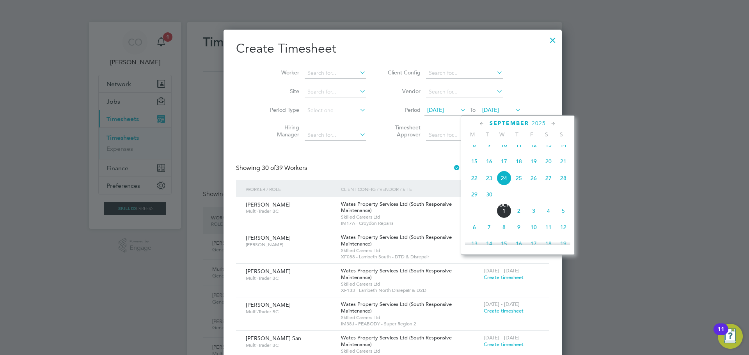
click at [565, 185] on span "28" at bounding box center [563, 178] width 15 height 15
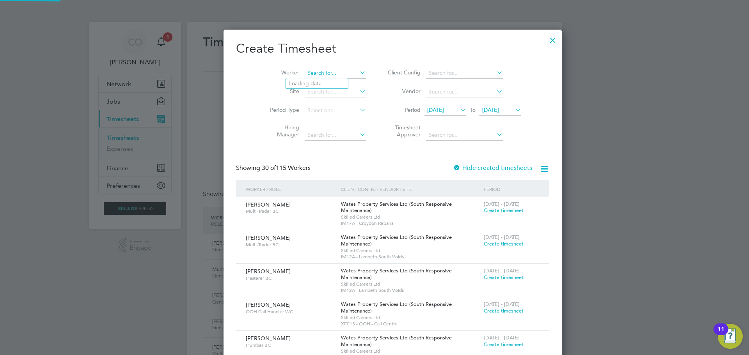
click at [326, 72] on input at bounding box center [335, 73] width 61 height 11
click at [319, 78] on li "Agim Dervishaj" at bounding box center [323, 83] width 74 height 11
type input "Agim Dervishaj"
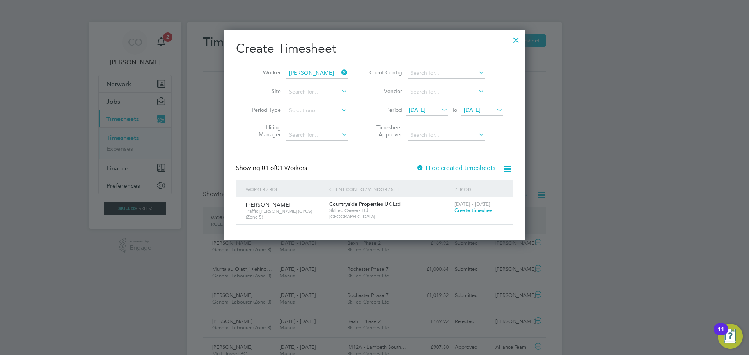
click at [477, 212] on span "Create timesheet" at bounding box center [474, 210] width 40 height 7
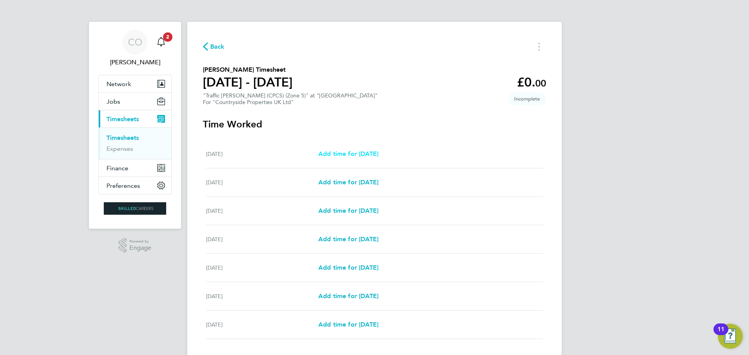
click at [341, 153] on span "Add time for Mon 22 Sep" at bounding box center [348, 153] width 60 height 7
select select "30"
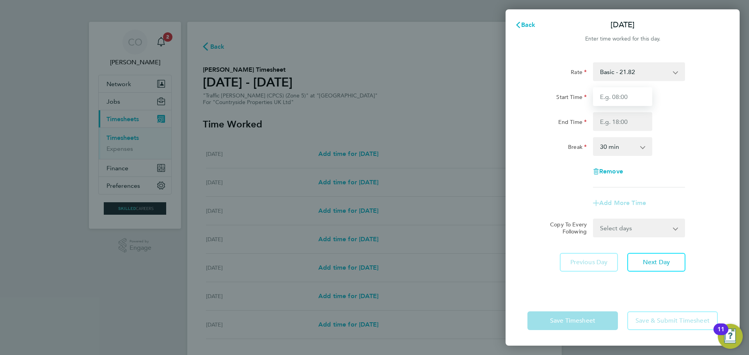
click at [617, 97] on input "Start Time" at bounding box center [622, 96] width 59 height 19
type input "07:00"
click at [616, 120] on input "End Time" at bounding box center [622, 121] width 59 height 19
type input "16:30"
click at [638, 292] on div "Rate Basic - 21.82 Start Time 07:00 End Time 16:30 Break 0 min 15 min 30 min 45…" at bounding box center [623, 174] width 234 height 243
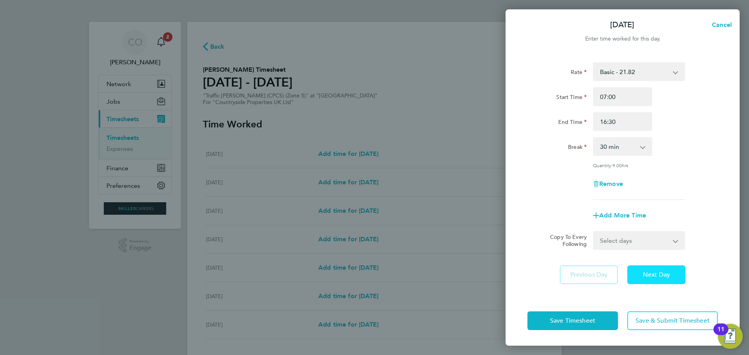
click at [649, 275] on span "Next Day" at bounding box center [656, 275] width 27 height 8
select select "30"
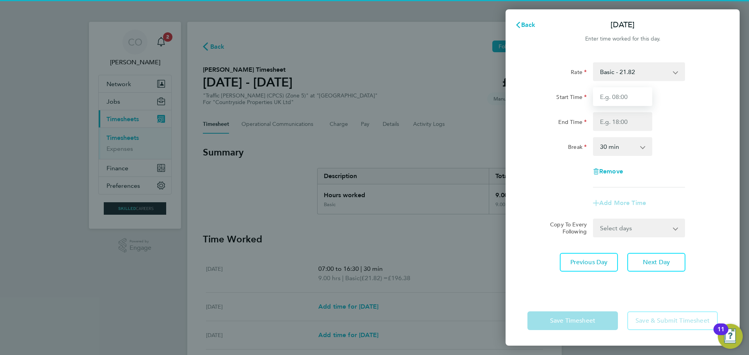
click at [618, 95] on input "Start Time" at bounding box center [622, 96] width 59 height 19
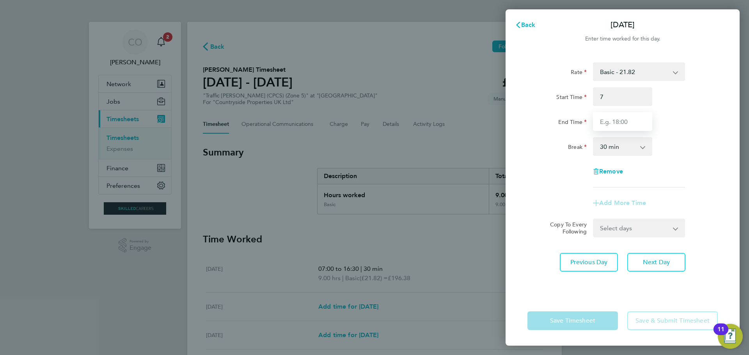
type input "07:00"
click at [616, 119] on input "End Time" at bounding box center [622, 121] width 59 height 19
type input "16:30"
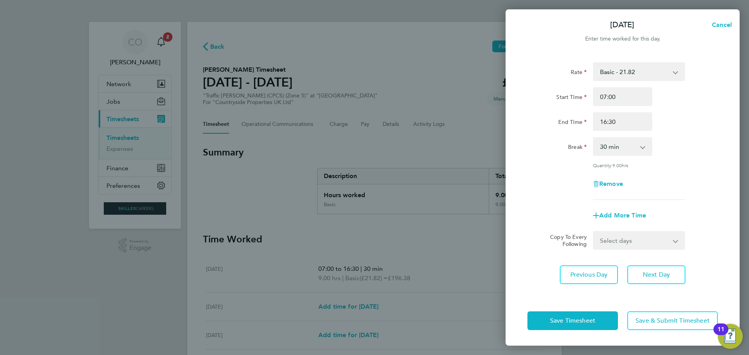
click at [665, 251] on div "Rate Basic - 21.82 Start Time 07:00 End Time 16:30 Break 0 min 15 min 30 min 45…" at bounding box center [623, 174] width 234 height 243
click at [655, 277] on span "Next Day" at bounding box center [656, 275] width 27 height 8
select select "30"
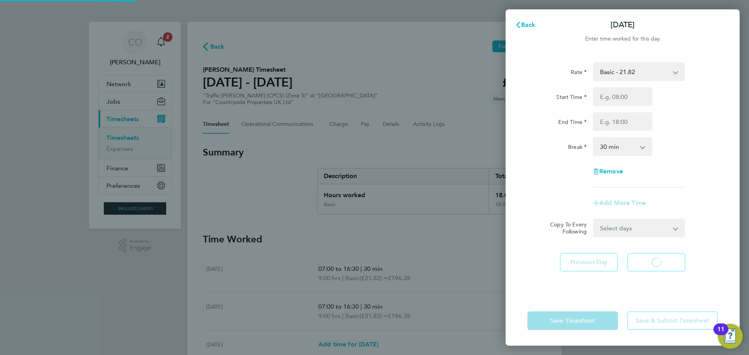
select select "30"
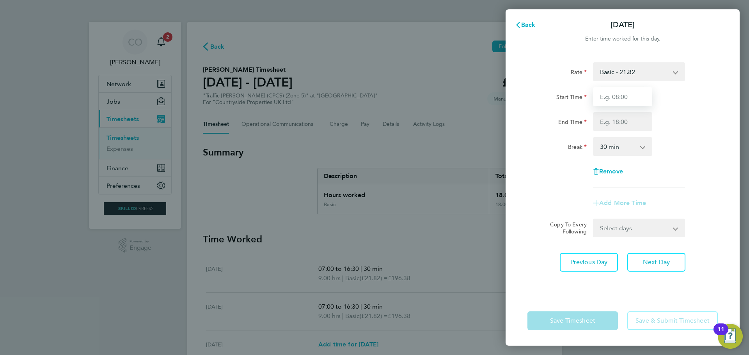
click at [619, 94] on input "Start Time" at bounding box center [622, 96] width 59 height 19
type input "07:00"
click at [621, 125] on input "End Time" at bounding box center [622, 121] width 59 height 19
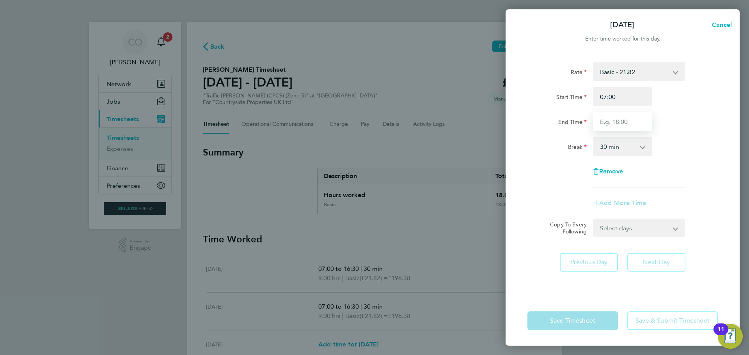
type input "16:30"
click at [663, 286] on div "Rate Basic - 21.82 Start Time 07:00 End Time 16:30 Break 0 min 15 min 30 min 45…" at bounding box center [623, 174] width 234 height 243
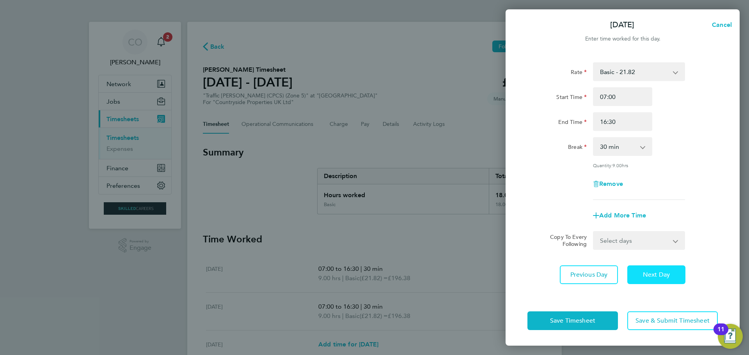
click at [660, 270] on button "Next Day" at bounding box center [656, 275] width 58 height 19
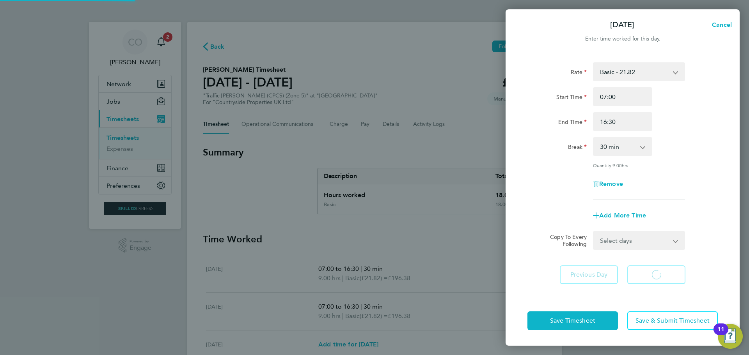
select select "30"
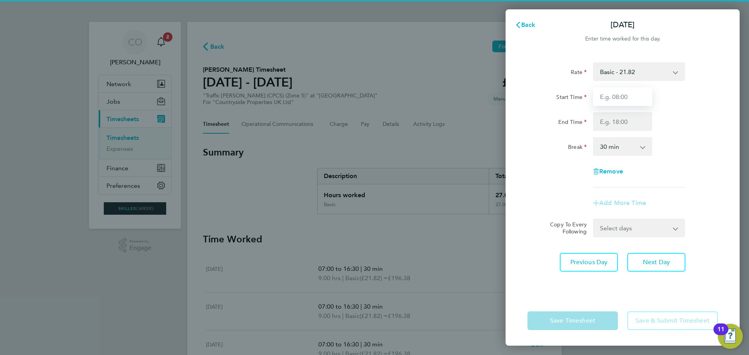
click at [603, 98] on input "Start Time" at bounding box center [622, 96] width 59 height 19
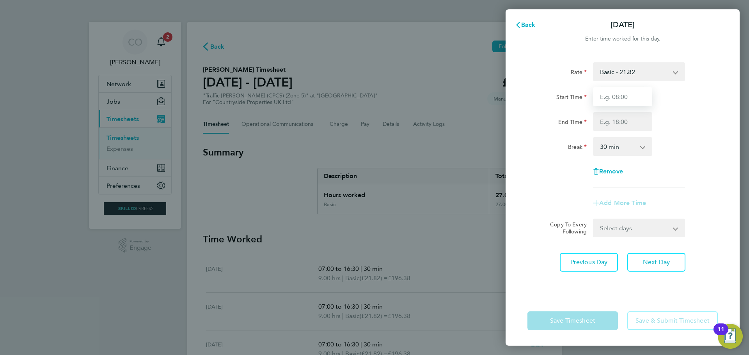
type input "07:00"
drag, startPoint x: 618, startPoint y: 119, endPoint x: 619, endPoint y: 126, distance: 6.7
click at [618, 119] on input "End Time" at bounding box center [622, 121] width 59 height 19
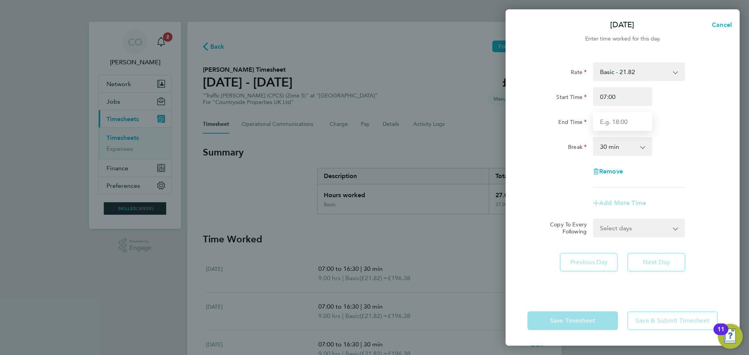
type input "16:30"
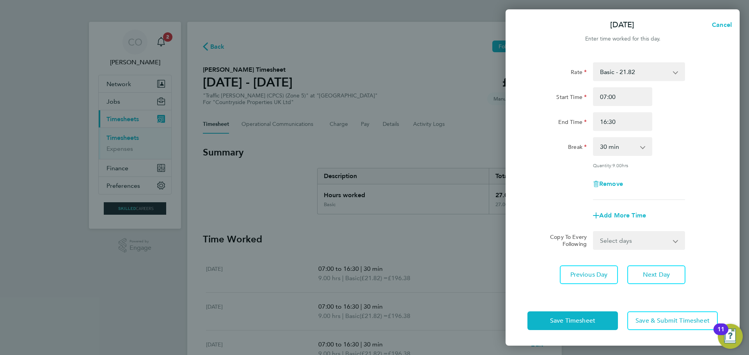
click at [705, 220] on form "Rate Basic - 21.82 Start Time 07:00 End Time 16:30 Break 0 min 15 min 30 min 45…" at bounding box center [622, 156] width 190 height 188
click at [669, 275] on span "Next Day" at bounding box center [656, 275] width 27 height 8
select select "30"
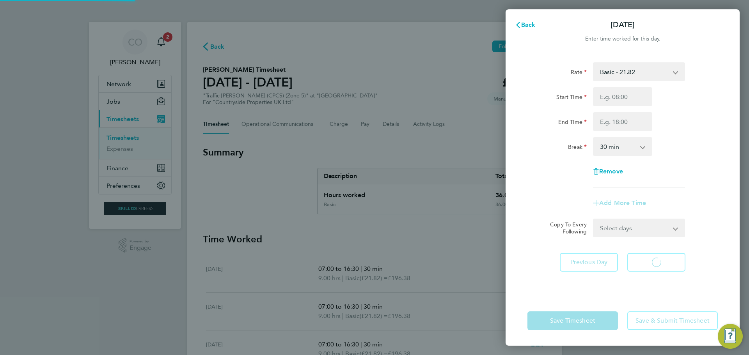
select select "30"
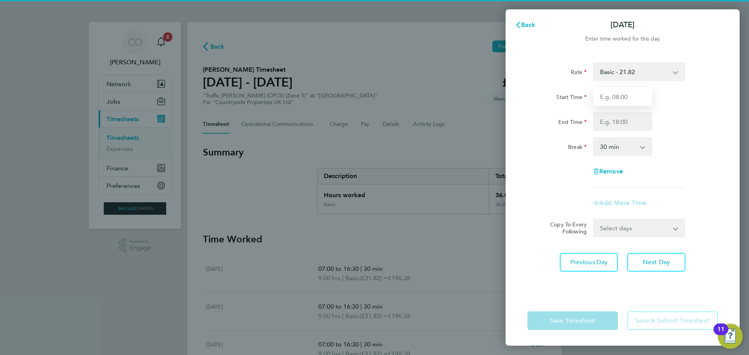
click at [603, 96] on input "Start Time" at bounding box center [622, 96] width 59 height 19
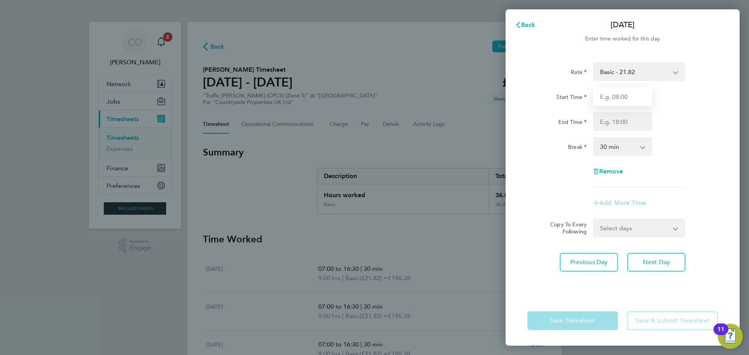
type input "07:00"
drag, startPoint x: 616, startPoint y: 121, endPoint x: 619, endPoint y: 128, distance: 7.9
click at [616, 121] on input "End Time" at bounding box center [622, 121] width 59 height 19
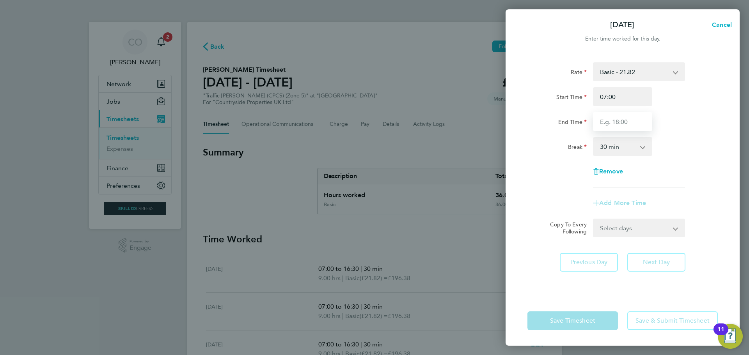
type input "16:30"
click at [683, 169] on div "Rate Basic - 21.82 Start Time 07:00 End Time 16:30 Break 0 min 15 min 30 min 45…" at bounding box center [622, 124] width 190 height 125
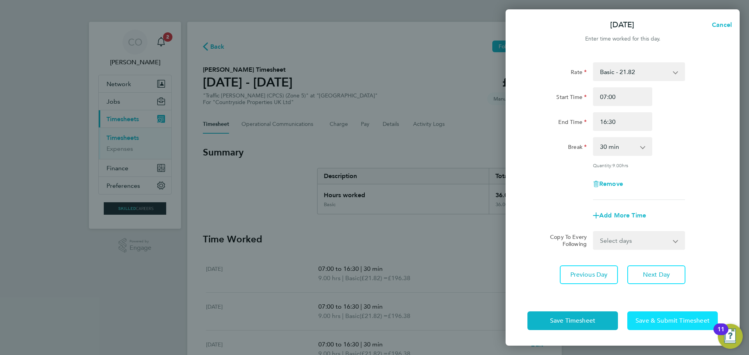
click at [654, 321] on span "Save & Submit Timesheet" at bounding box center [672, 321] width 74 height 8
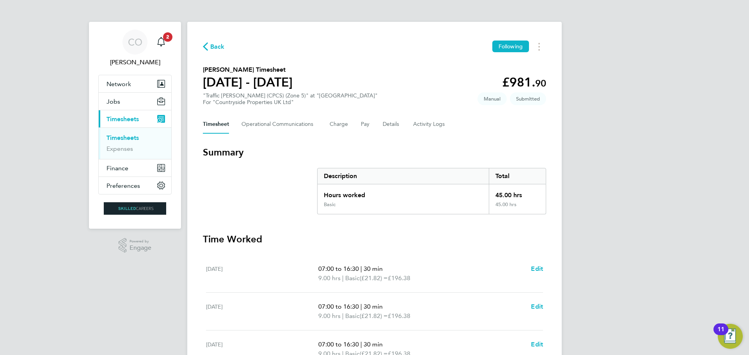
click at [120, 137] on link "Timesheets" at bounding box center [122, 137] width 32 height 7
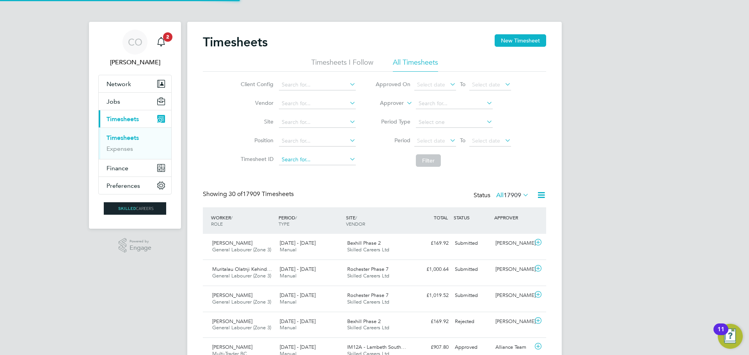
scroll to position [20, 68]
click at [423, 142] on span "Select date" at bounding box center [431, 140] width 28 height 7
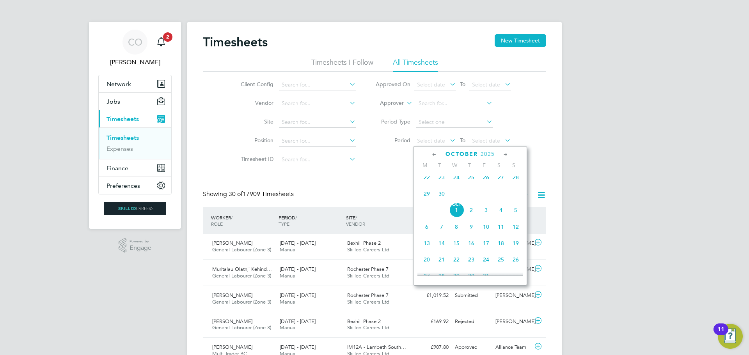
click at [428, 177] on span "22" at bounding box center [426, 177] width 15 height 15
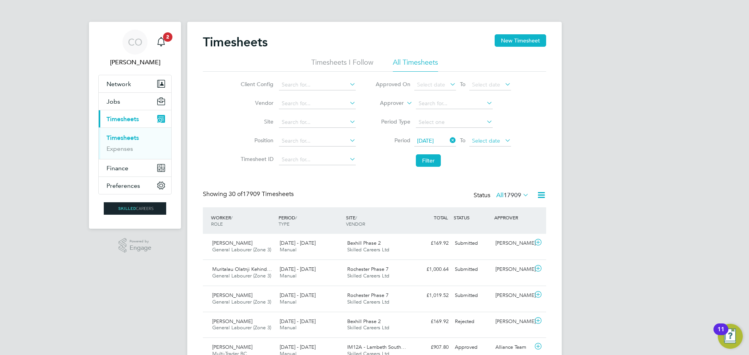
click at [491, 145] on span "Select date" at bounding box center [490, 141] width 42 height 11
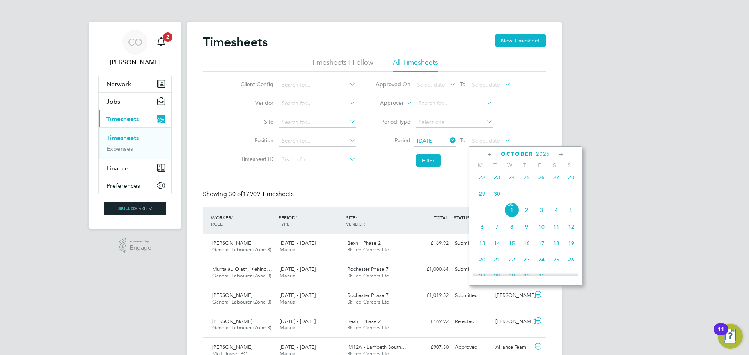
click at [571, 181] on span "28" at bounding box center [571, 177] width 15 height 15
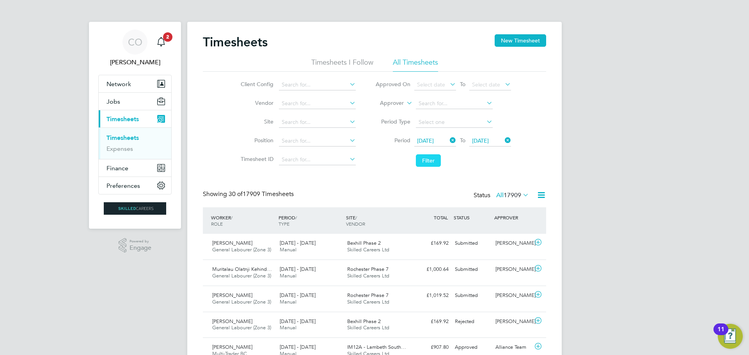
click at [429, 159] on button "Filter" at bounding box center [428, 160] width 25 height 12
